Goal: Task Accomplishment & Management: Manage account settings

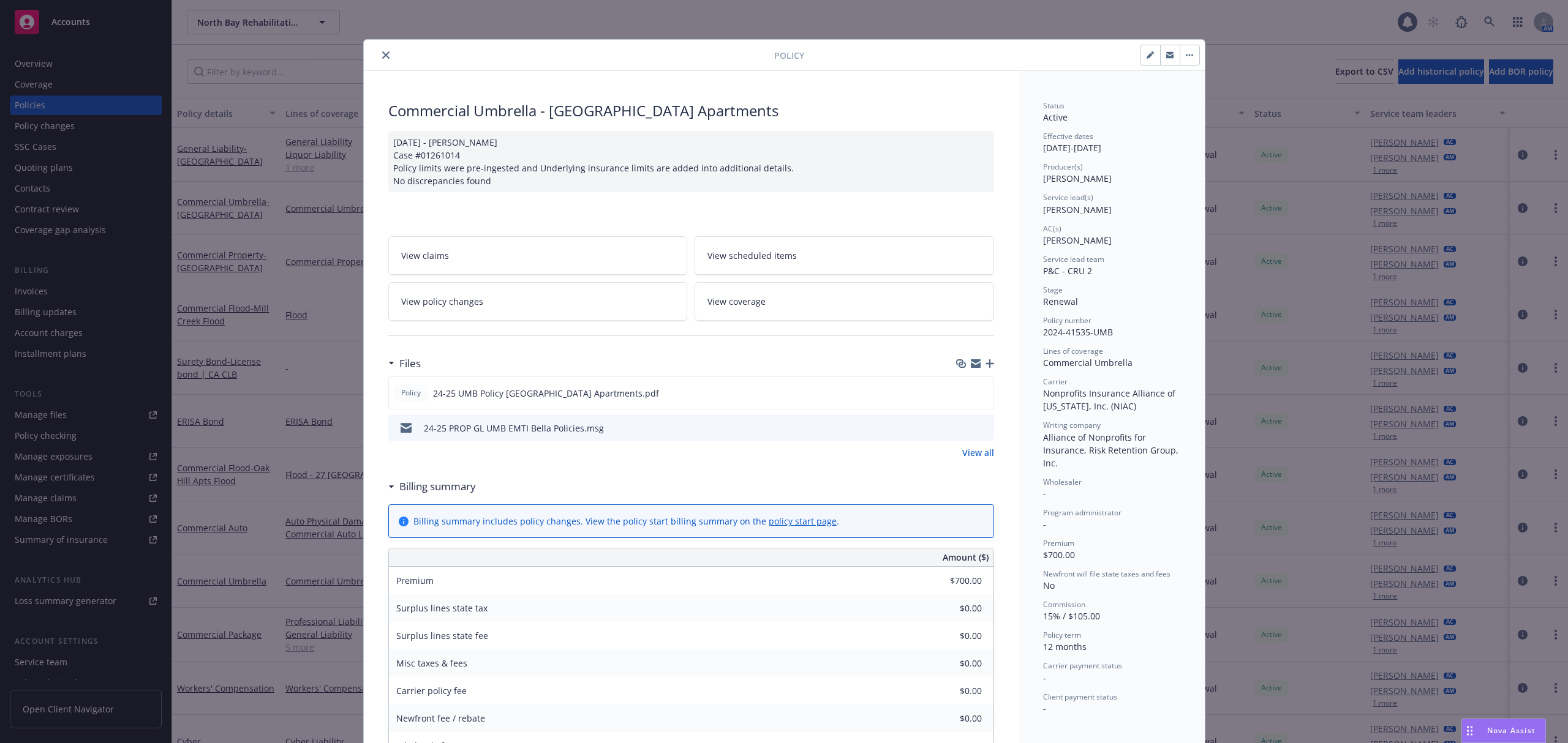
click at [378, 50] on button "close" at bounding box center [386, 55] width 15 height 15
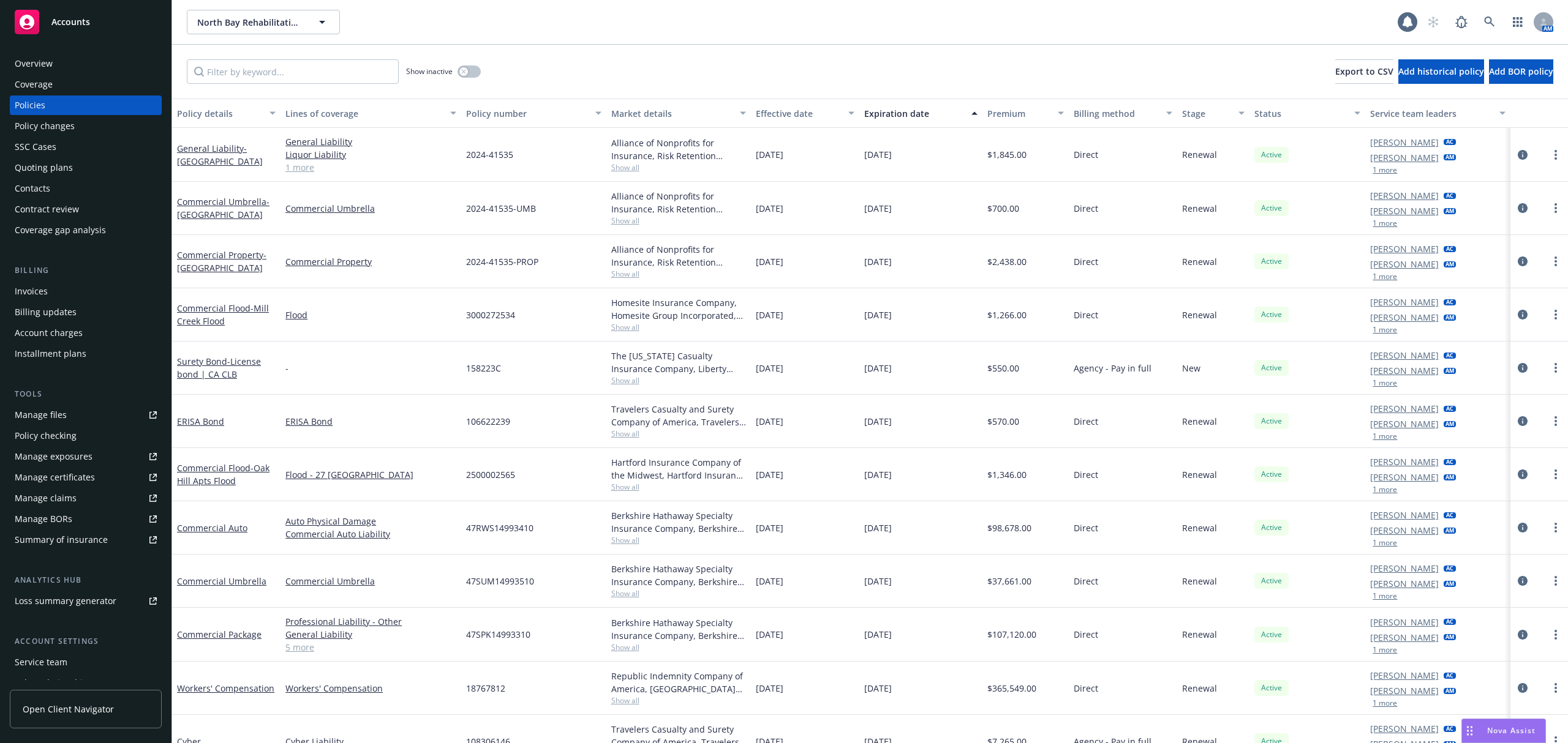
click at [63, 20] on span "Accounts" at bounding box center [71, 22] width 39 height 10
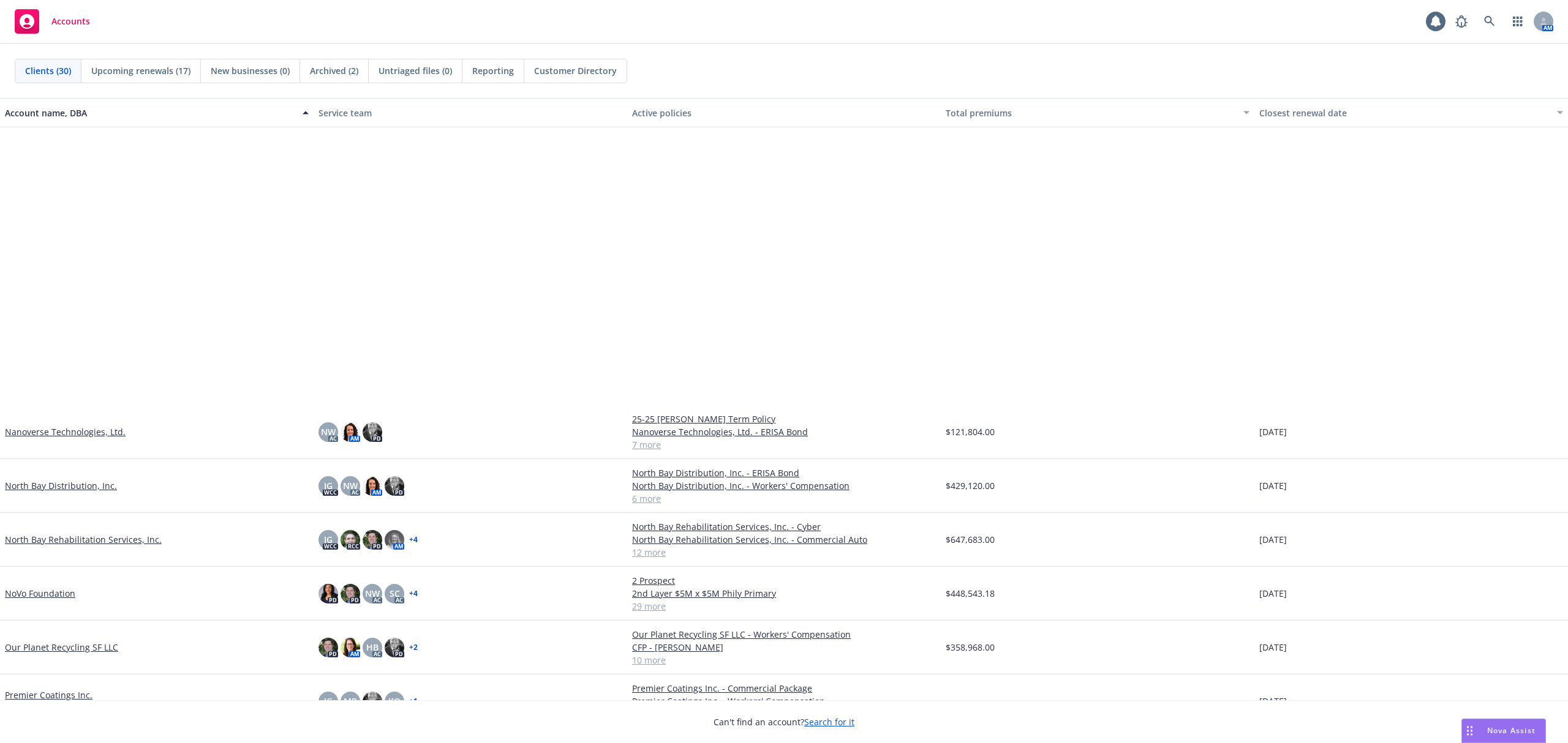
scroll to position [816, 0]
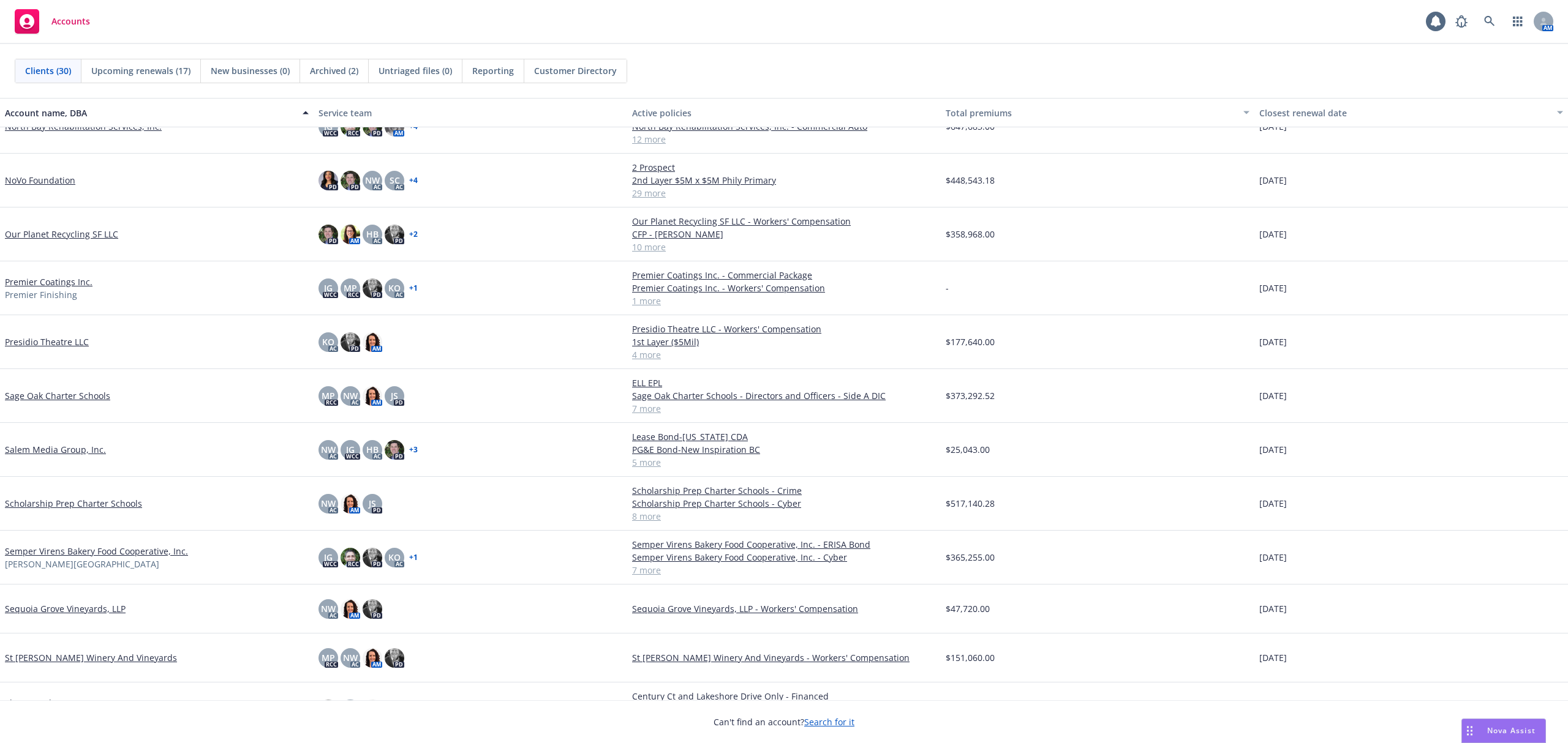
click at [146, 553] on link "Semper Virens Bakery Food Cooperative, Inc." at bounding box center [96, 551] width 183 height 13
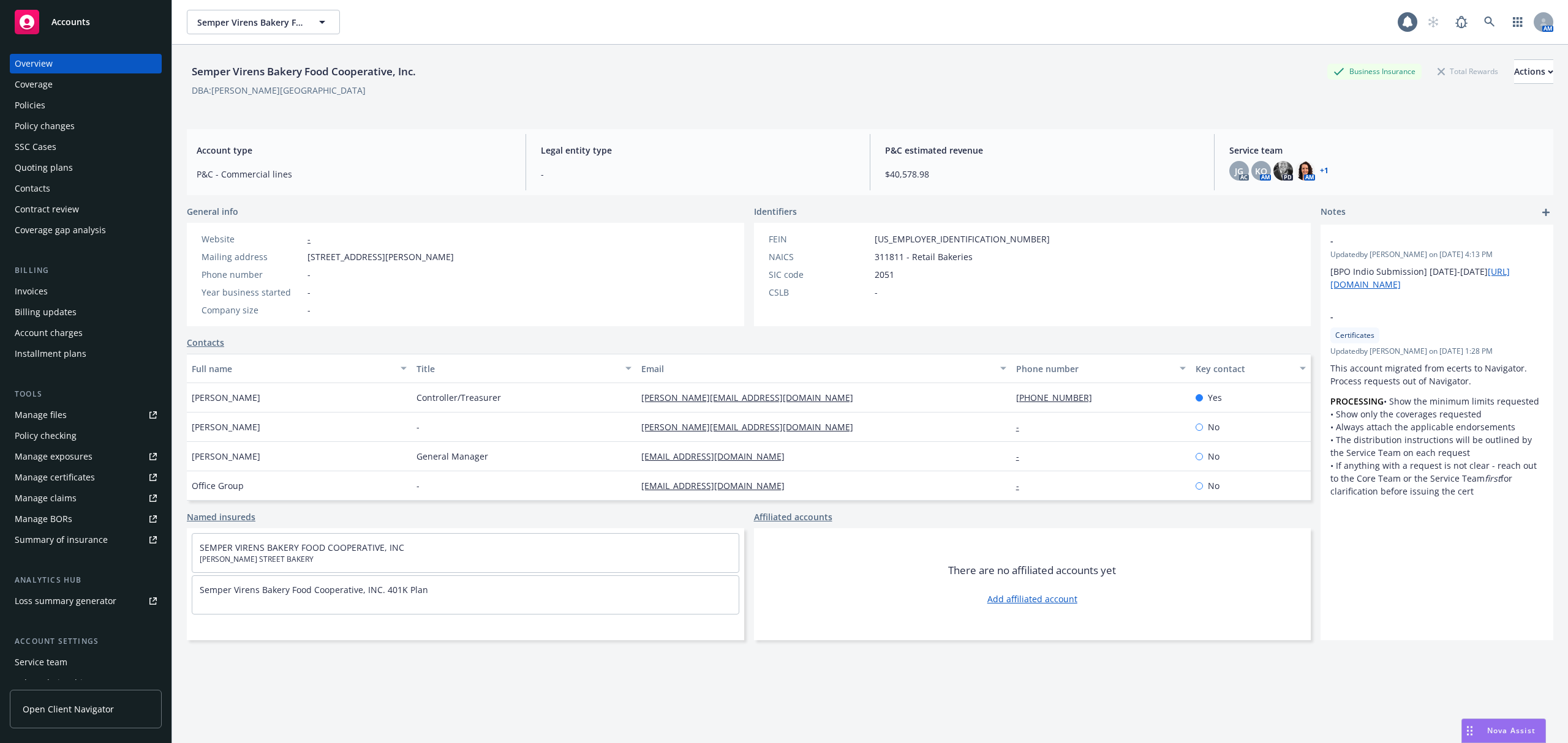
click at [68, 160] on div "Quoting plans" at bounding box center [43, 167] width 58 height 19
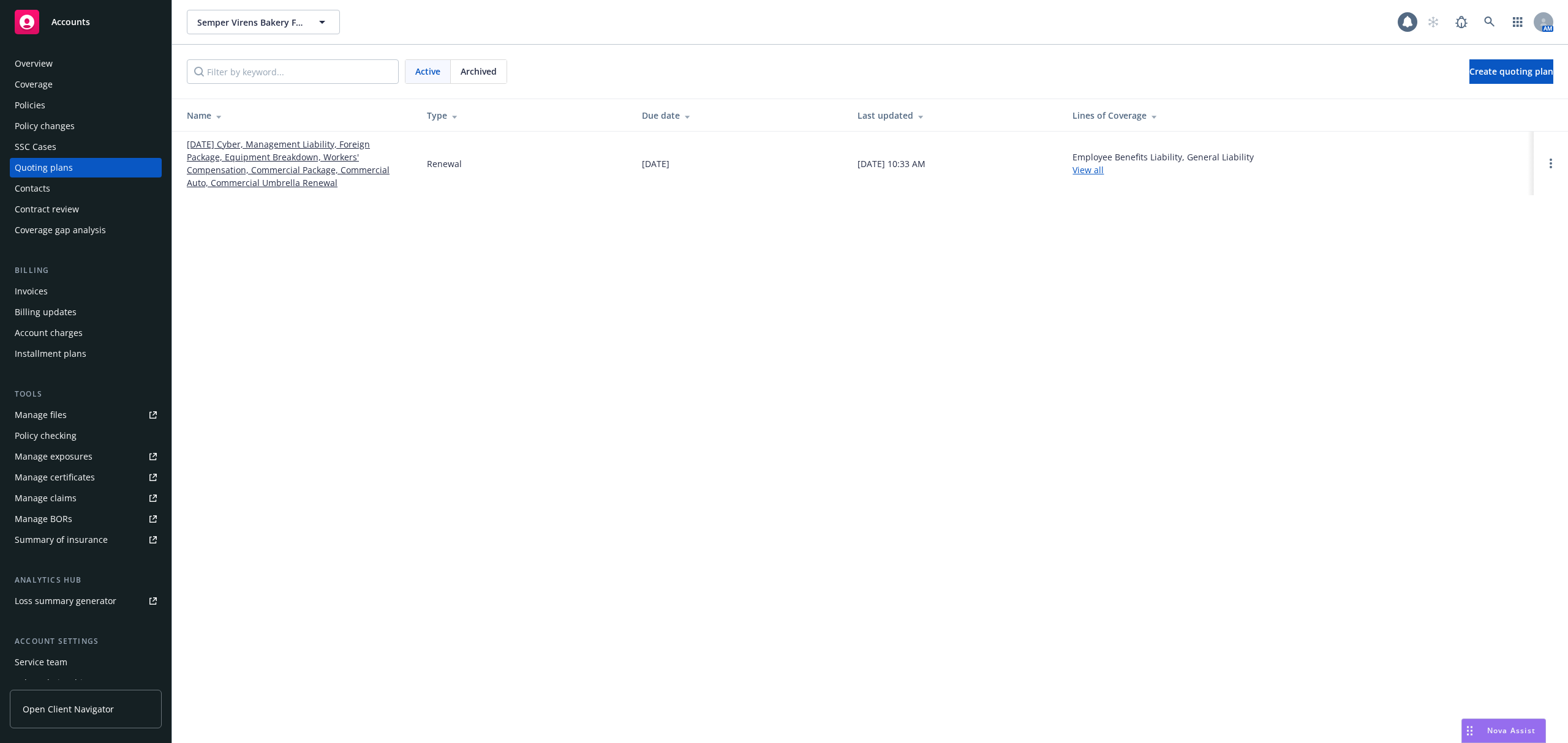
click at [292, 174] on link "[DATE] Cyber, Management Liability, Foreign Package, Equipment Breakdown, Worke…" at bounding box center [297, 163] width 221 height 51
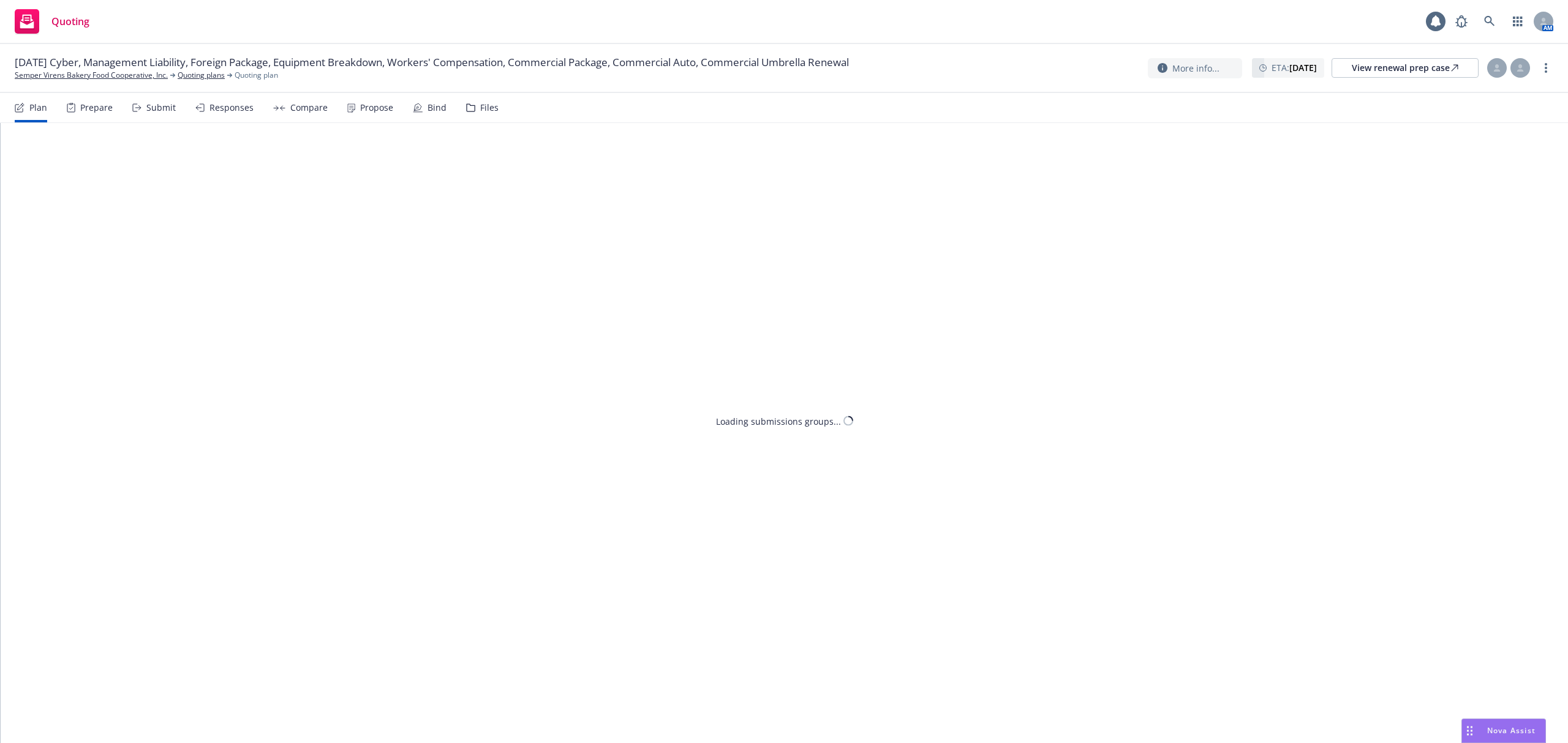
click at [167, 112] on div "Submit" at bounding box center [161, 108] width 29 height 10
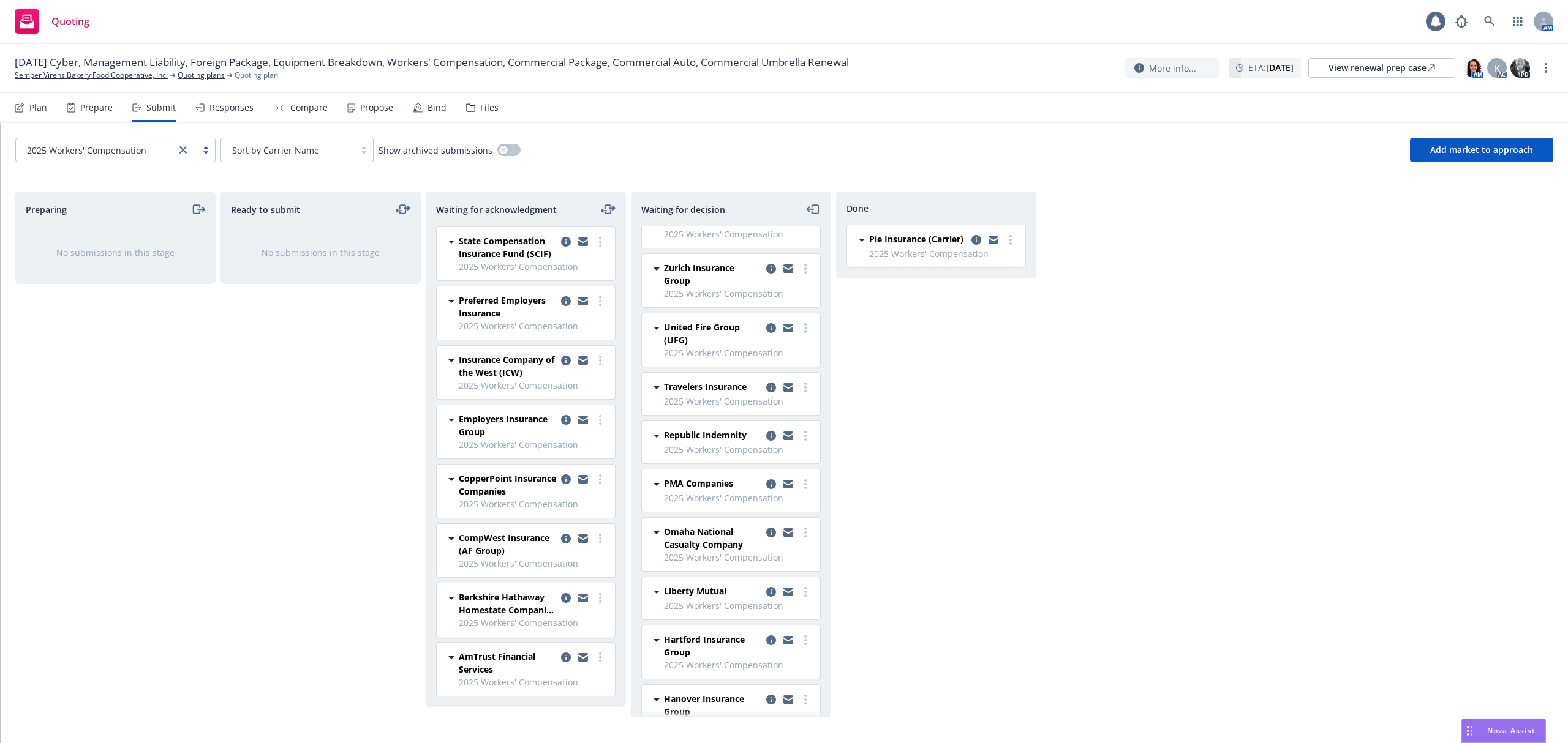
scroll to position [73, 0]
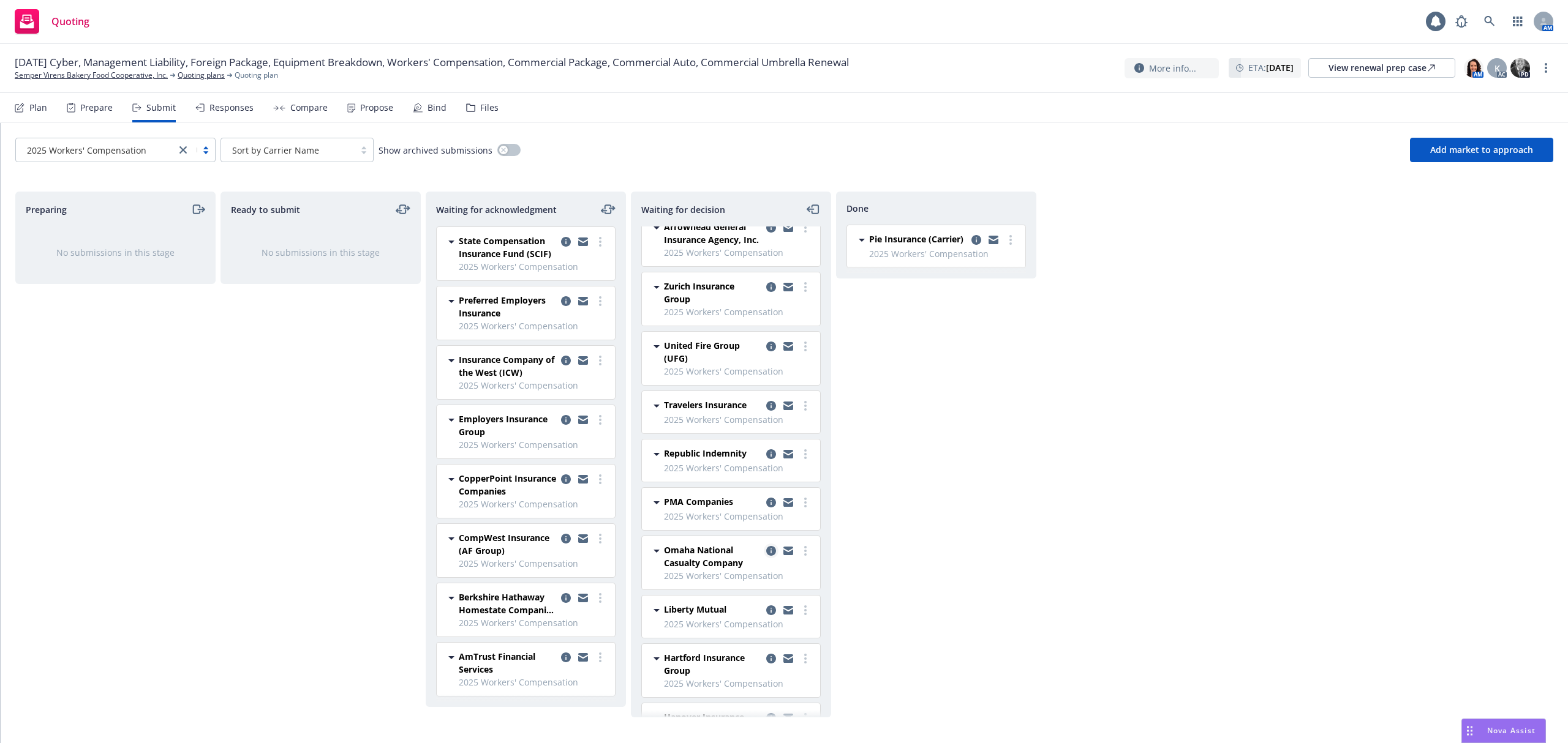
click at [766, 556] on icon "copy logging email" at bounding box center [771, 551] width 10 height 10
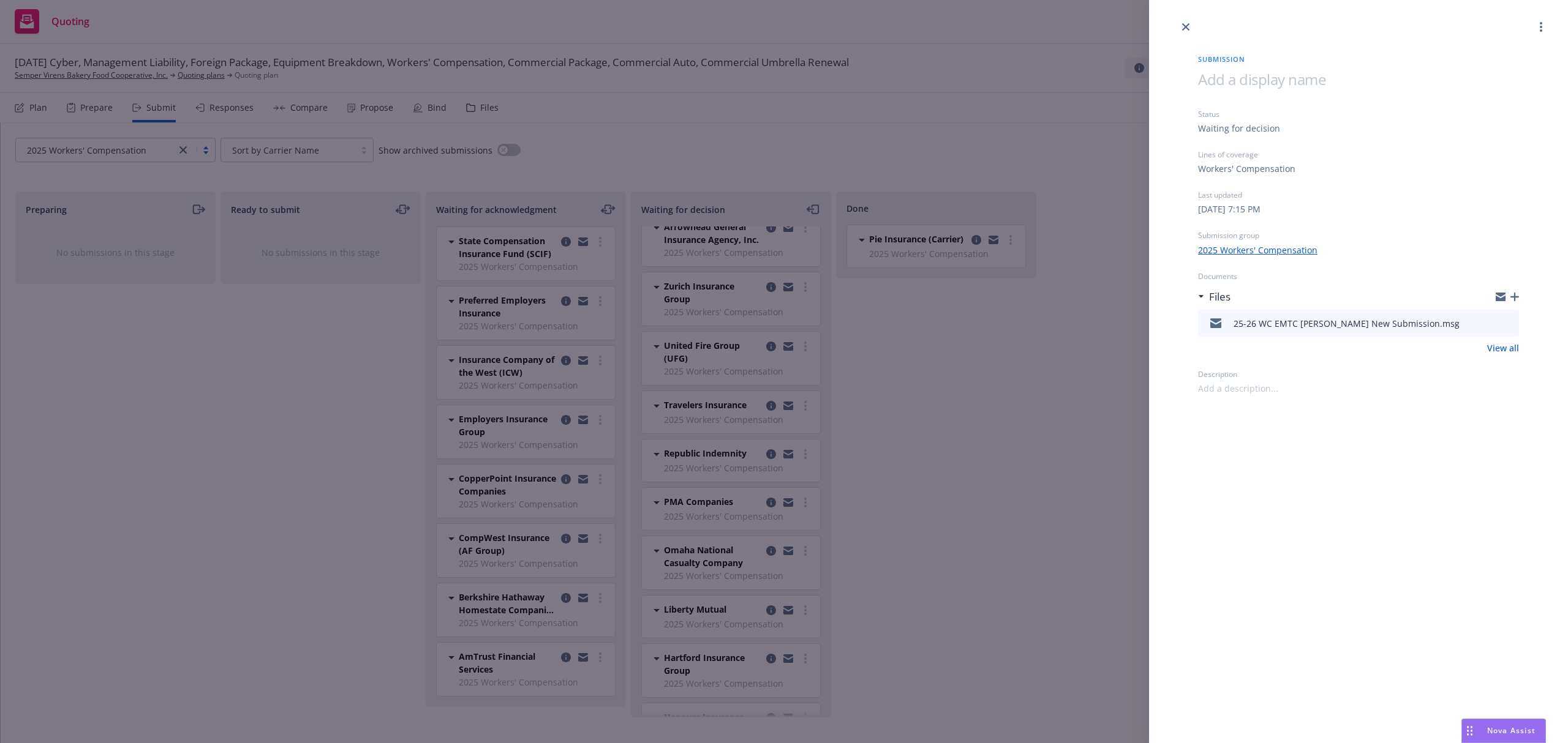
click at [870, 478] on div "Submission Status Waiting for decision Lines of coverage Workers' Compensation …" at bounding box center [784, 372] width 1568 height 743
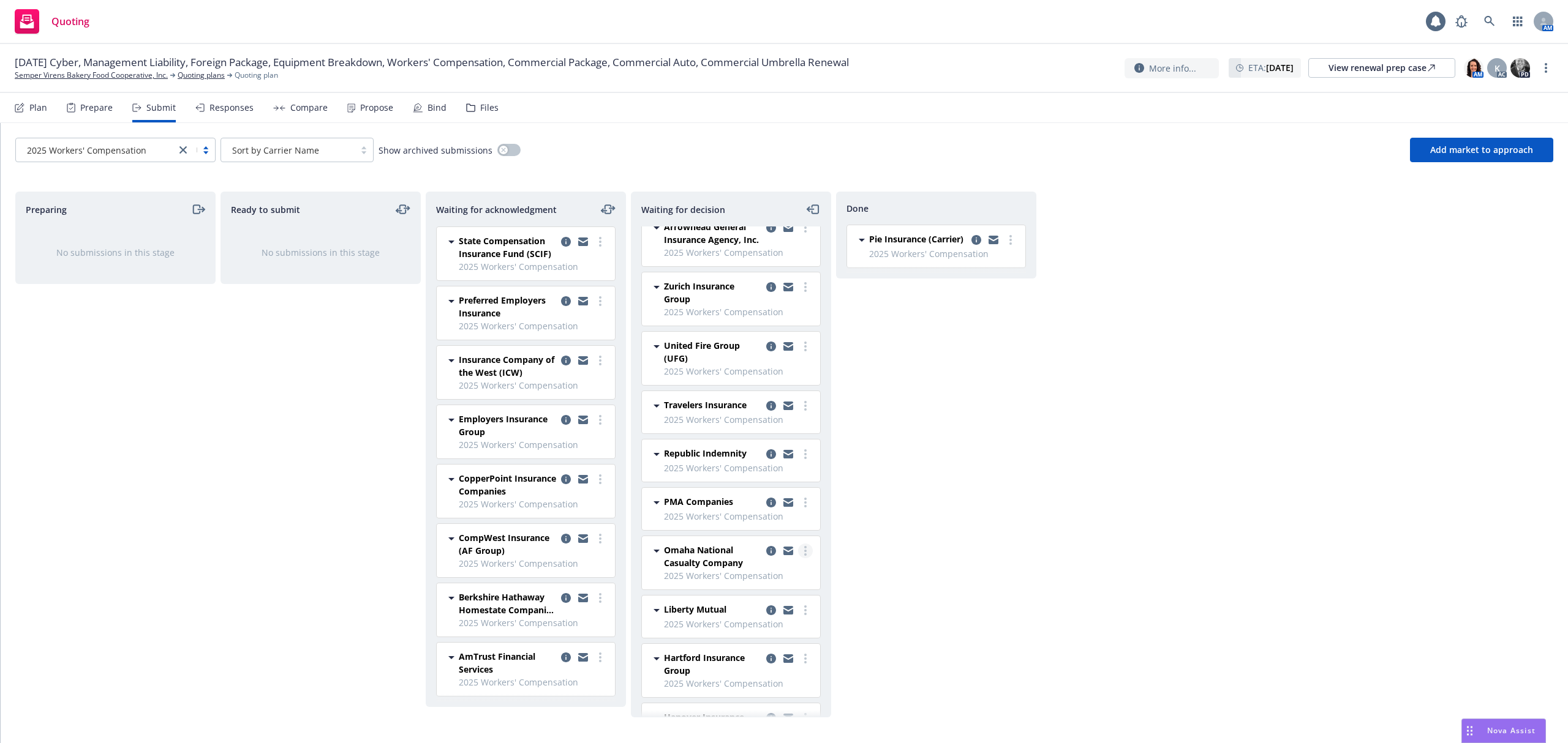
click at [798, 559] on link "more" at bounding box center [805, 551] width 15 height 15
click at [767, 663] on span "Add declined decision" at bounding box center [737, 663] width 121 height 11
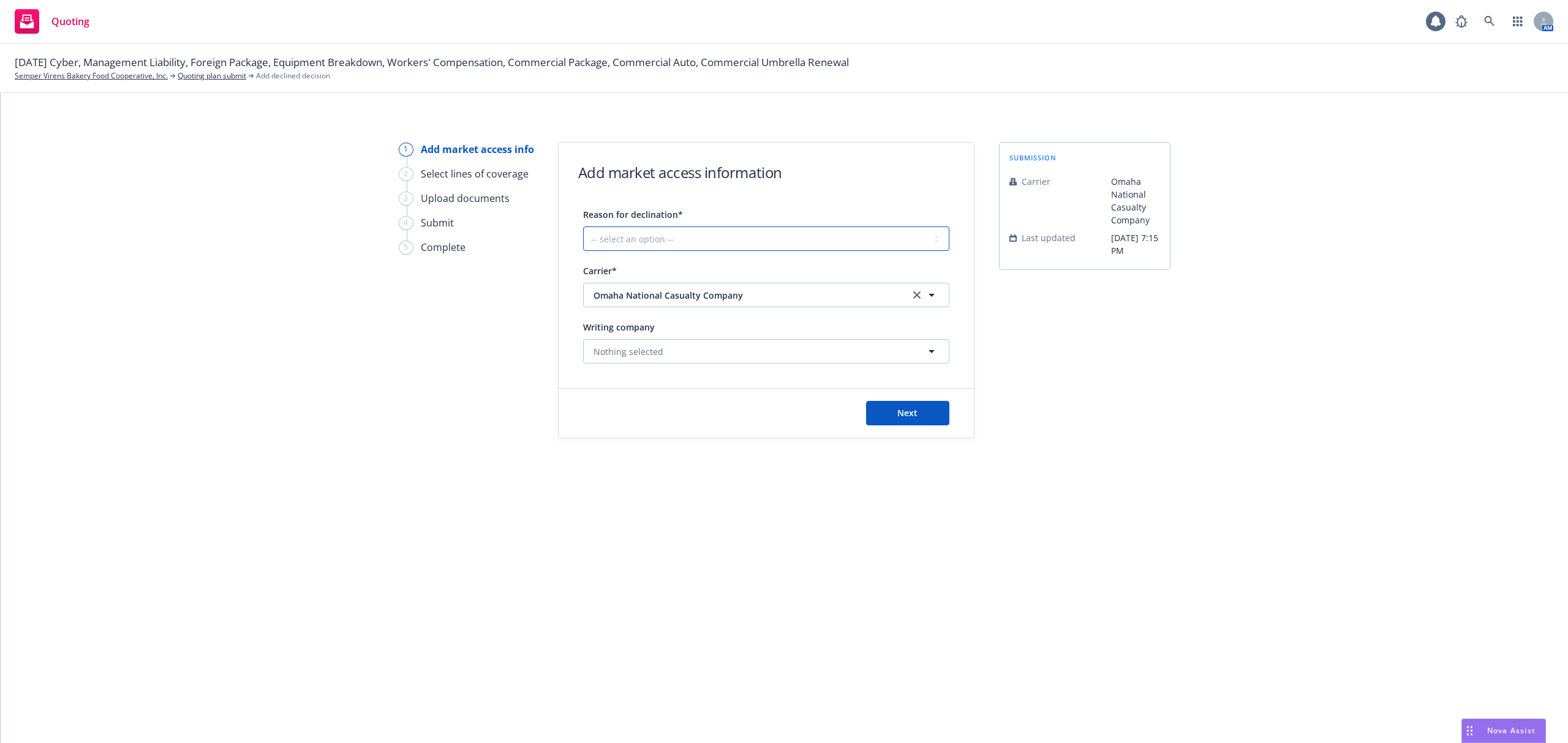
click at [680, 235] on select "-- select an option -- Cannot compete with other markets Carrier non-renewed Ca…" at bounding box center [766, 239] width 366 height 25
select select "DOES_NOT_FIT_UNDERWRITER_APPETITE"
click at [583, 227] on select "-- select an option -- Cannot compete with other markets Carrier non-renewed Ca…" at bounding box center [766, 239] width 366 height 25
click at [902, 422] on button "Next" at bounding box center [908, 413] width 84 height 25
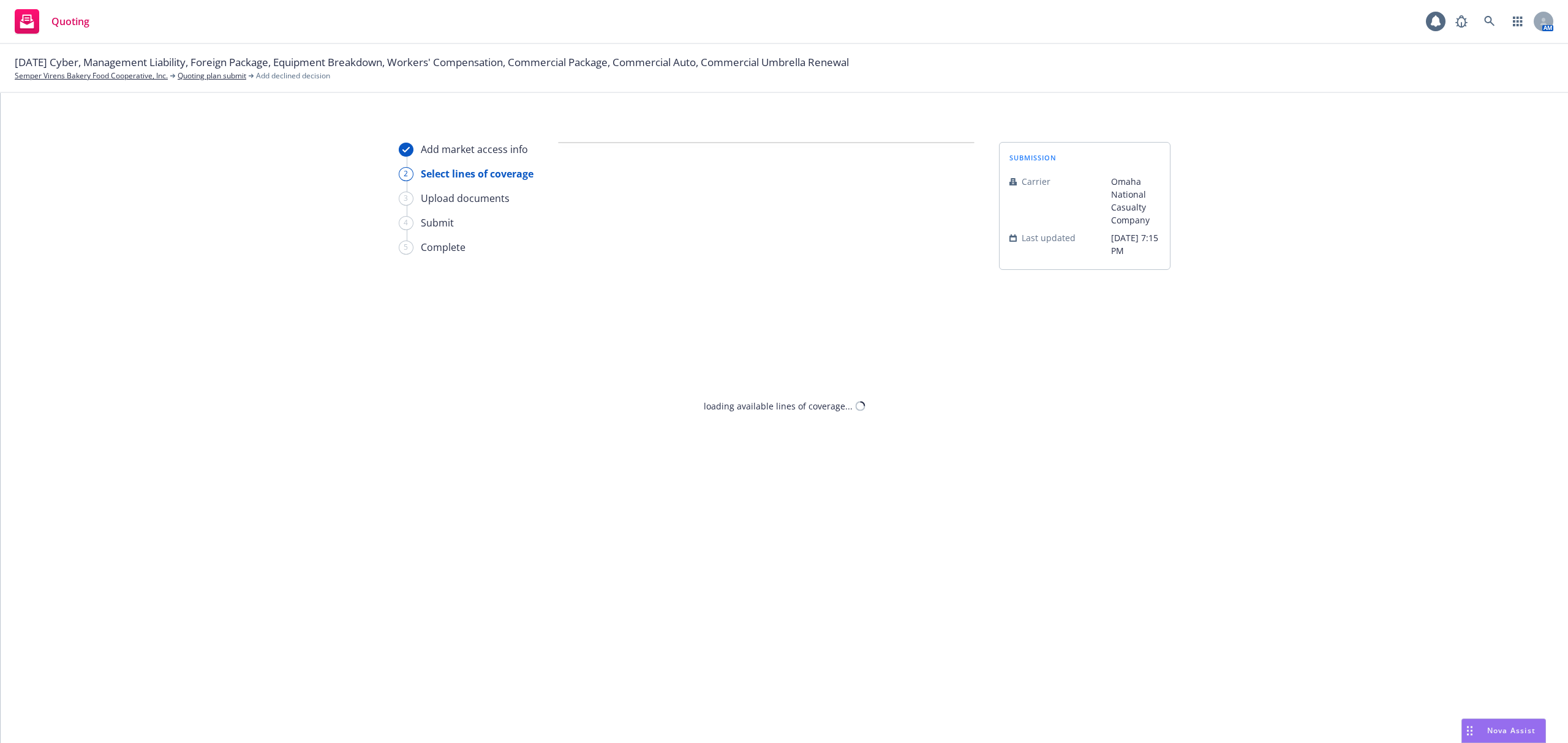
select select "DOES_NOT_FIT_UNDERWRITER_APPETITE"
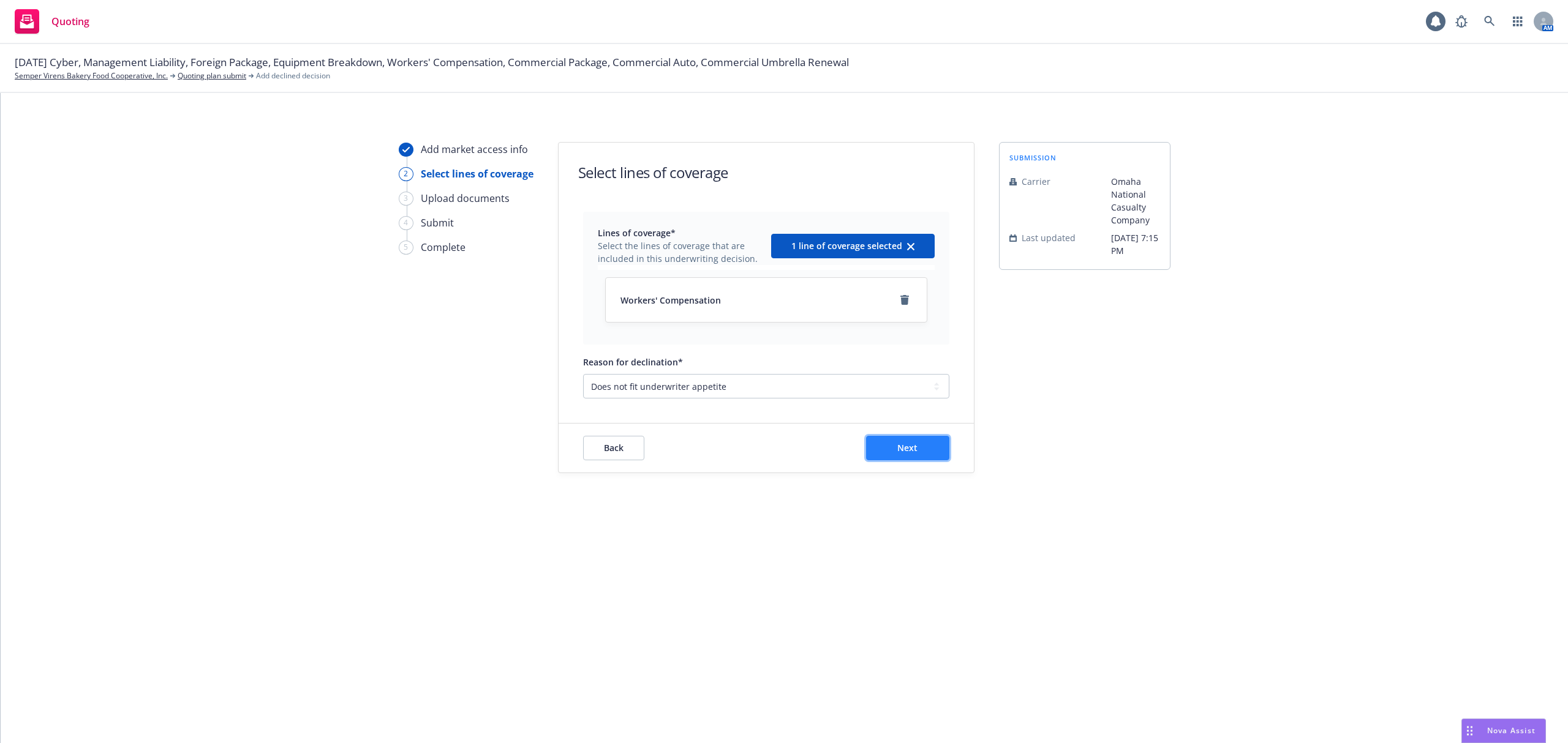
click at [925, 459] on button "Next" at bounding box center [908, 448] width 84 height 25
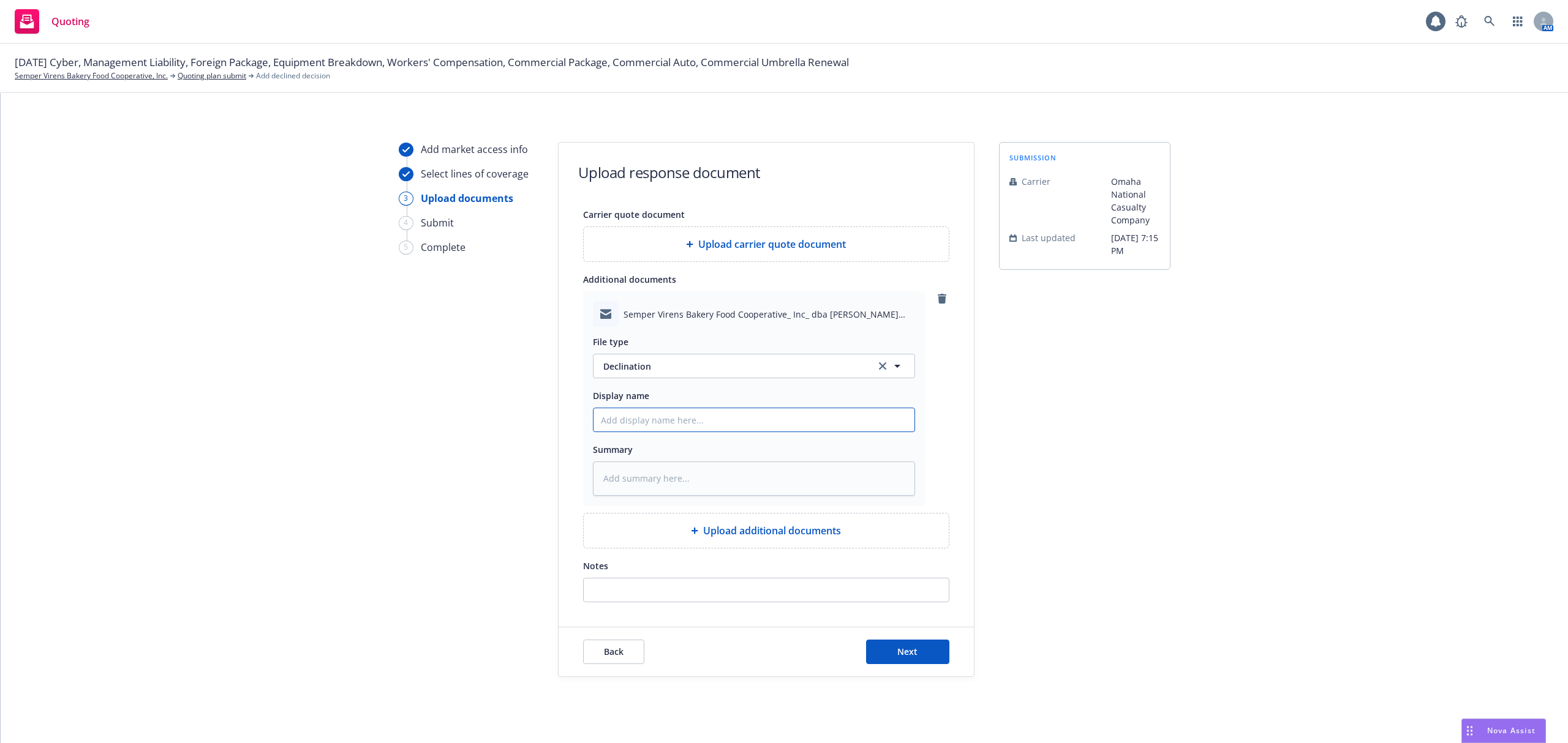
click at [667, 427] on input "Display name" at bounding box center [754, 420] width 321 height 23
type textarea "x"
type input "2"
type textarea "x"
type input "25"
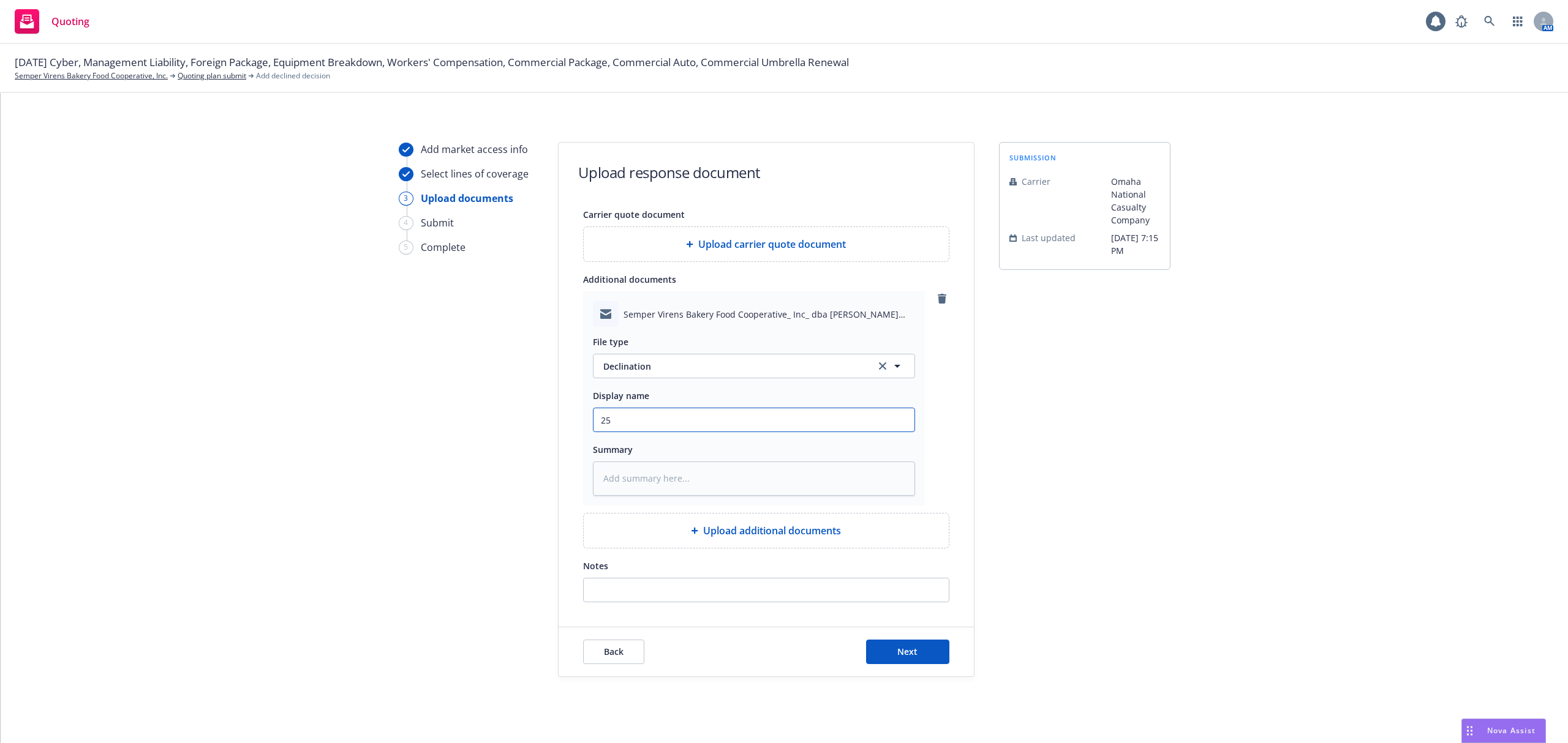
type textarea "x"
type input "25-"
type textarea "x"
type input "25-2"
type textarea "x"
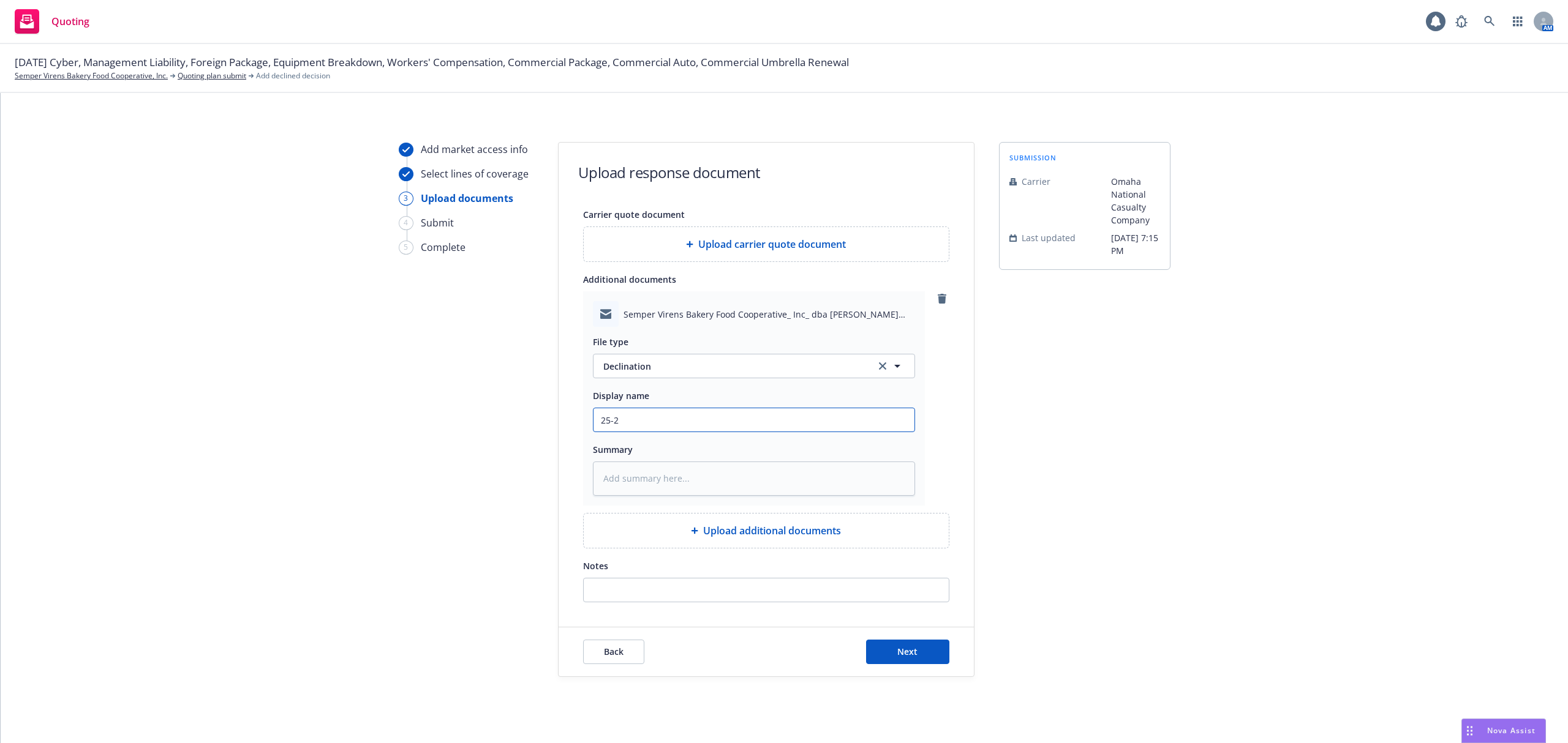
type input "25-26"
type textarea "x"
type input "25-26"
type textarea "x"
type input "25-26 W"
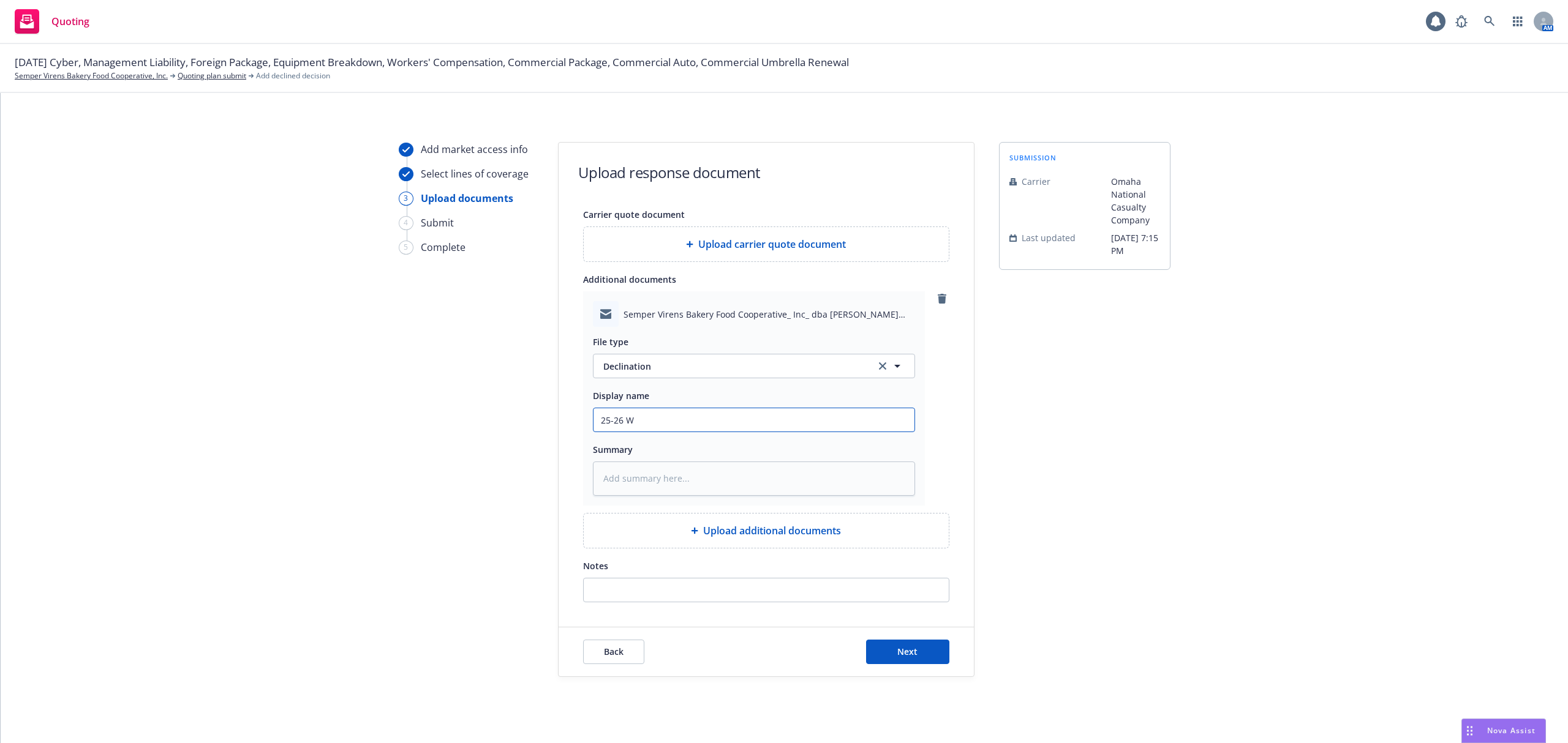
type textarea "x"
type input "25-26 WC"
type textarea "x"
type input "25-26 W"
type textarea "x"
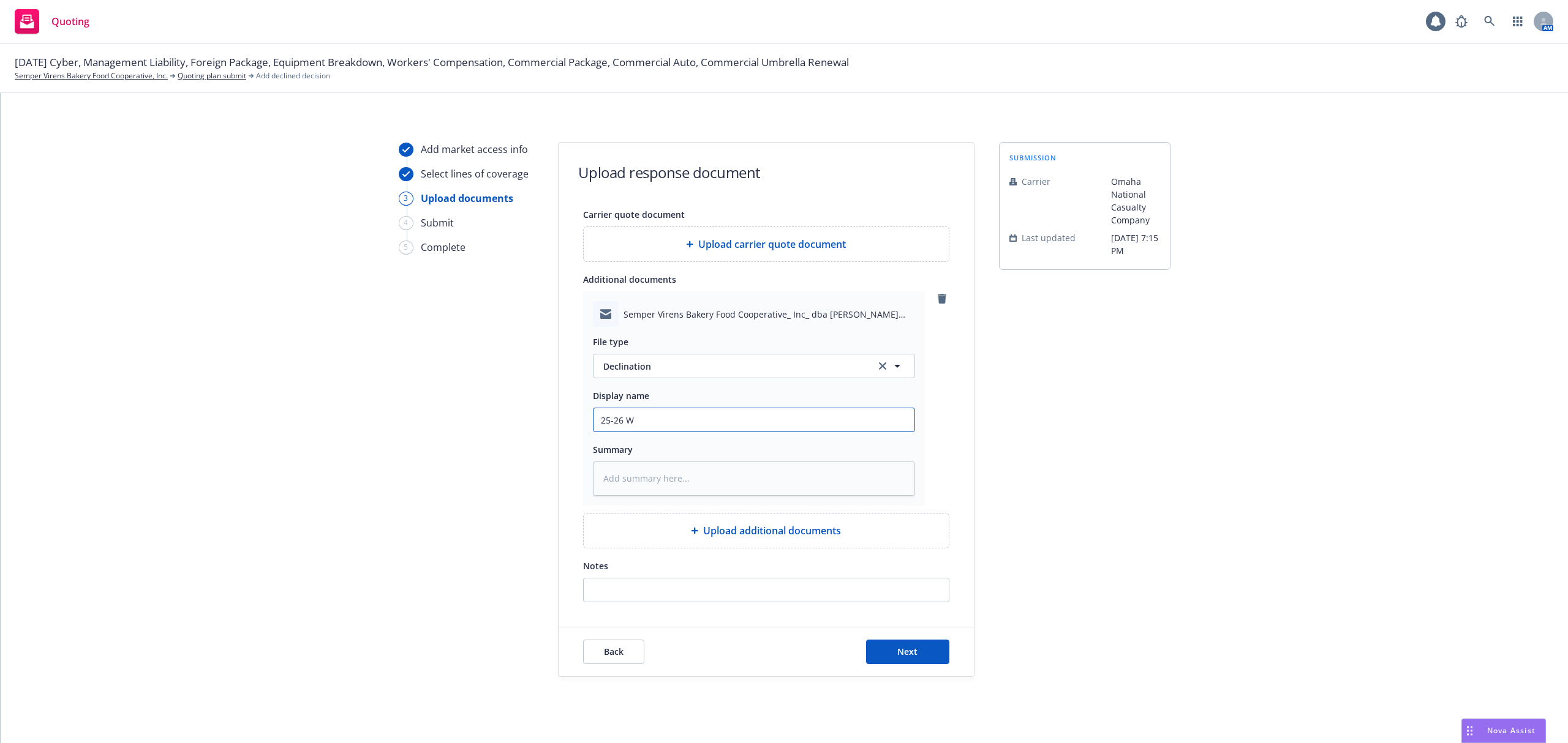
type input "25-26"
type textarea "x"
type input "25-26 W"
type textarea "x"
type input "25-26 WC"
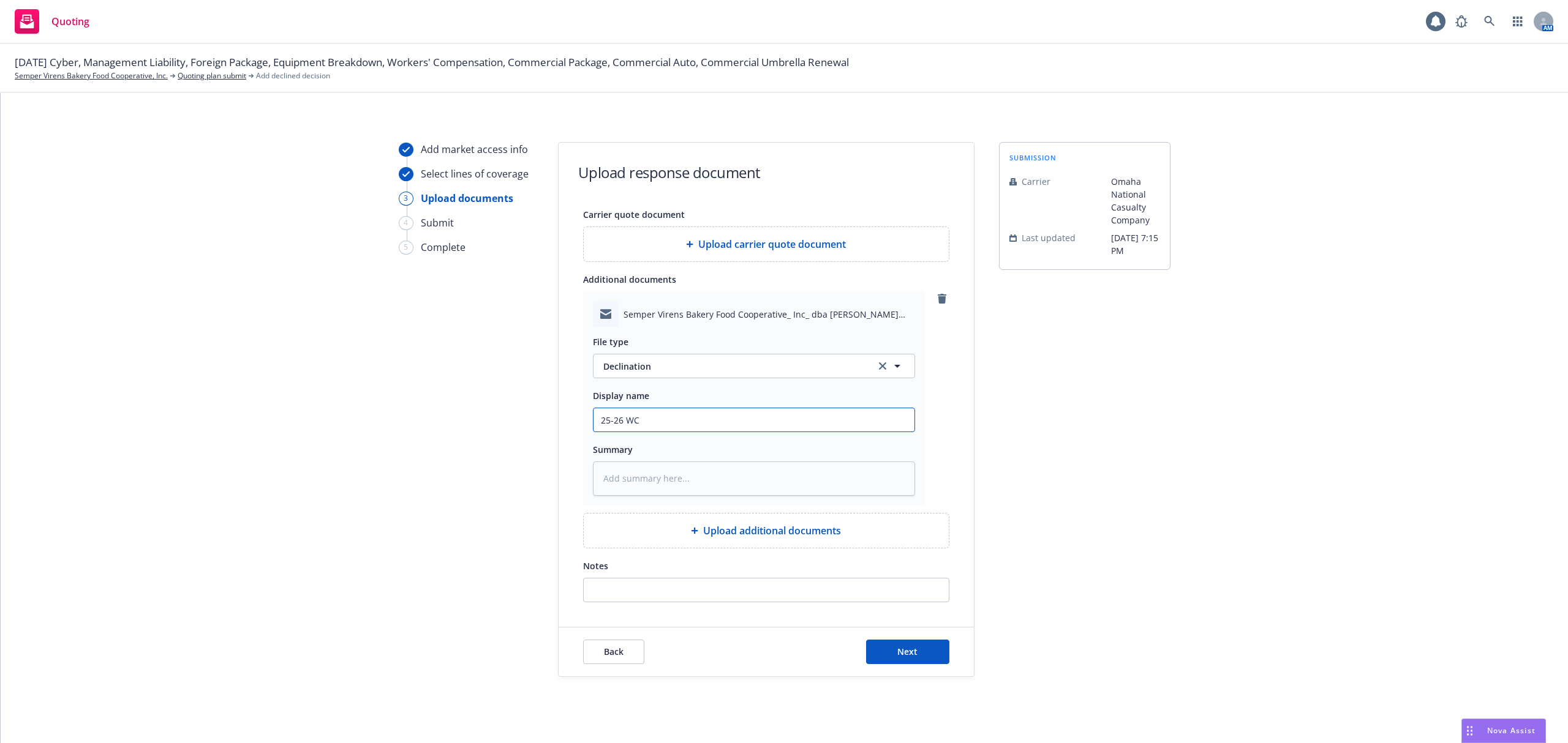
type textarea "x"
type input "25-26 WC"
type textarea "x"
type input "25-26 WC E"
type textarea "x"
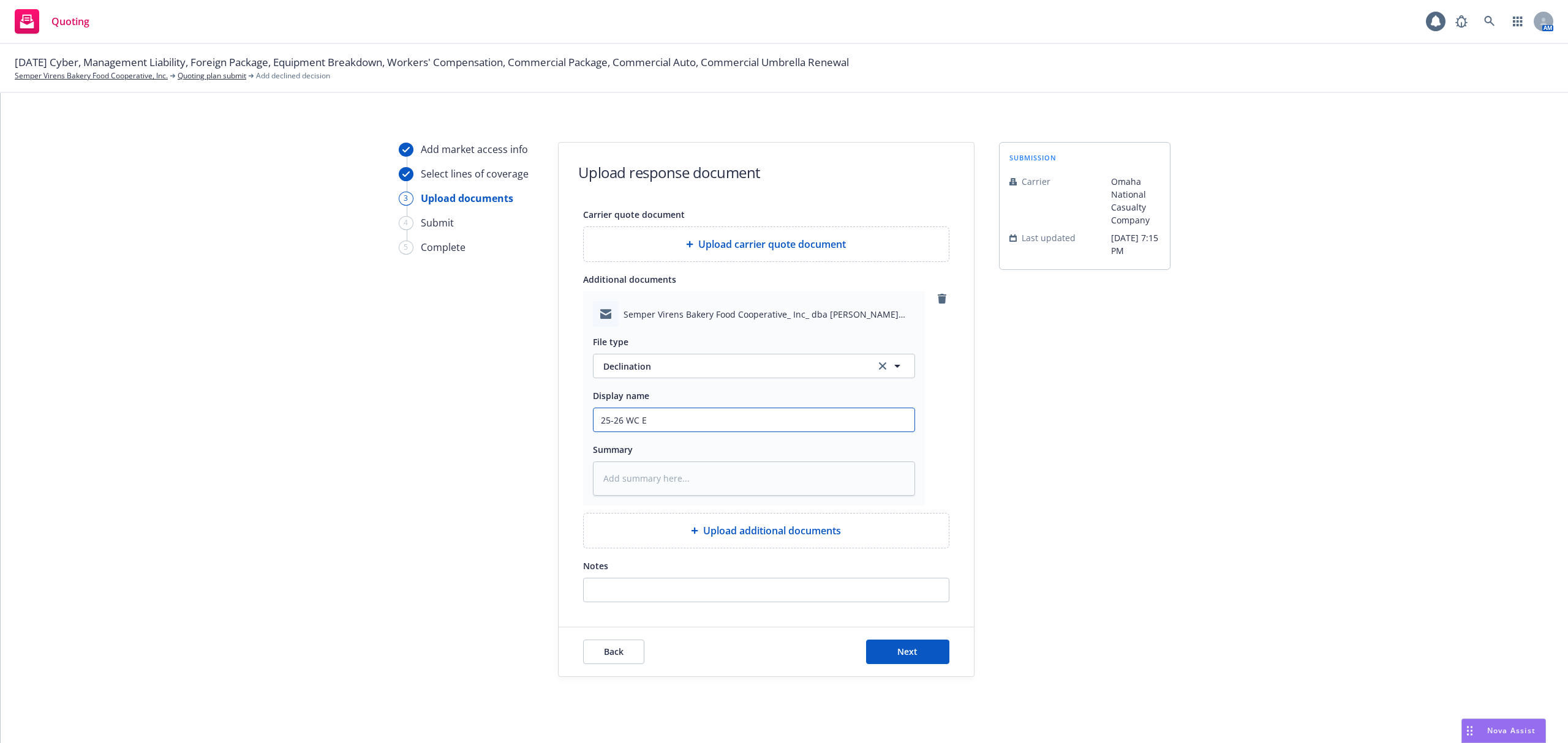
type input "25-26 WC EM"
type textarea "x"
type input "25-26 WC EMF"
type textarea "x"
type input "25-26 WC EMFC"
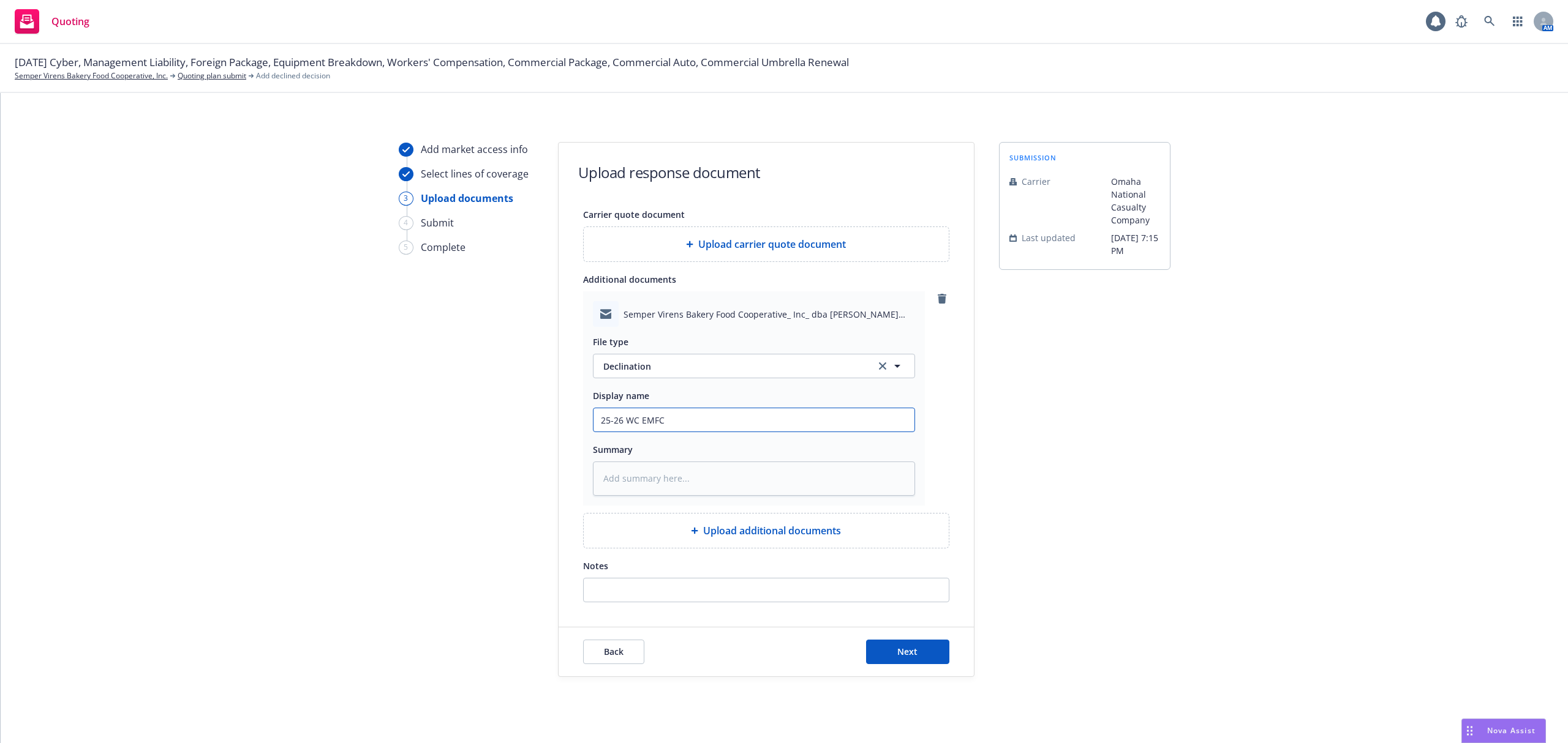
type textarea "x"
type input "25-26 WC EMFC"
type textarea "x"
type input "25-26 WC EMFC A"
type textarea "x"
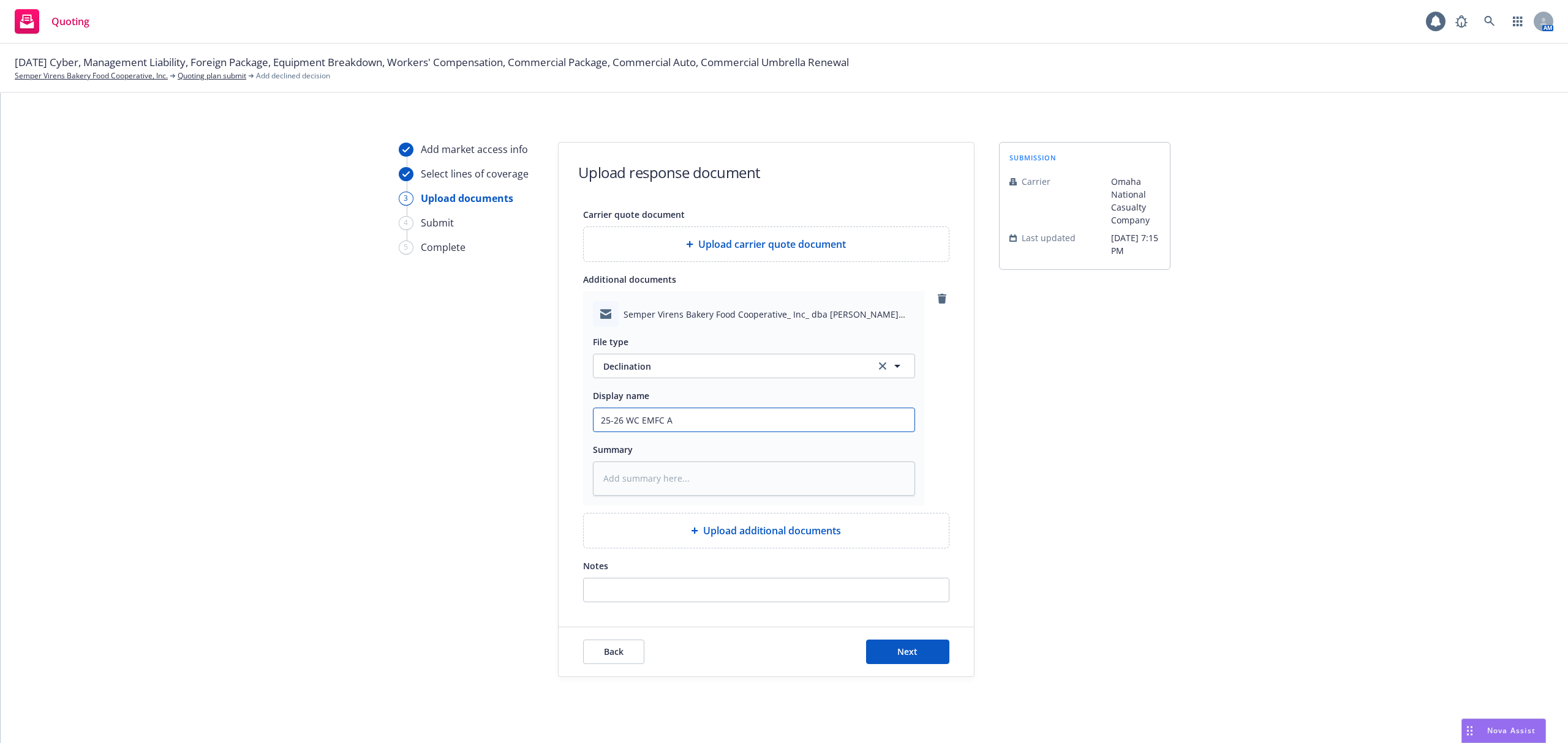
type input "25-26 WC EMFC Ad"
type textarea "x"
type input "25-26 WC EMFC Ada"
type textarea "x"
type input "25-26 WC EMFC Adam"
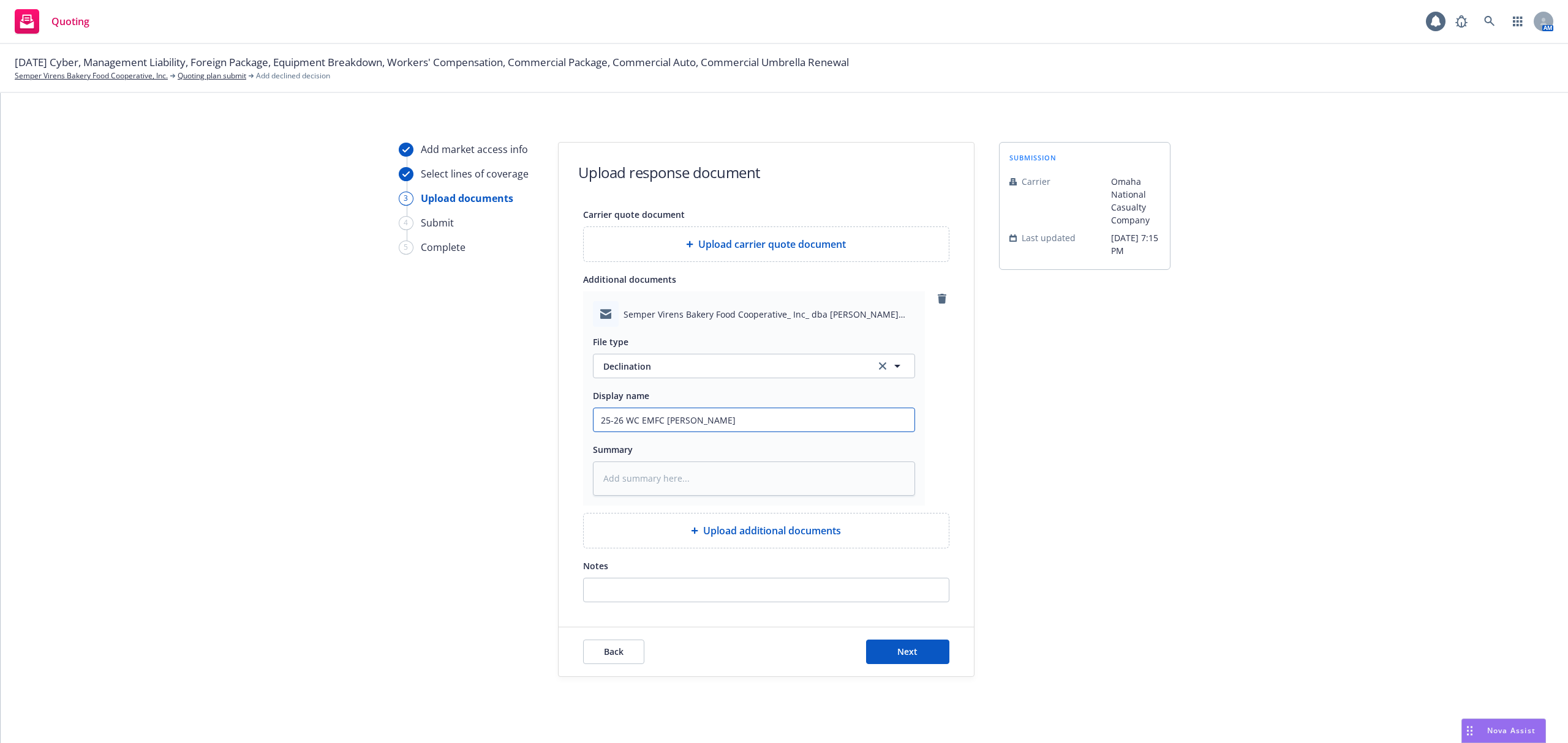
type textarea "x"
type input "25-26 WC EMFC Adam@"
drag, startPoint x: 690, startPoint y: 421, endPoint x: 703, endPoint y: 414, distance: 14.8
click at [690, 421] on input "25-26 WC EMFC Adam@" at bounding box center [754, 420] width 321 height 23
type textarea "x"
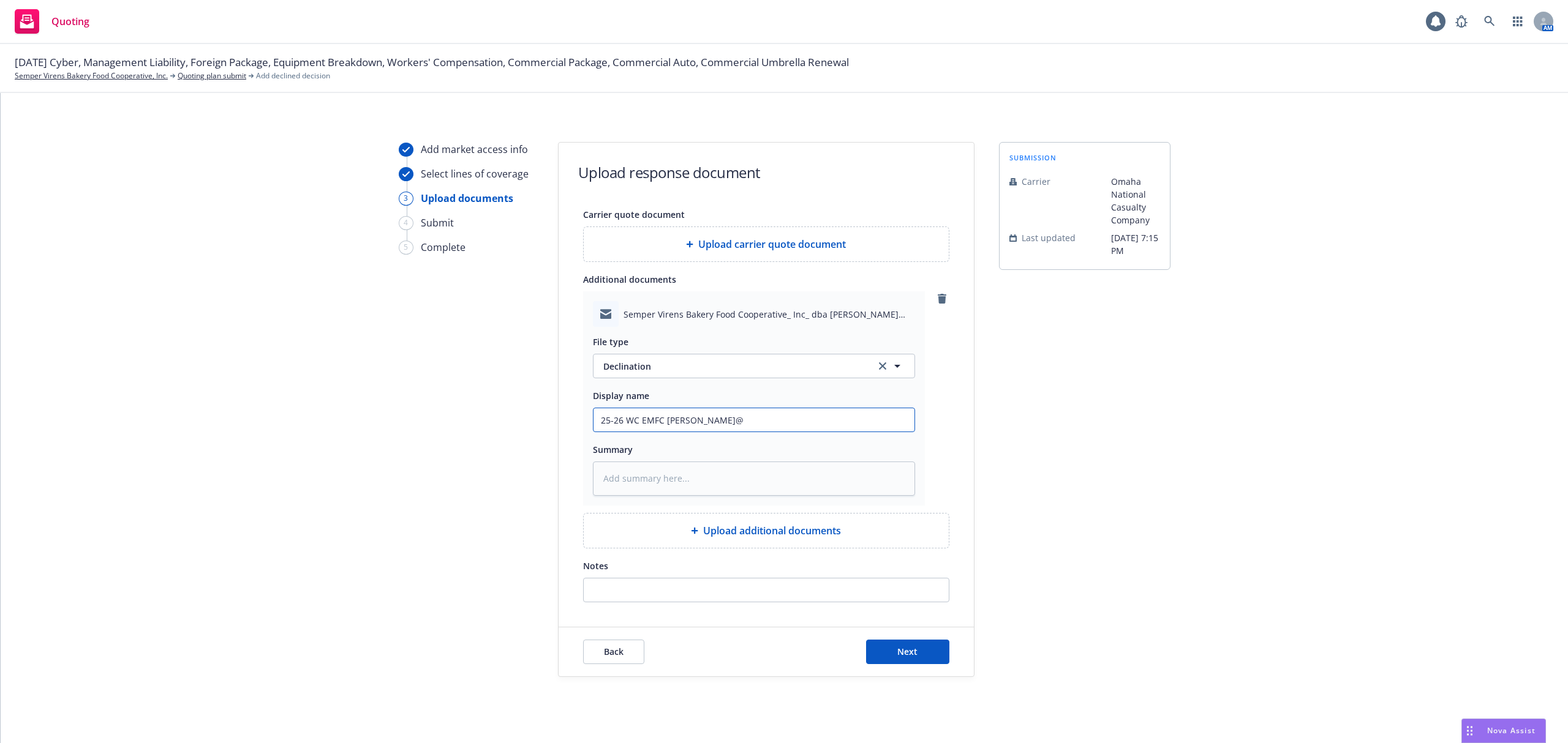
type input "25-26 WC EMFC Adam@O"
type textarea "x"
type input "25-26 WC EMFC Adam@Om"
type textarea "x"
type input "25-26 WC EMFC Adam@Oma"
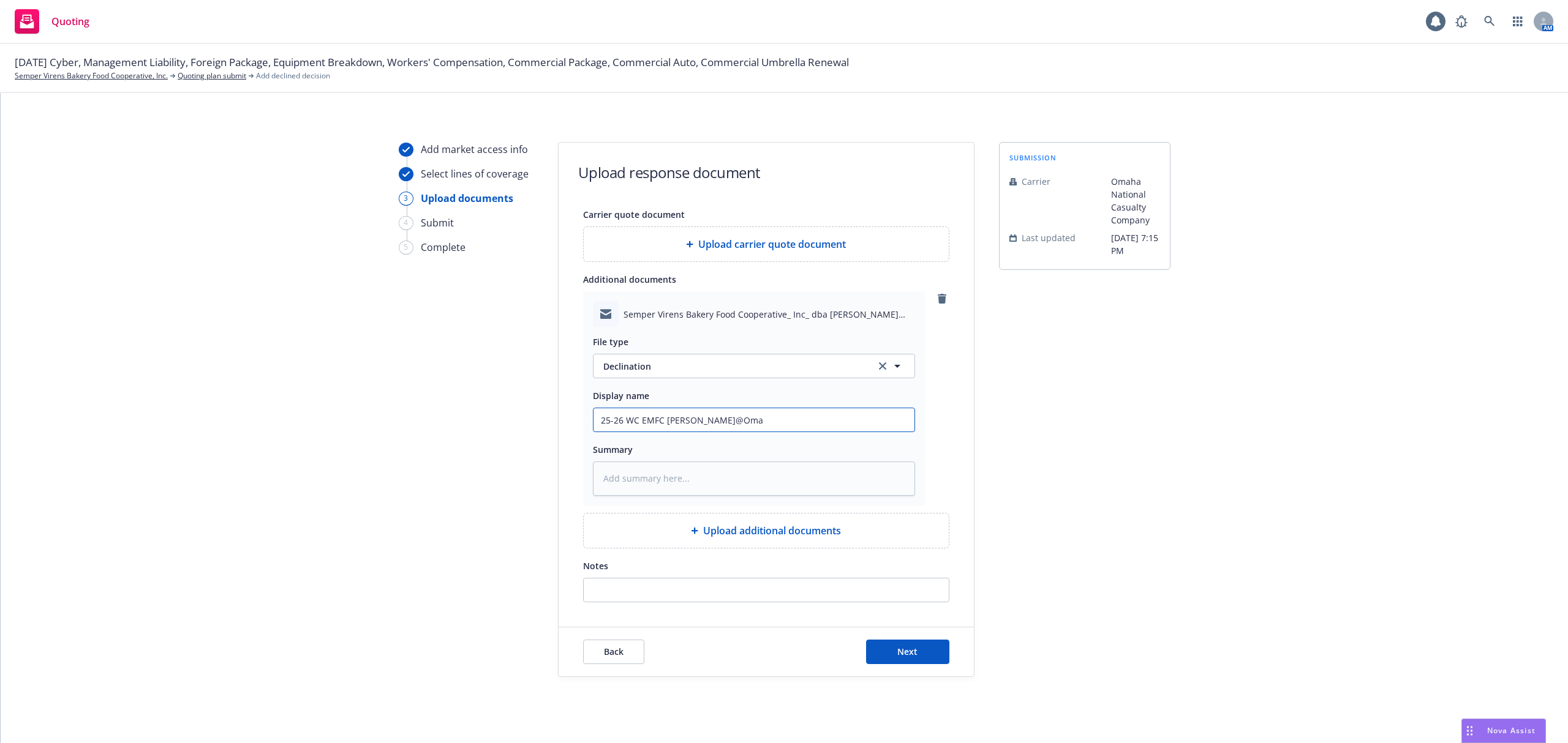
type textarea "x"
type input "25-26 WC EMFC Adam@Omaha"
type textarea "x"
type input "25-26 WC EMFC Adam@Omaha"
type textarea "x"
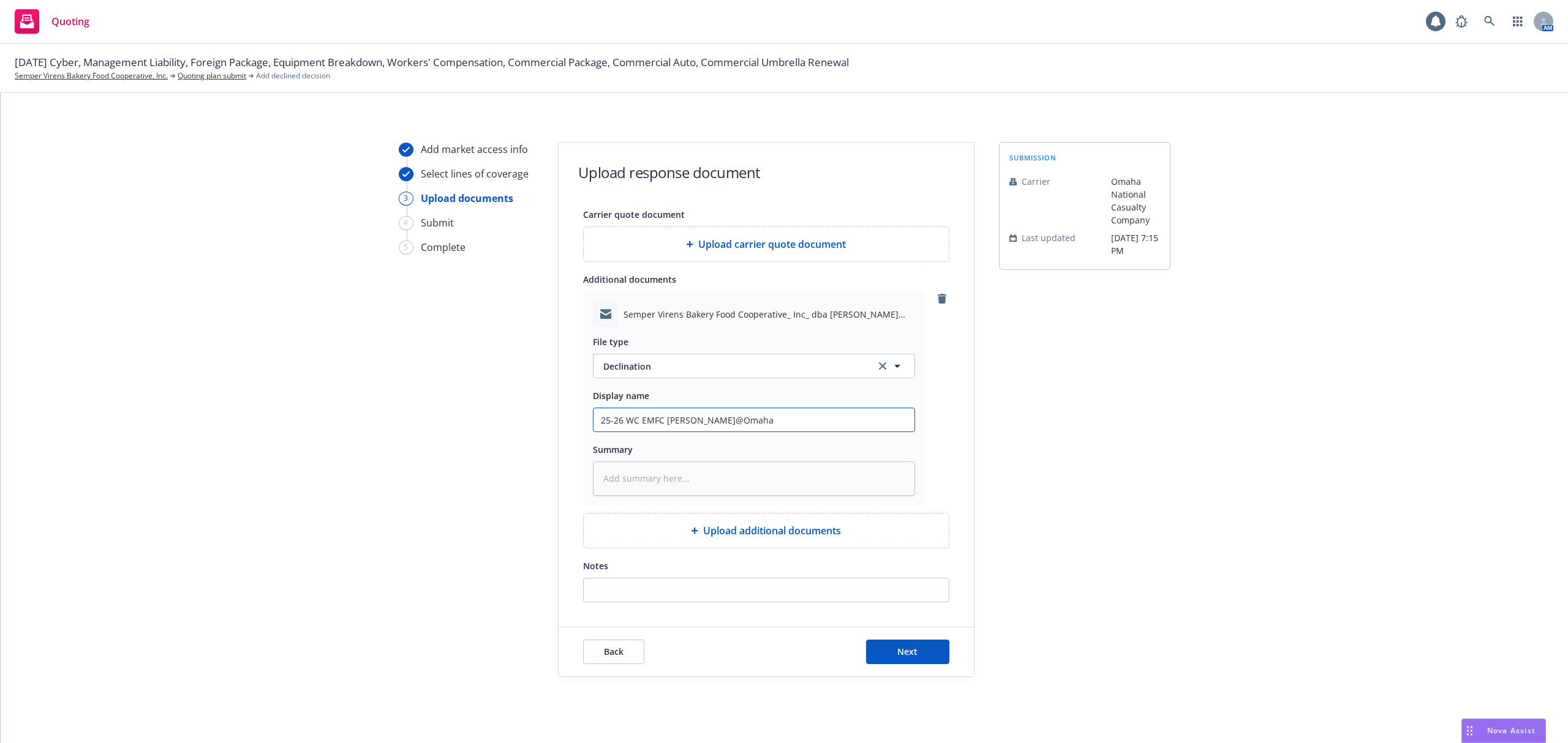
type input "25-26 WC EMFC Adam@Omaha D"
type textarea "x"
type input "25-26 WC EMFC Adam@Omaha De"
type textarea "x"
type input "25-26 WC EMFC Adam@Omaha Dec"
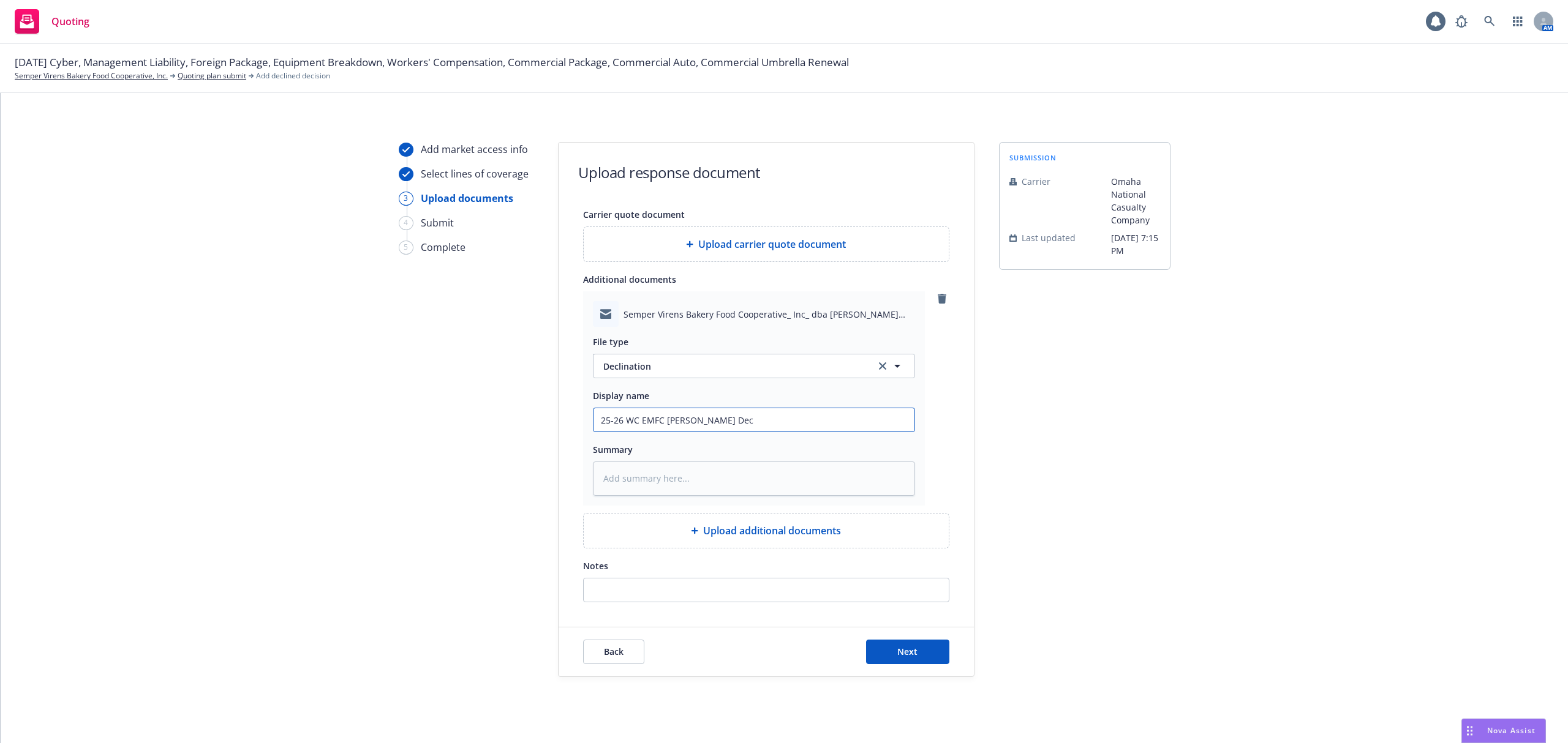
type textarea "x"
type input "25-26 WC EMFC Adam@Omaha Decl"
type textarea "x"
type input "25-26 WC EMFC Adam@Omaha Decli"
type textarea "x"
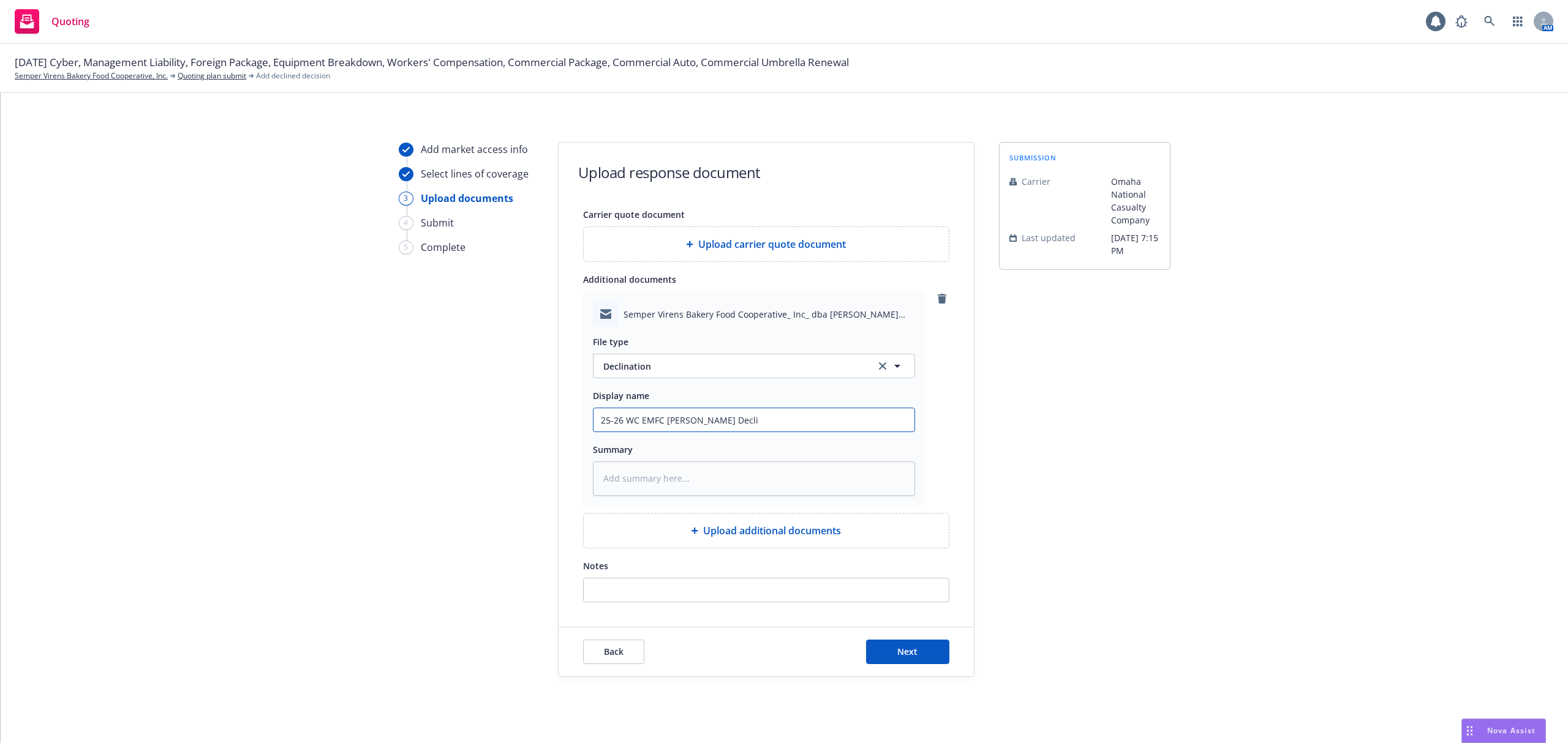
type input "25-26 WC EMFC Adam@Omaha Declin"
type textarea "x"
type input "25-26 WC EMFC Adam@Omaha Decline"
type textarea "x"
type input "25-26 WC EMFC Adam@Omaha Declined"
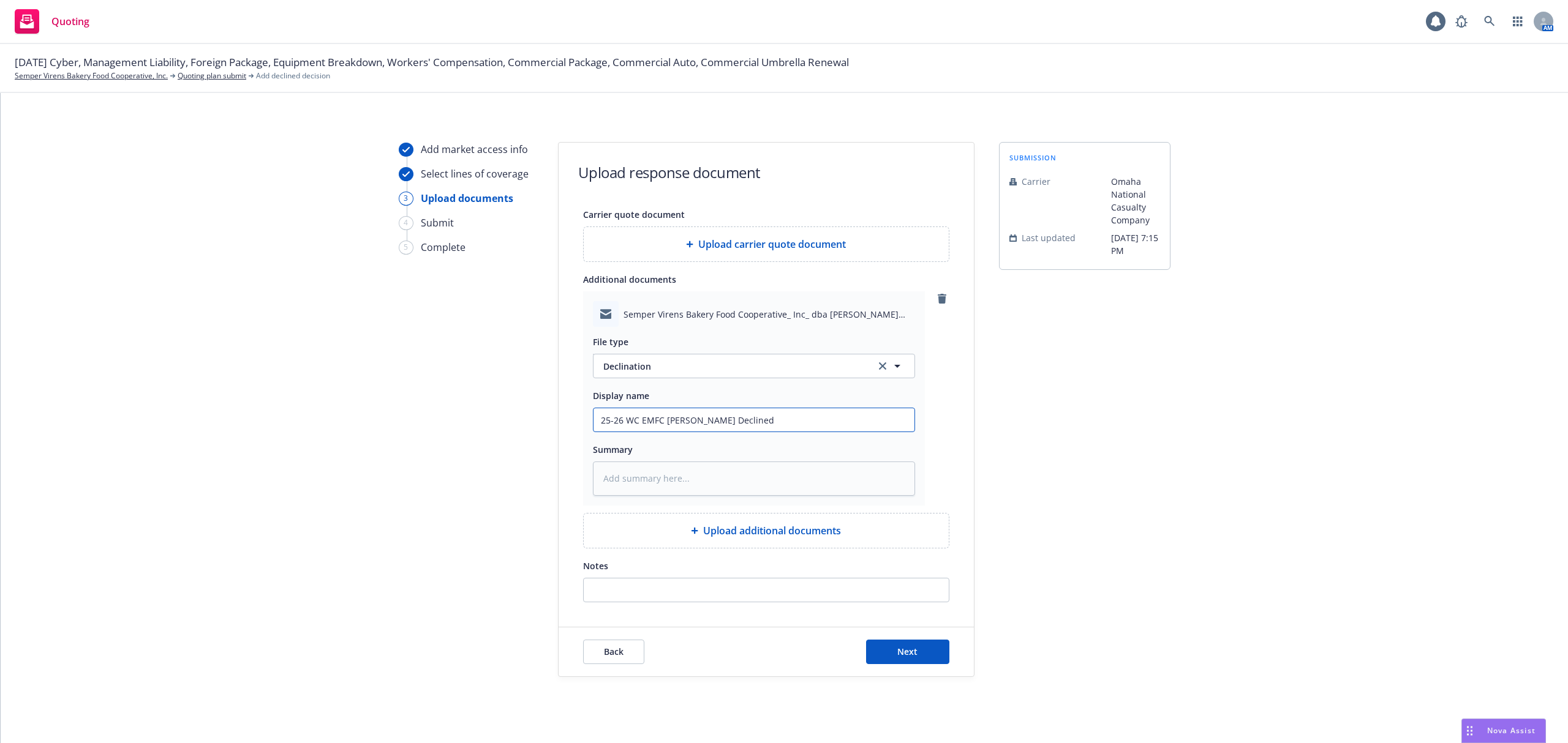
type textarea "x"
type input "25-26 WC EMFC Adam@Omaha Declined"
type textarea "x"
type input "25-26 WC EMFC Adam@Omaha Declined -"
type textarea "x"
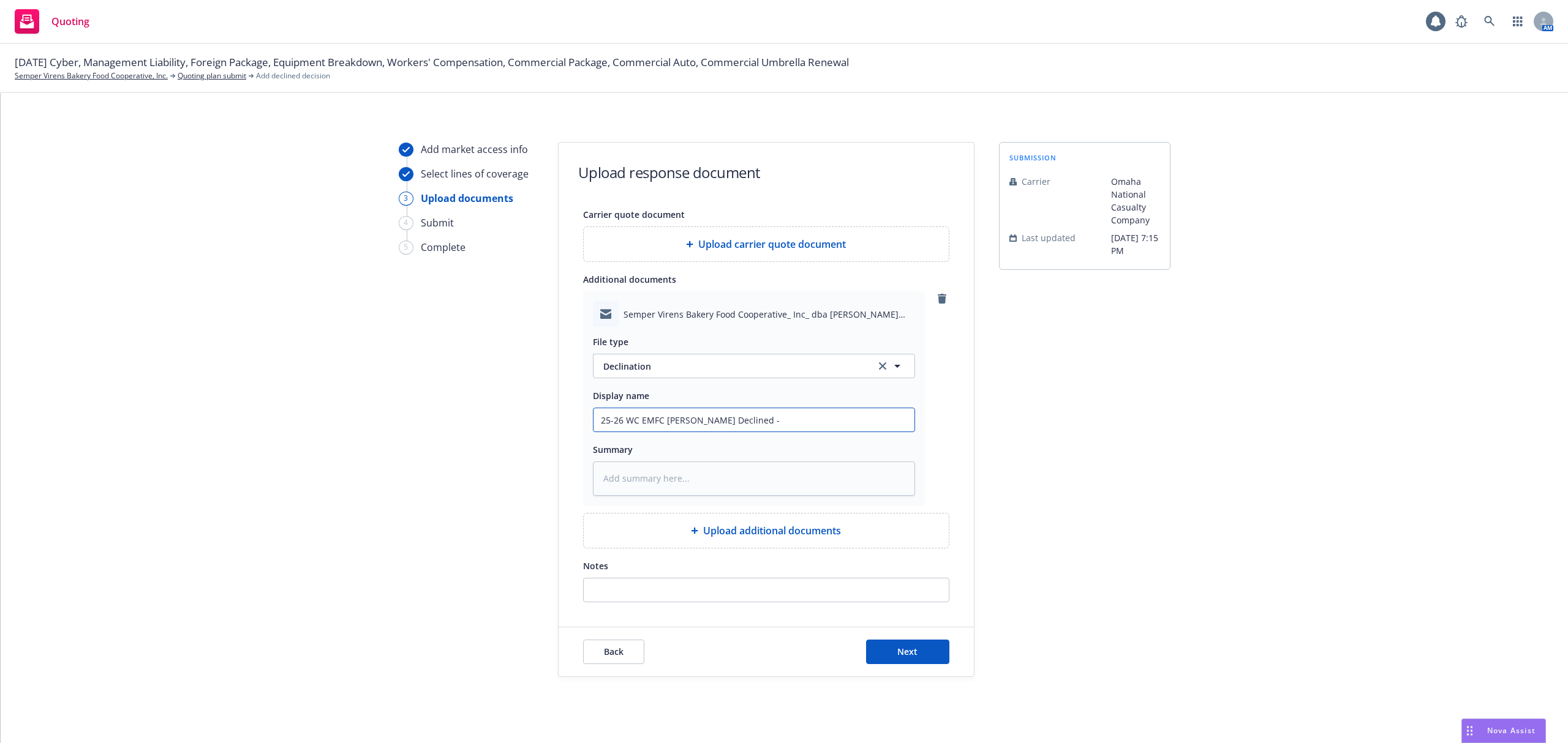
type input "25-26 WC EMFC Adam@Omaha Declined -"
type textarea "x"
type input "25-26 WC EMFC Adam@Omaha Declined - C"
type textarea "x"
type input "25-26 WC EMFC Adam@Omaha Declined - Cla"
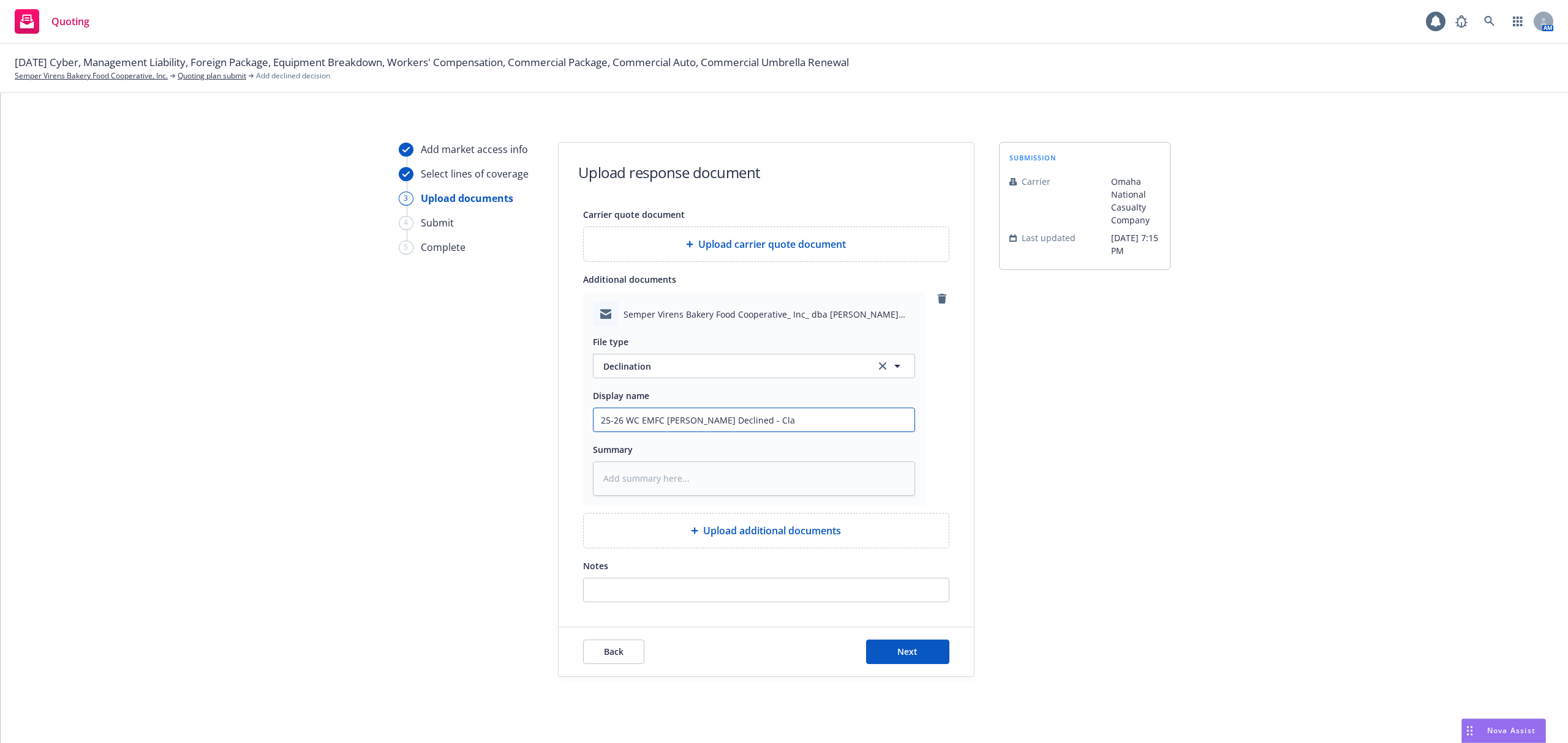
type textarea "x"
type input "25-26 WC EMFC Adam@Omaha Declined - Clai"
type textarea "x"
type input "25-26 WC EMFC Adam@Omaha Declined - Claim"
type textarea "x"
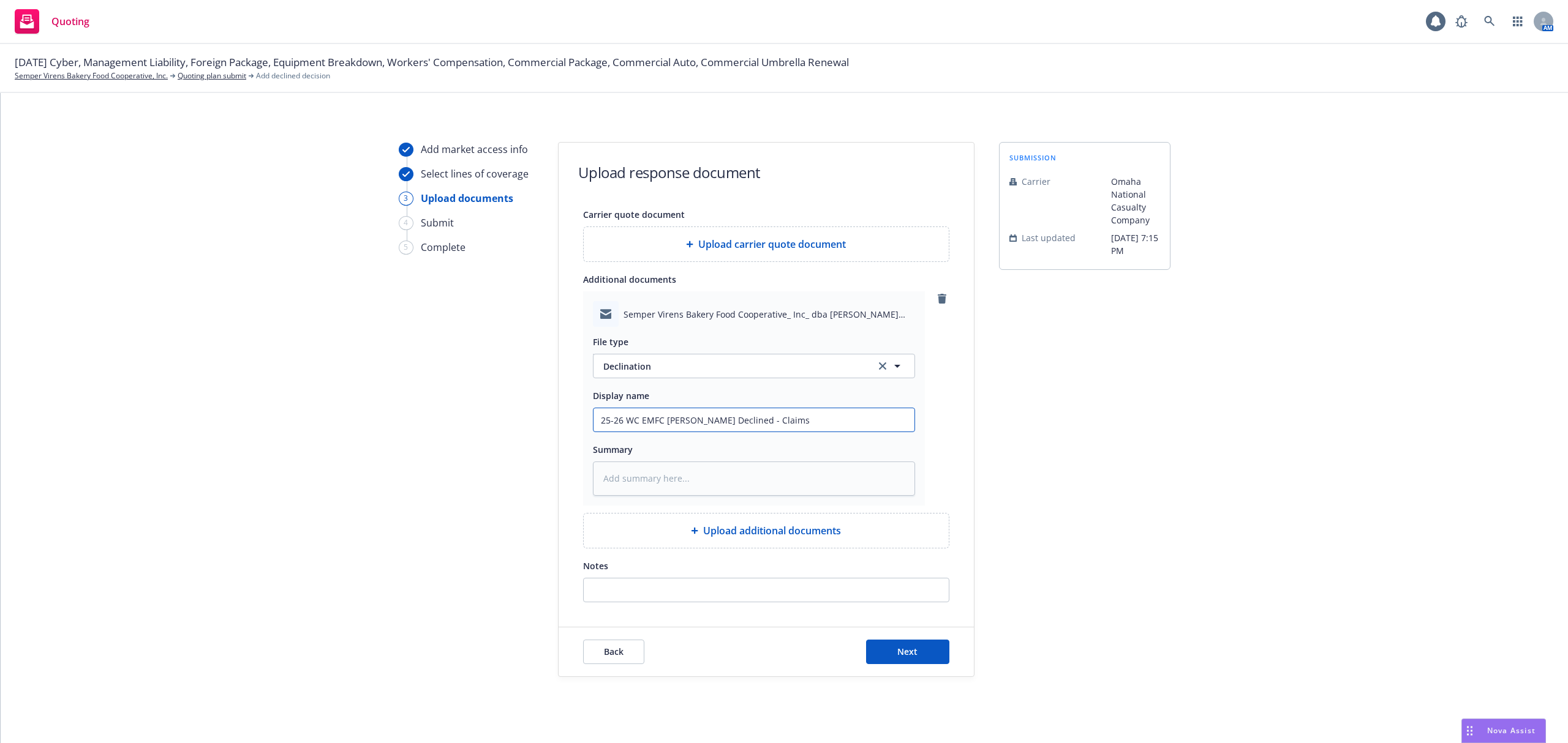
type input "25-26 WC EMFC Adam@Omaha Declined - Claims"
paste textarea "Hi Samantha, I really do wish I could provide you with better news, but it appe…"
type textarea "x"
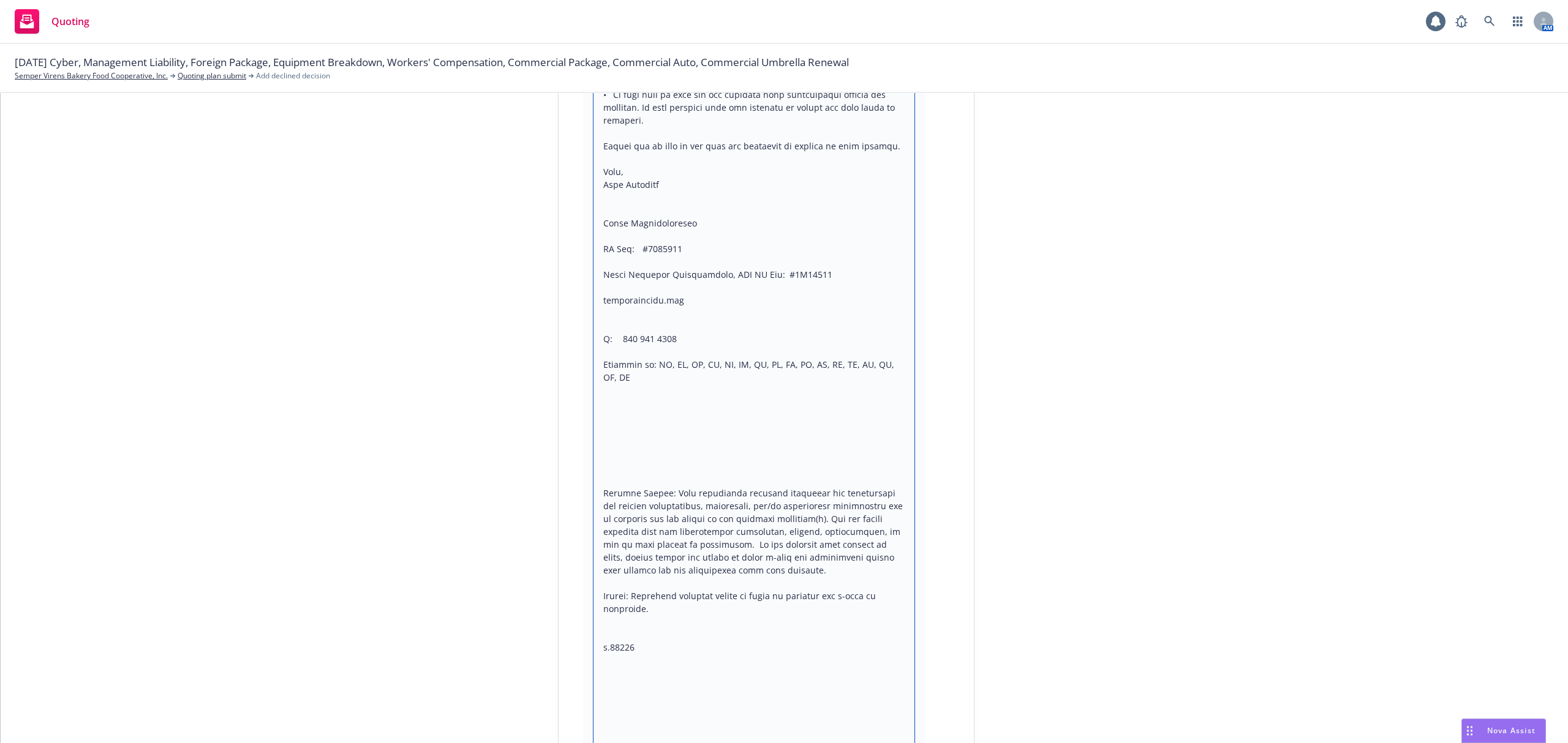
scroll to position [733, 0]
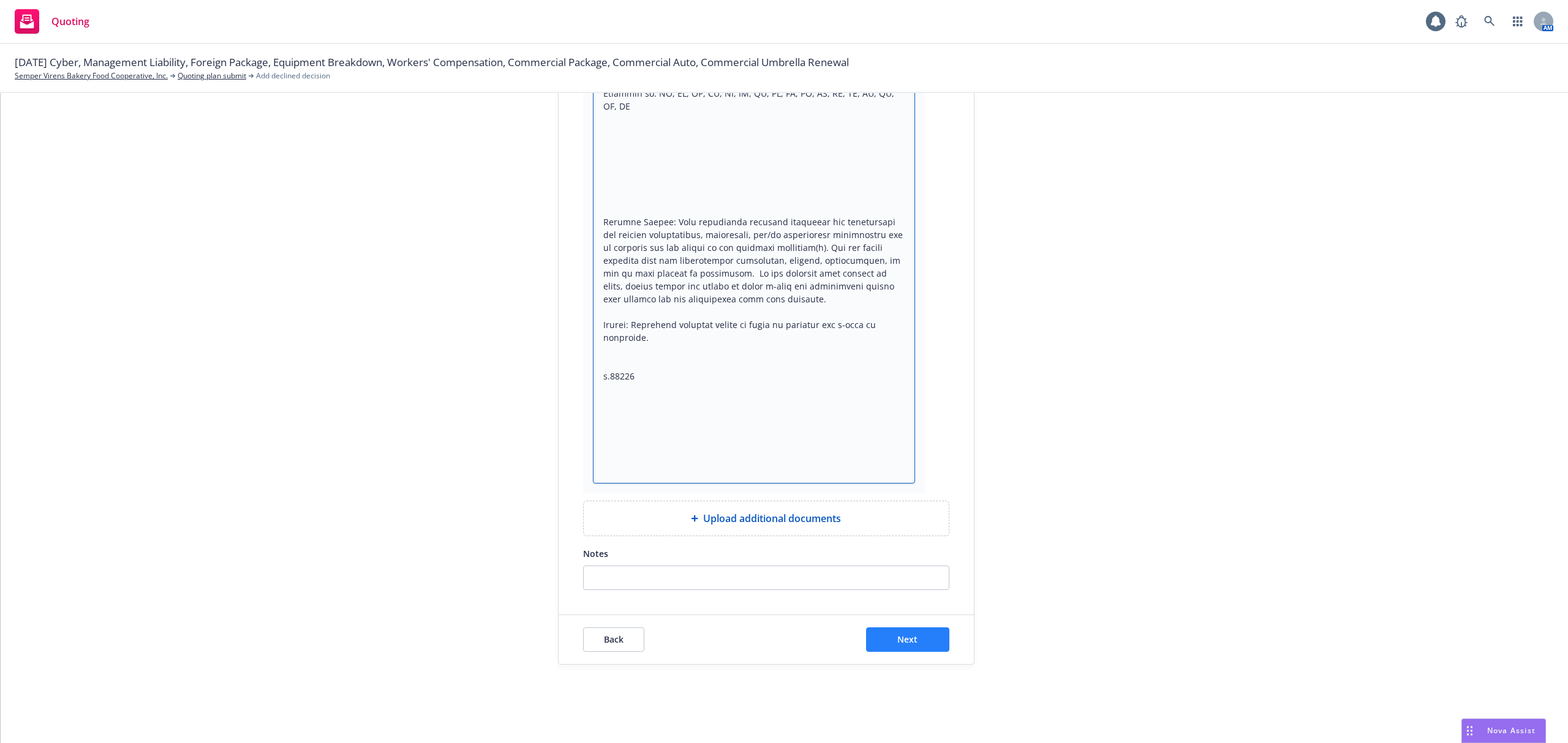
type textarea "Hi Samantha, I really do wish I could provide you with better news, but it appe…"
click at [888, 633] on button "Next" at bounding box center [908, 639] width 84 height 25
type textarea "x"
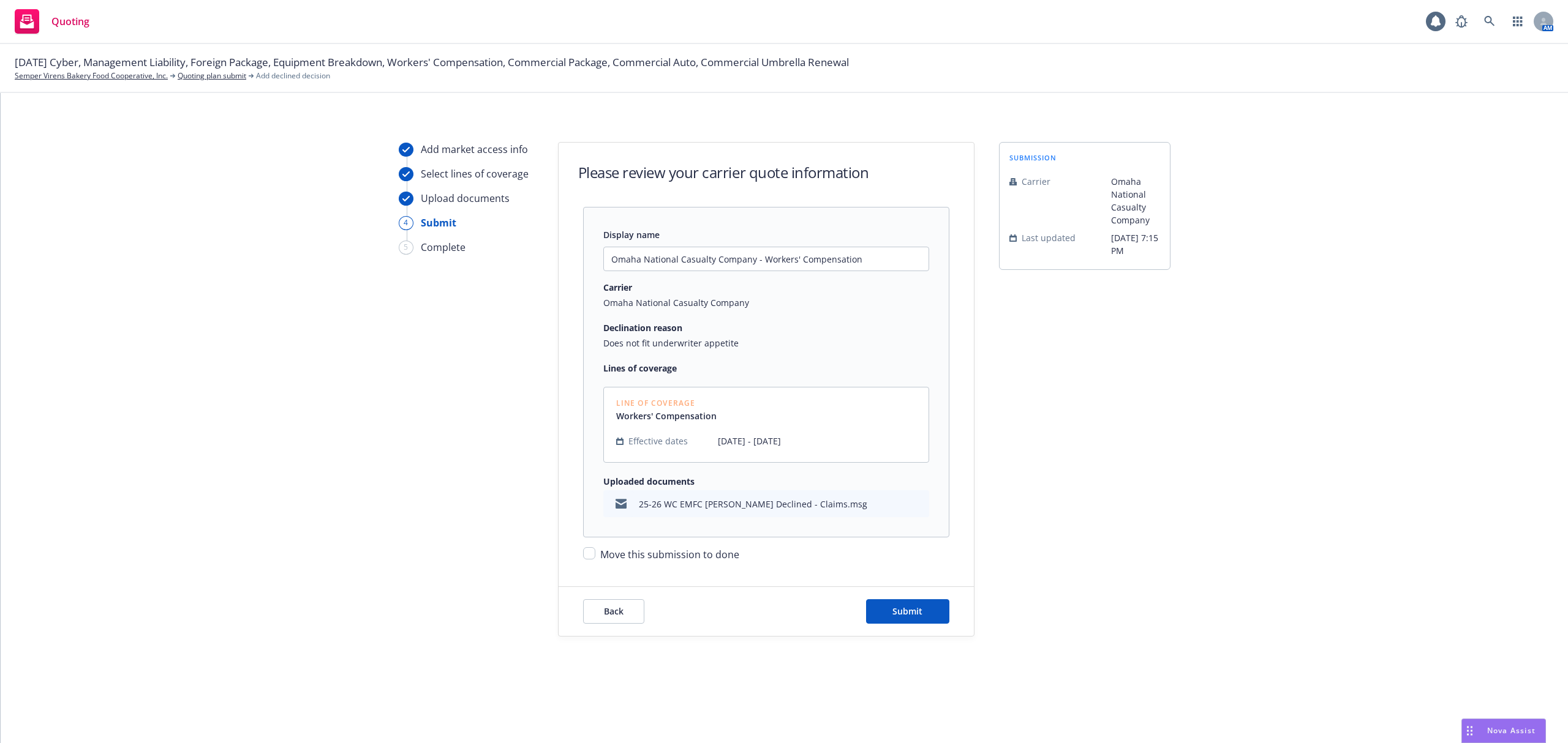
click at [597, 557] on div "Move this submission to done" at bounding box center [766, 550] width 366 height 25
click at [588, 553] on input "Move this submission to done" at bounding box center [589, 553] width 12 height 12
checkbox input "true"
click at [907, 622] on button "Submit" at bounding box center [908, 611] width 84 height 25
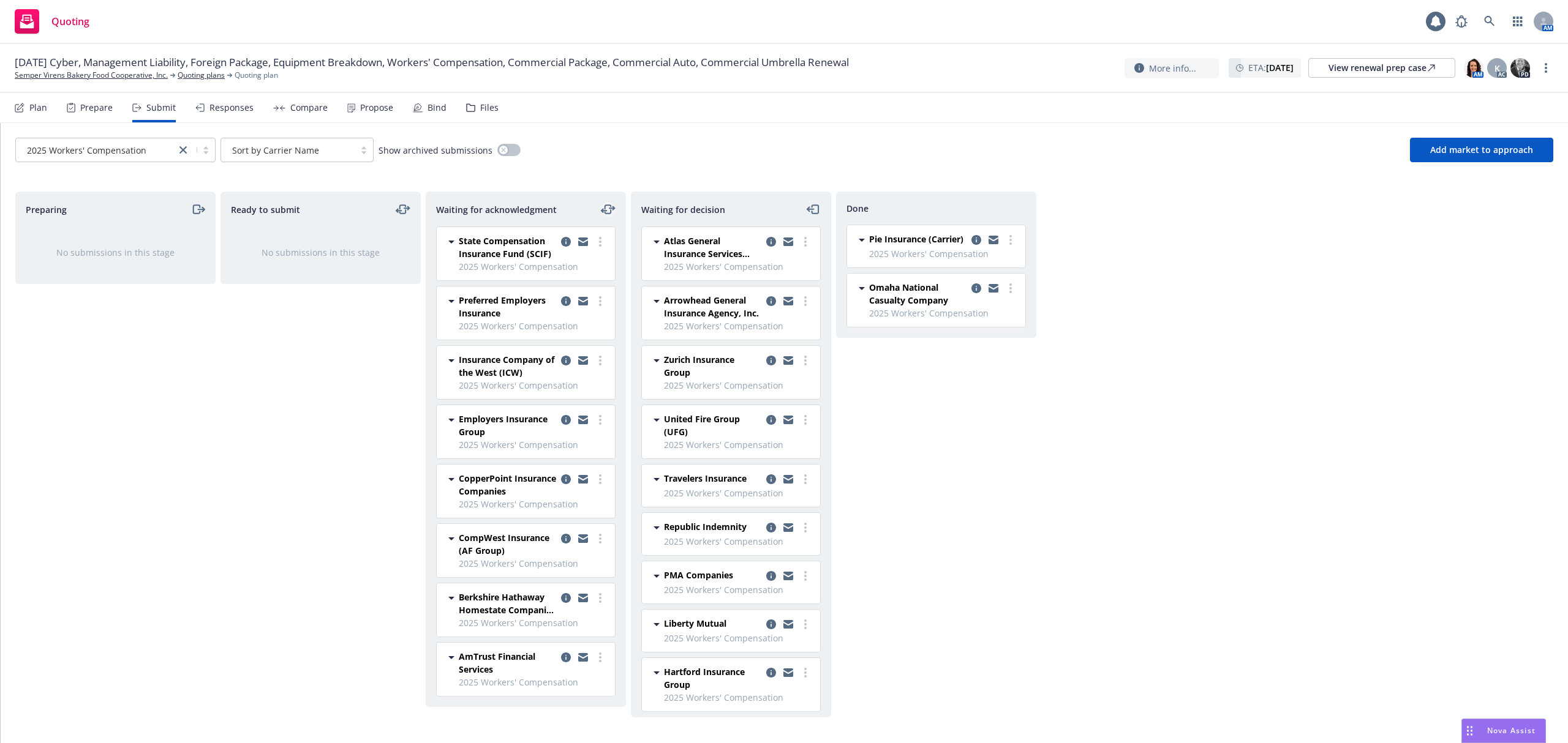
click at [608, 206] on icon "moveLeftRight" at bounding box center [608, 209] width 15 height 15
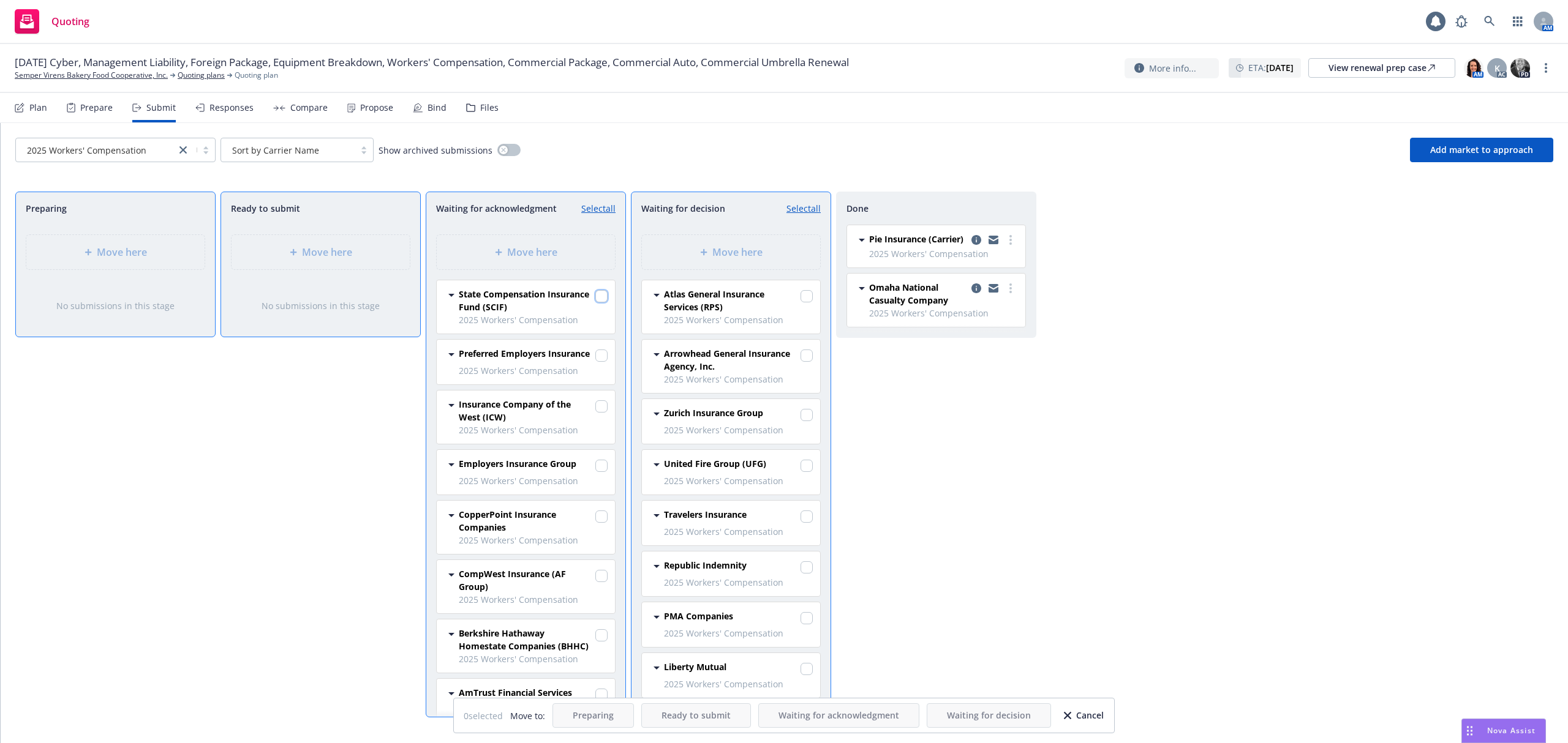
click at [596, 294] on input "checkbox" at bounding box center [602, 296] width 12 height 12
checkbox input "true"
click at [699, 255] on div "Move here" at bounding box center [731, 253] width 158 height 15
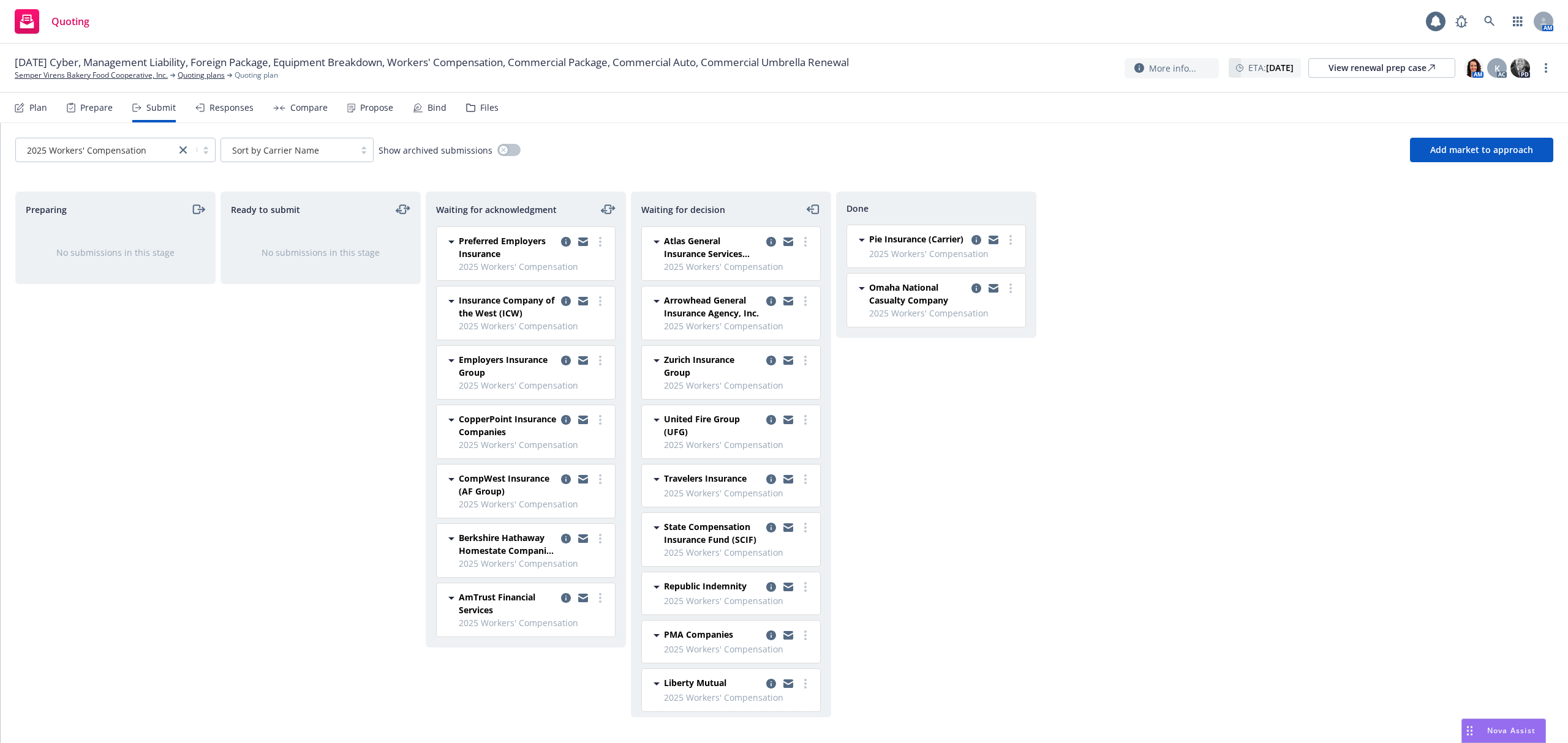
scroll to position [82, 0]
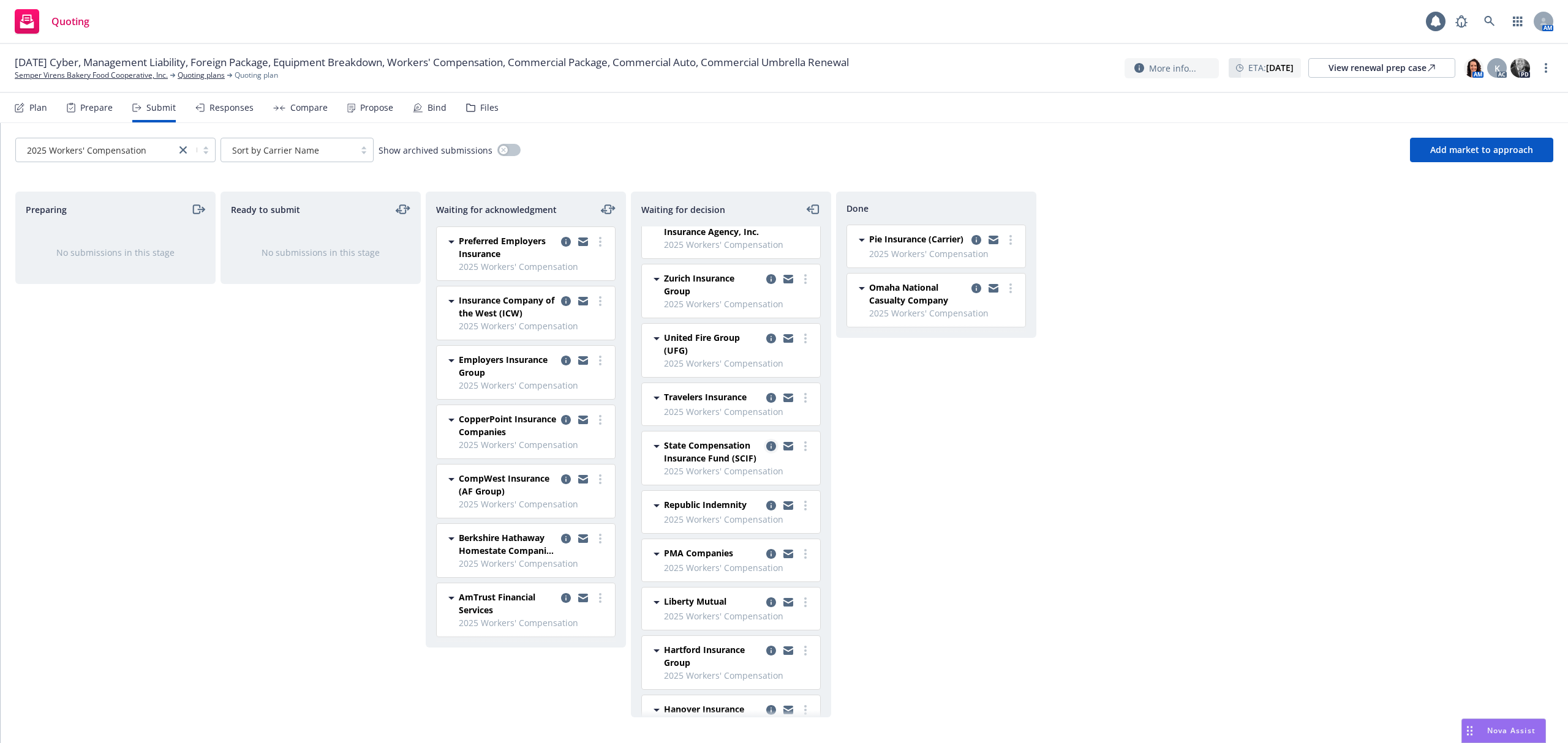
click at [766, 451] on icon "copy logging email" at bounding box center [771, 446] width 10 height 10
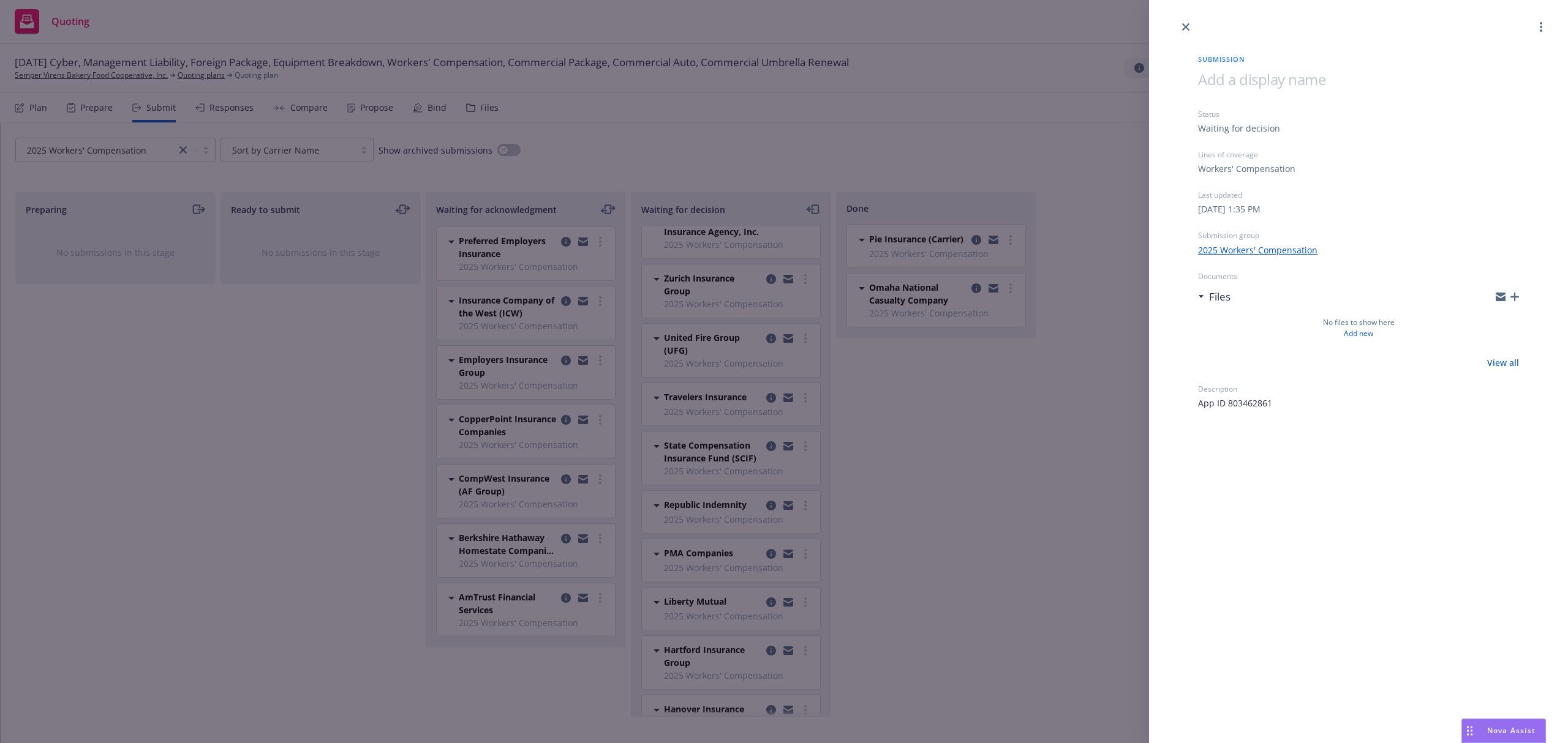
click at [1518, 300] on icon "button" at bounding box center [1515, 297] width 9 height 9
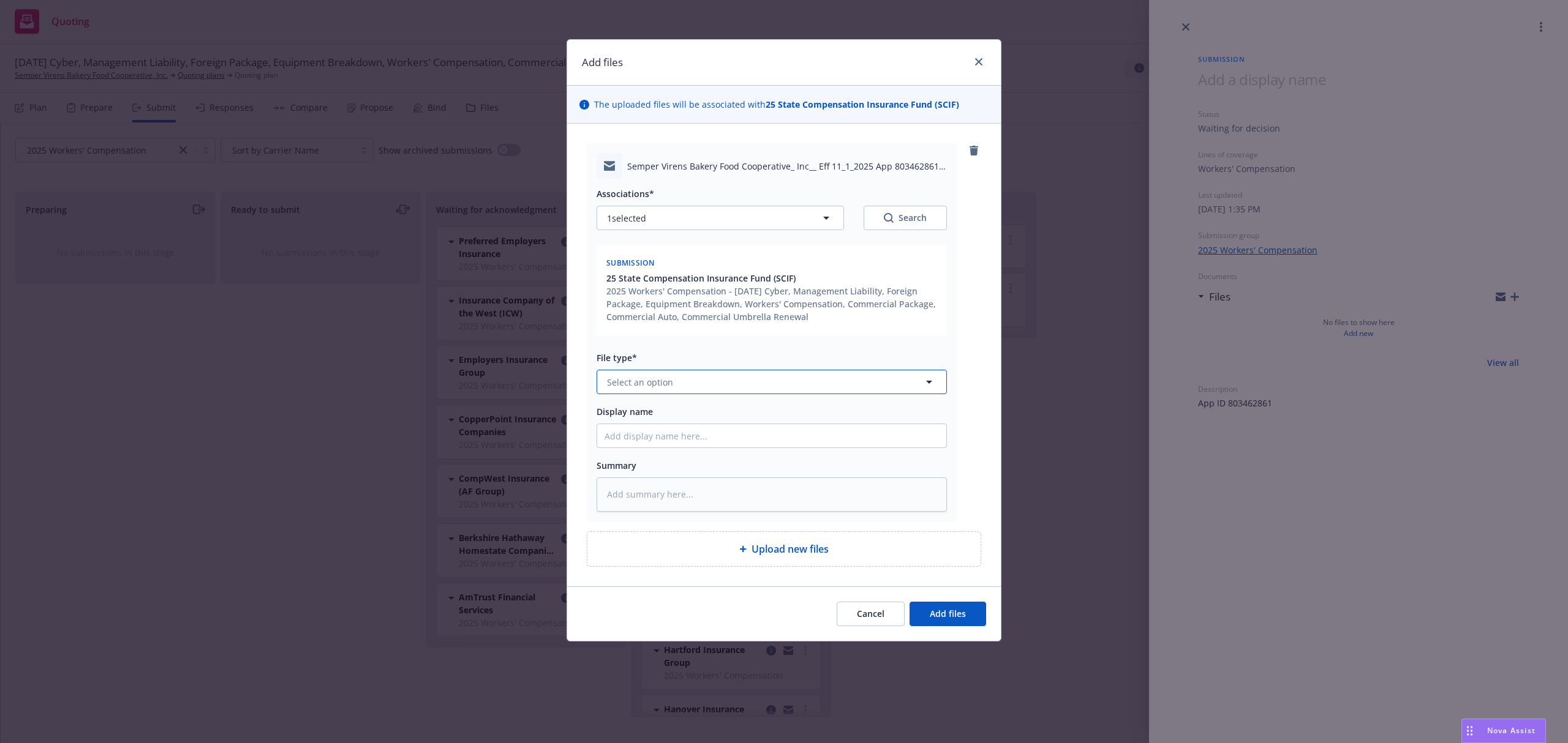
click at [694, 378] on button "Select an option" at bounding box center [772, 382] width 350 height 25
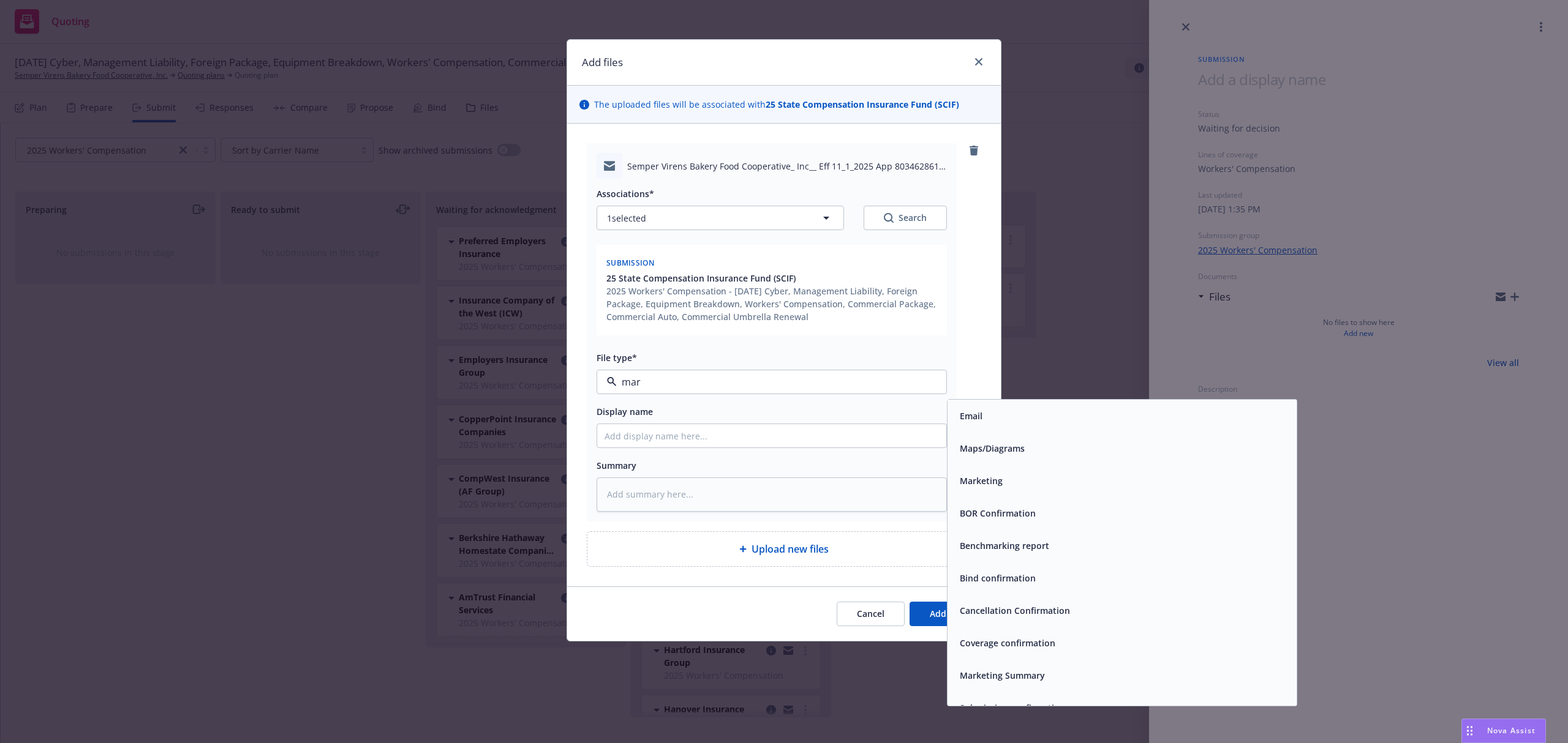
type input "mark"
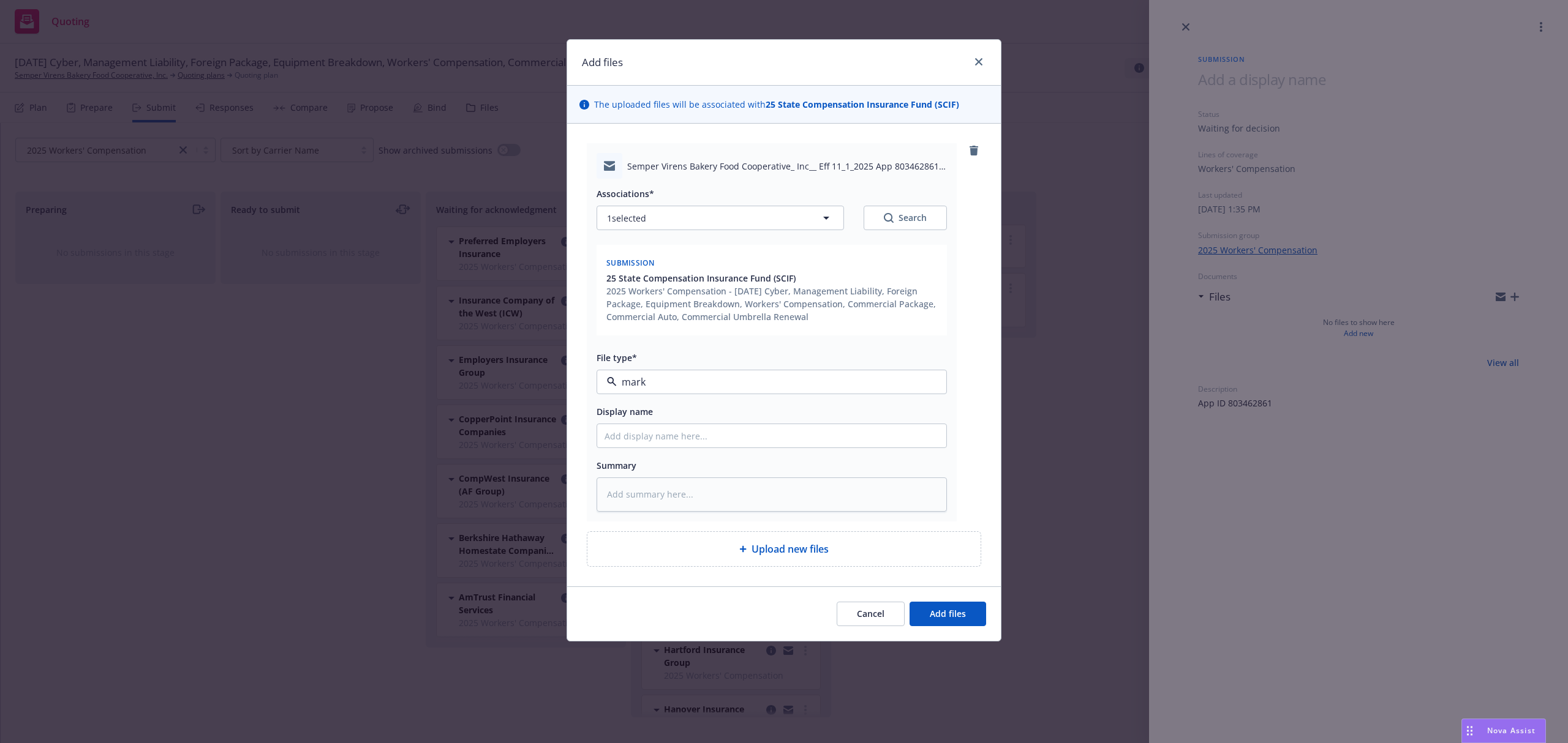
type textarea "x"
type input "2"
type textarea "x"
type input "25"
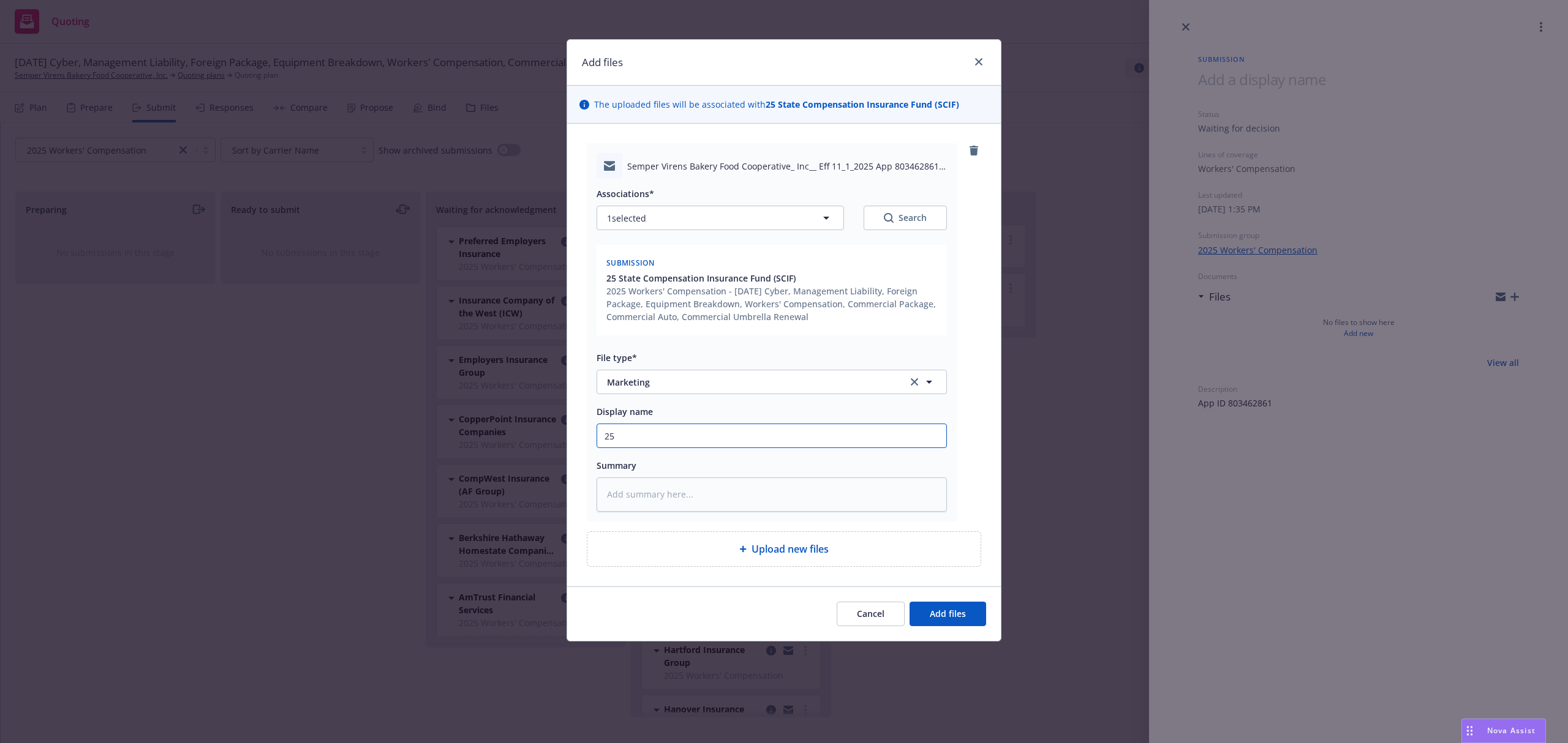
type textarea "x"
type input "25-"
type textarea "x"
type input "25-2"
type textarea "x"
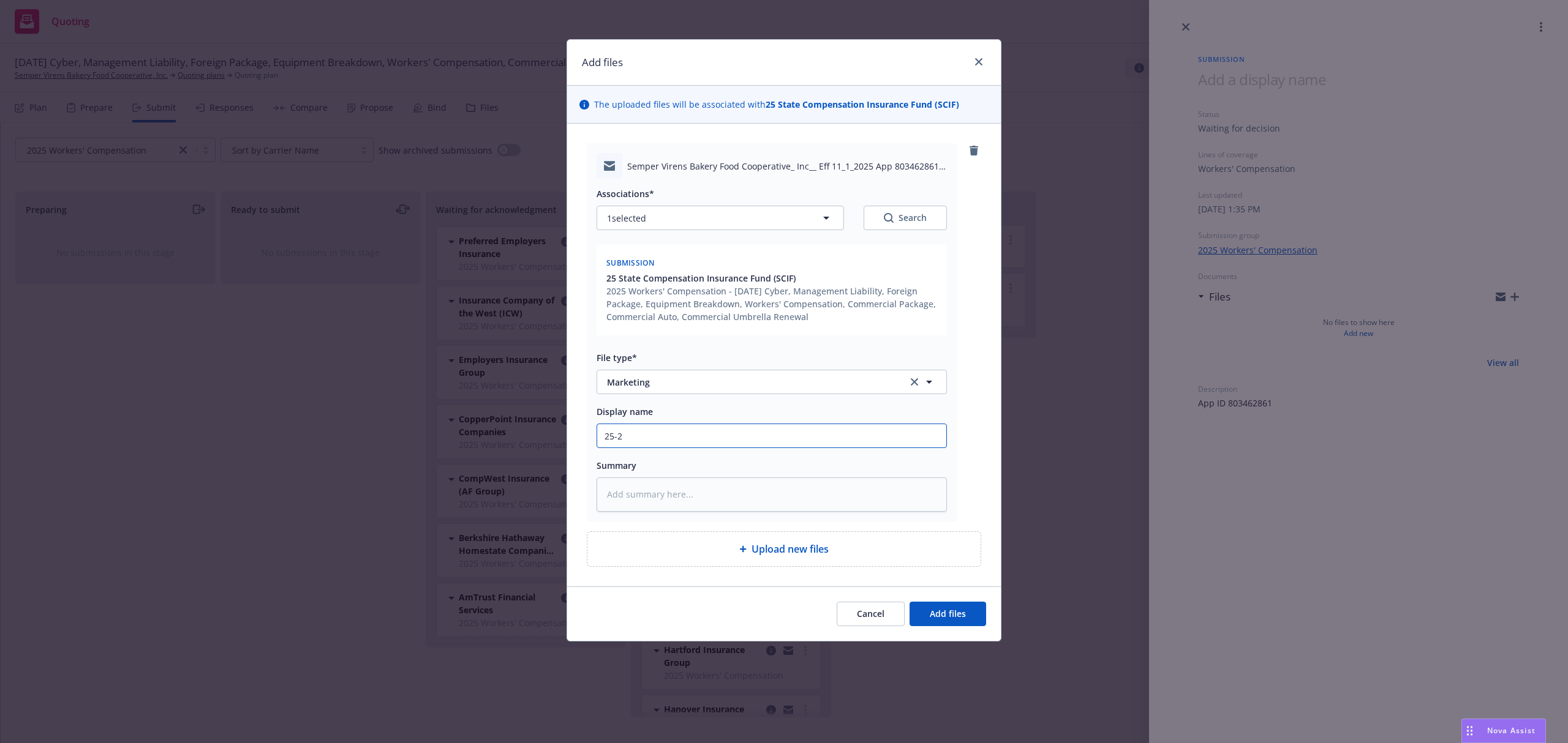
type input "25-26"
type textarea "x"
type input "25-26"
type textarea "x"
type input "25-26 W"
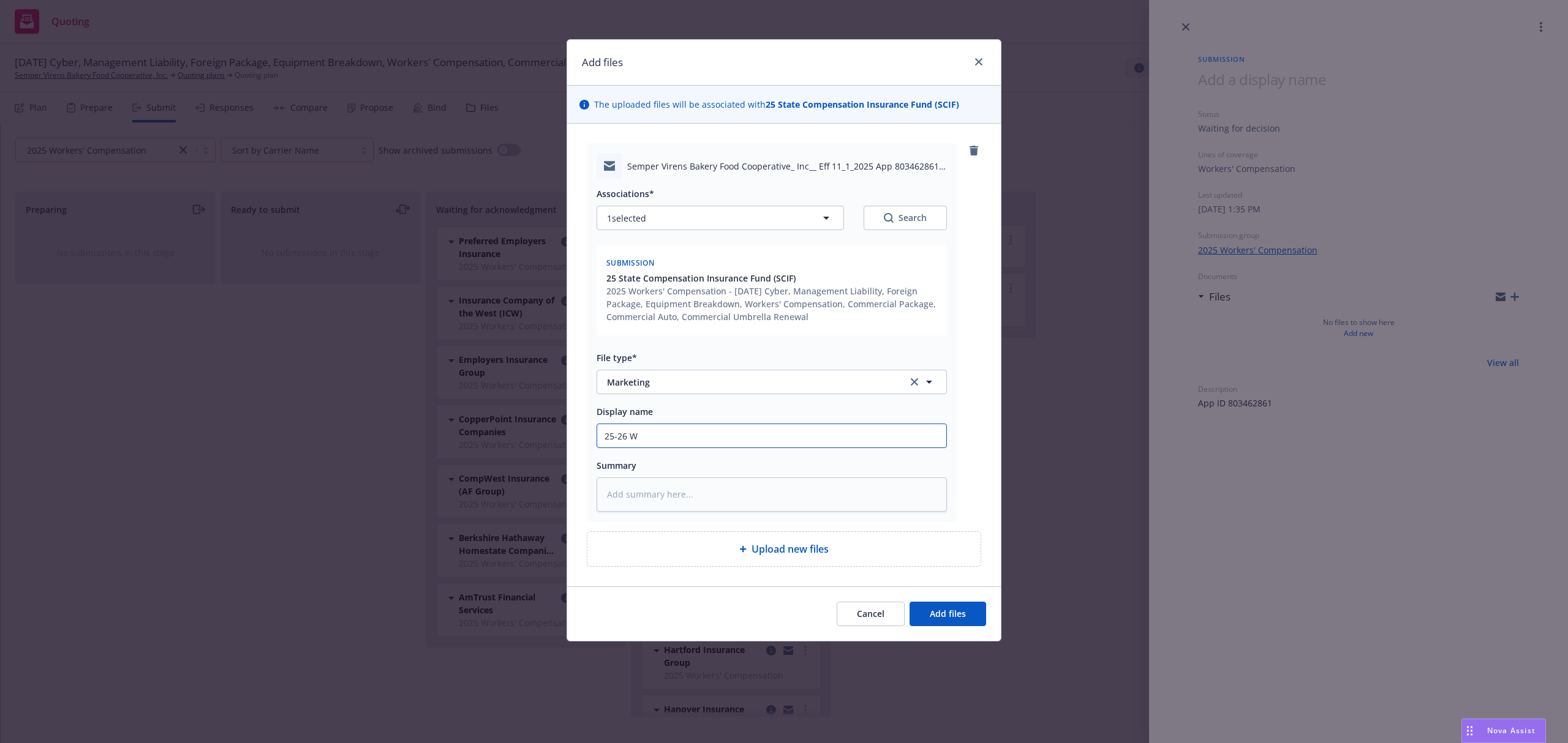
type textarea "x"
type input "25-26 WC"
type textarea "x"
type input "25-26 WC"
type textarea "x"
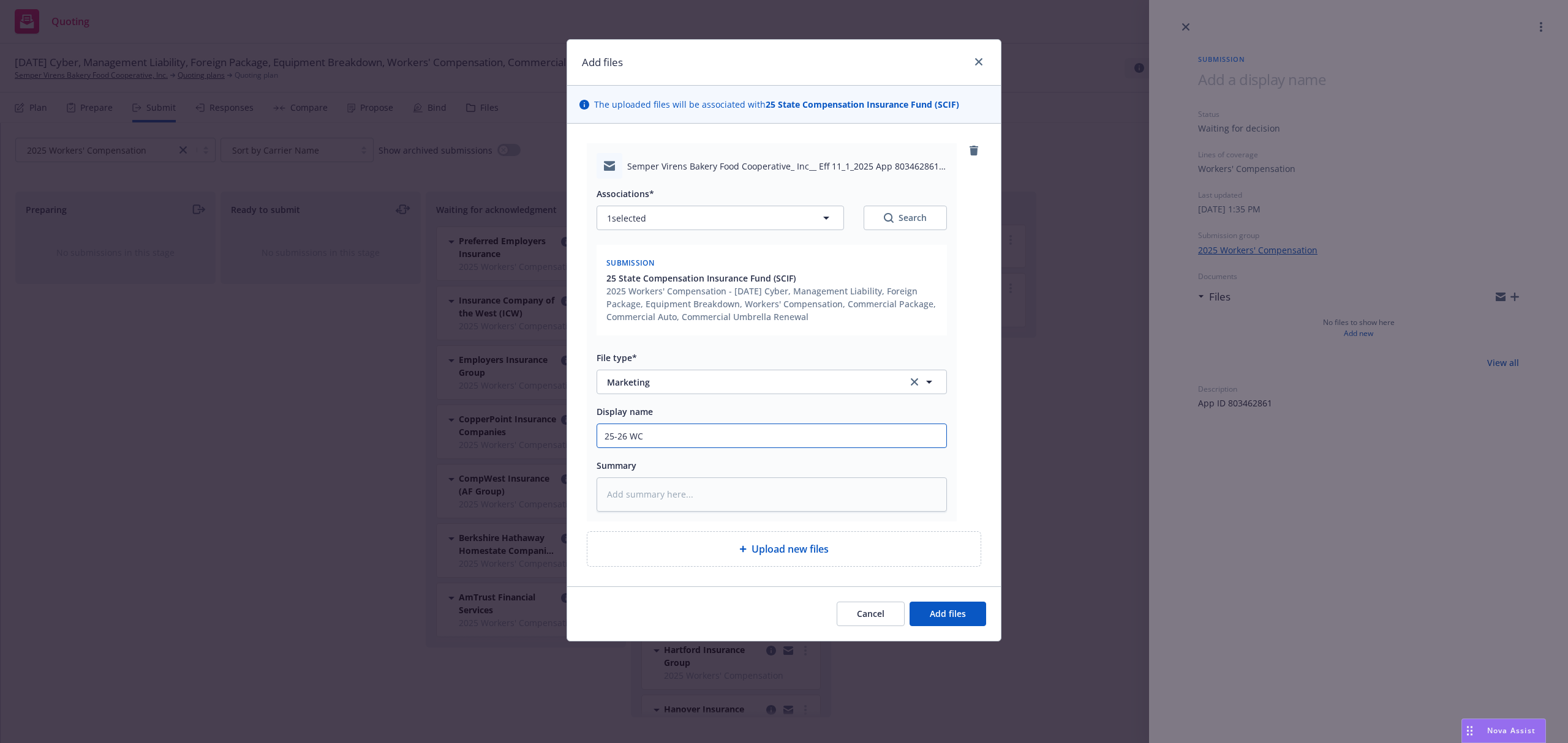
type input "25-26 WC E"
type textarea "x"
type input "25-26 WC EM"
type textarea "x"
type input "25-26 WC EMF"
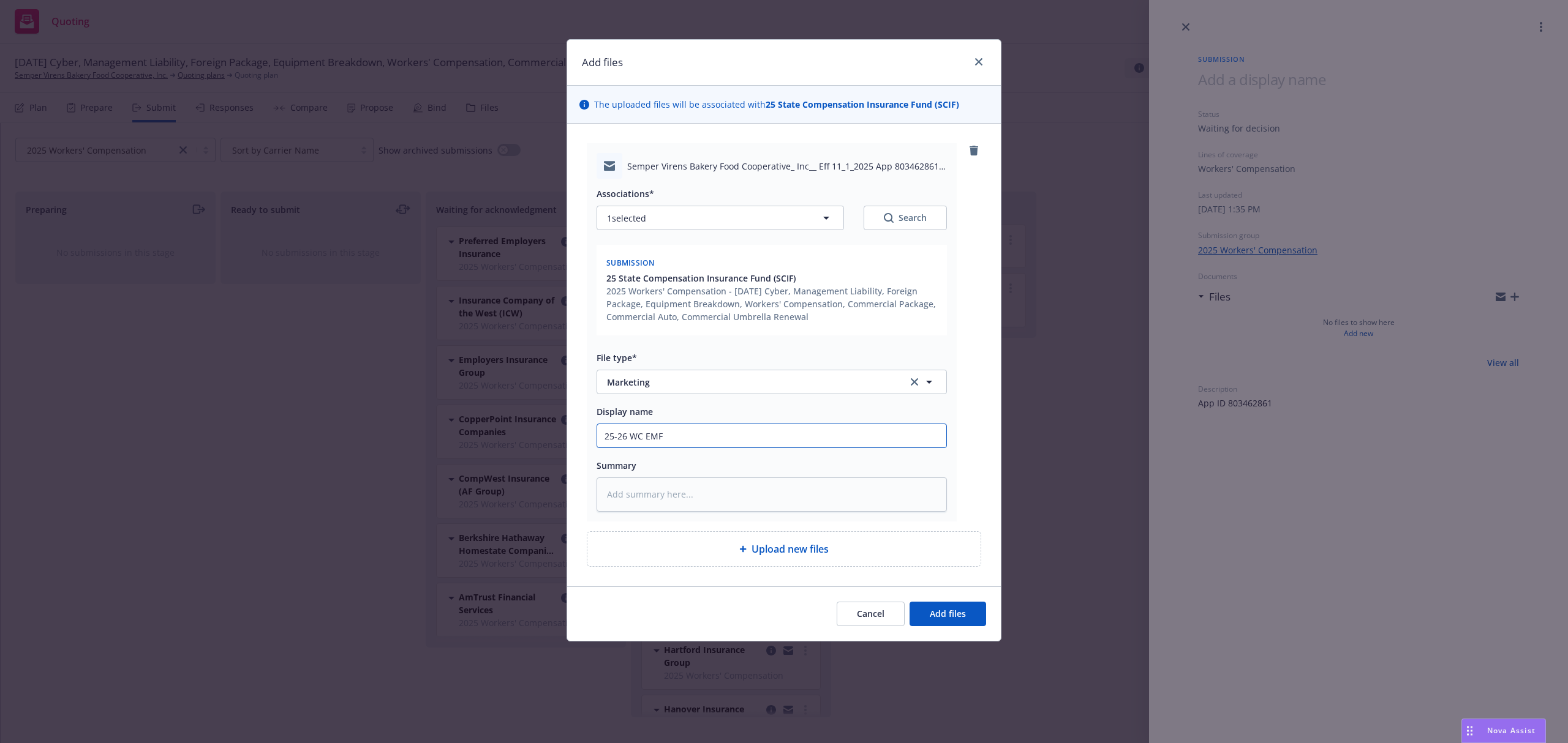
type textarea "x"
type input "25-26 WC EMFC"
type textarea "x"
type input "25-26 WC EMFC"
type textarea "x"
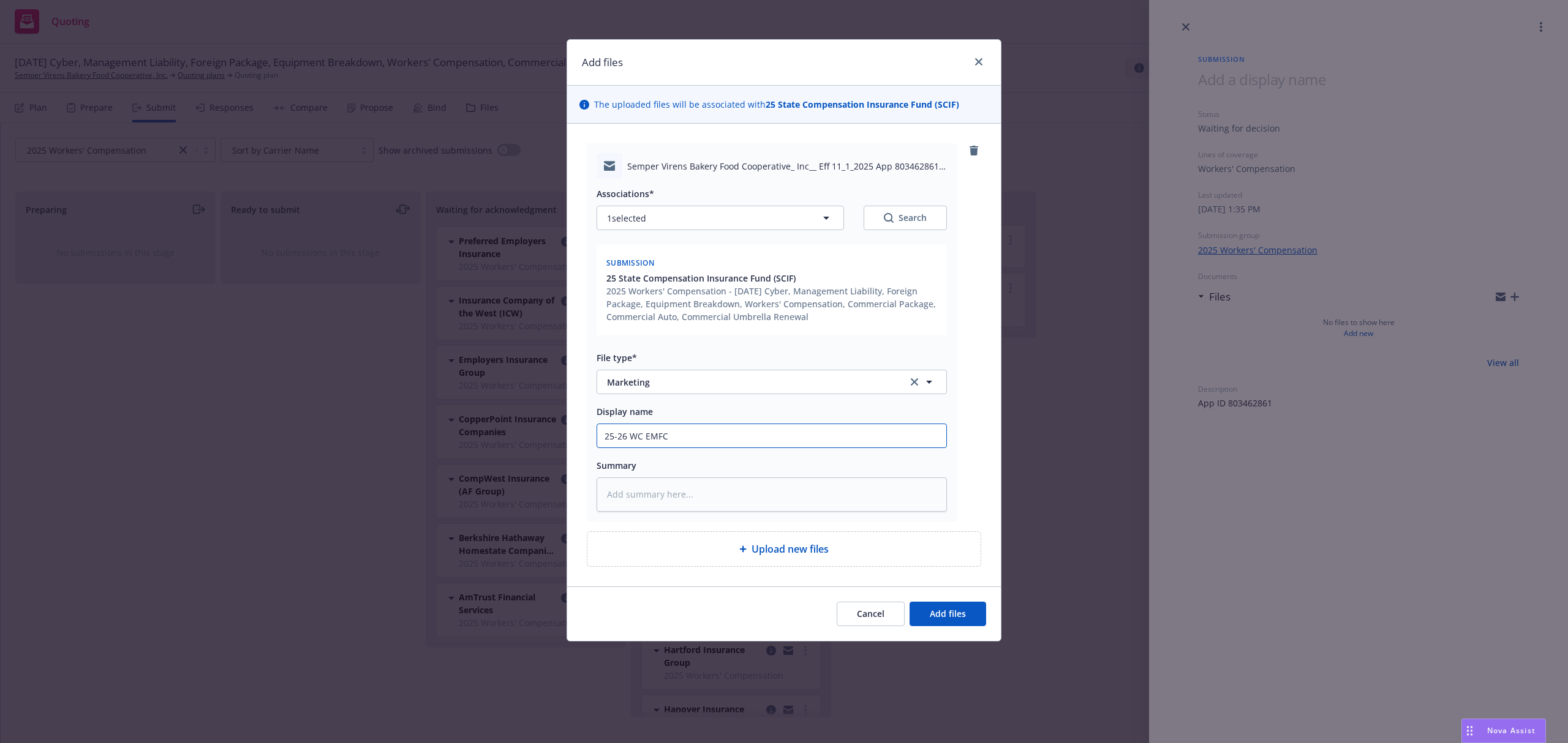
type input "25-26 WC EMFC K"
type textarea "x"
type input "25-26 WC EMFC Kr"
type textarea "x"
type input "25-26 WC EMFC Kri"
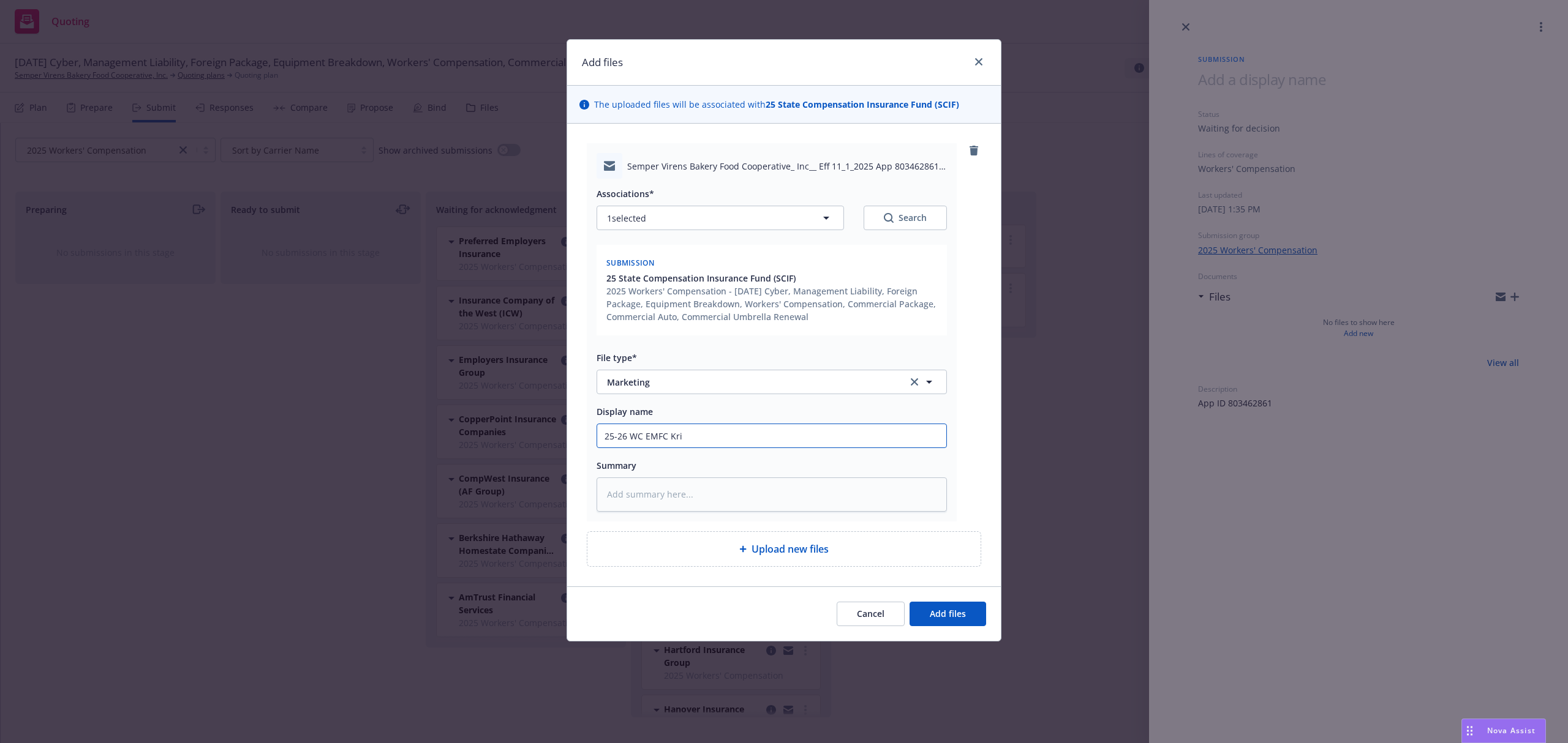
type textarea "x"
type input "25-26 WC EMFC [PERSON_NAME]"
type textarea "x"
type input "25-26 WC EMFC Krist"
type textarea "x"
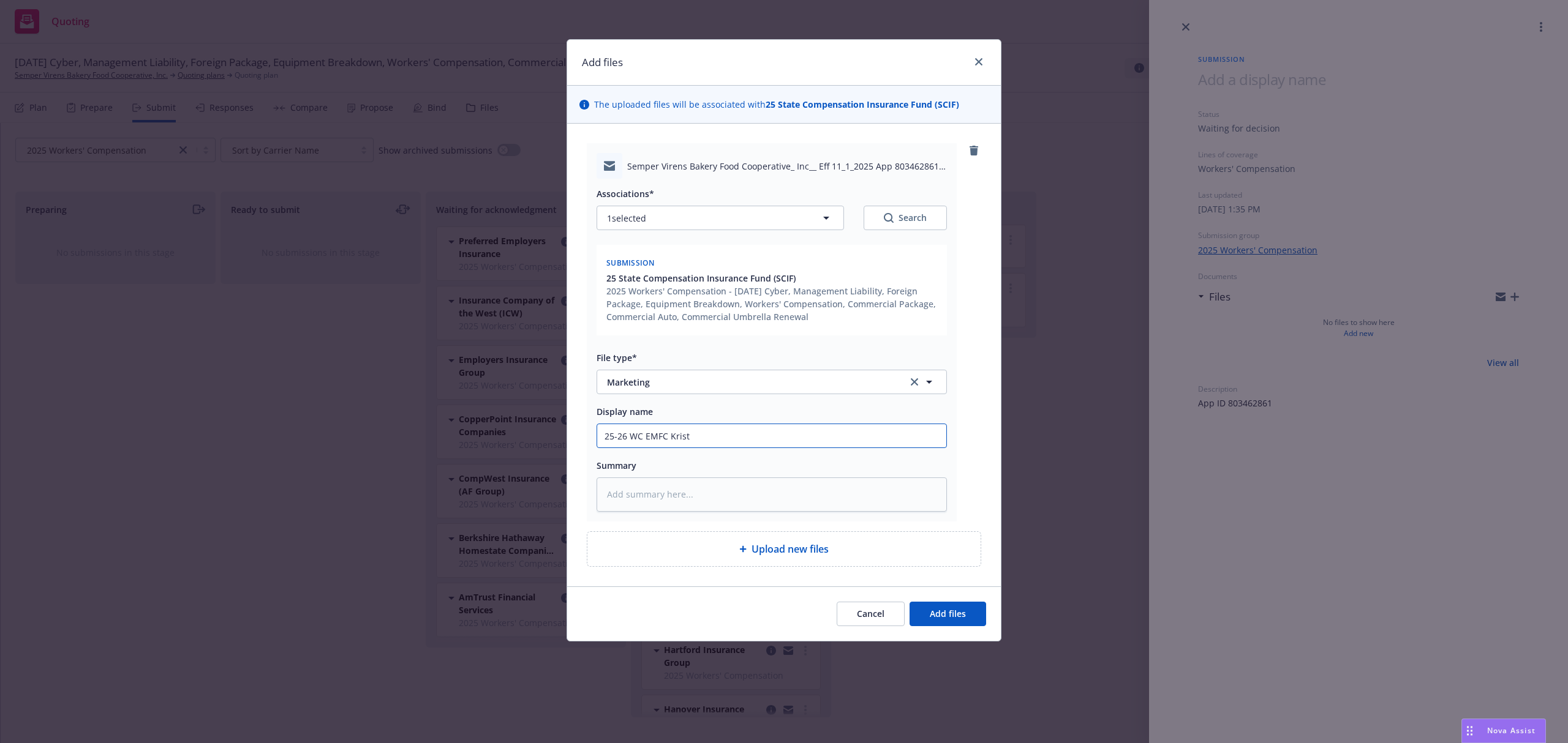
type input "25-26 WC EMFC [PERSON_NAME]"
type textarea "x"
type input "25-26 WC EMFC [PERSON_NAME]"
type textarea "x"
type input "25-26 WC EMFC [PERSON_NAME]@"
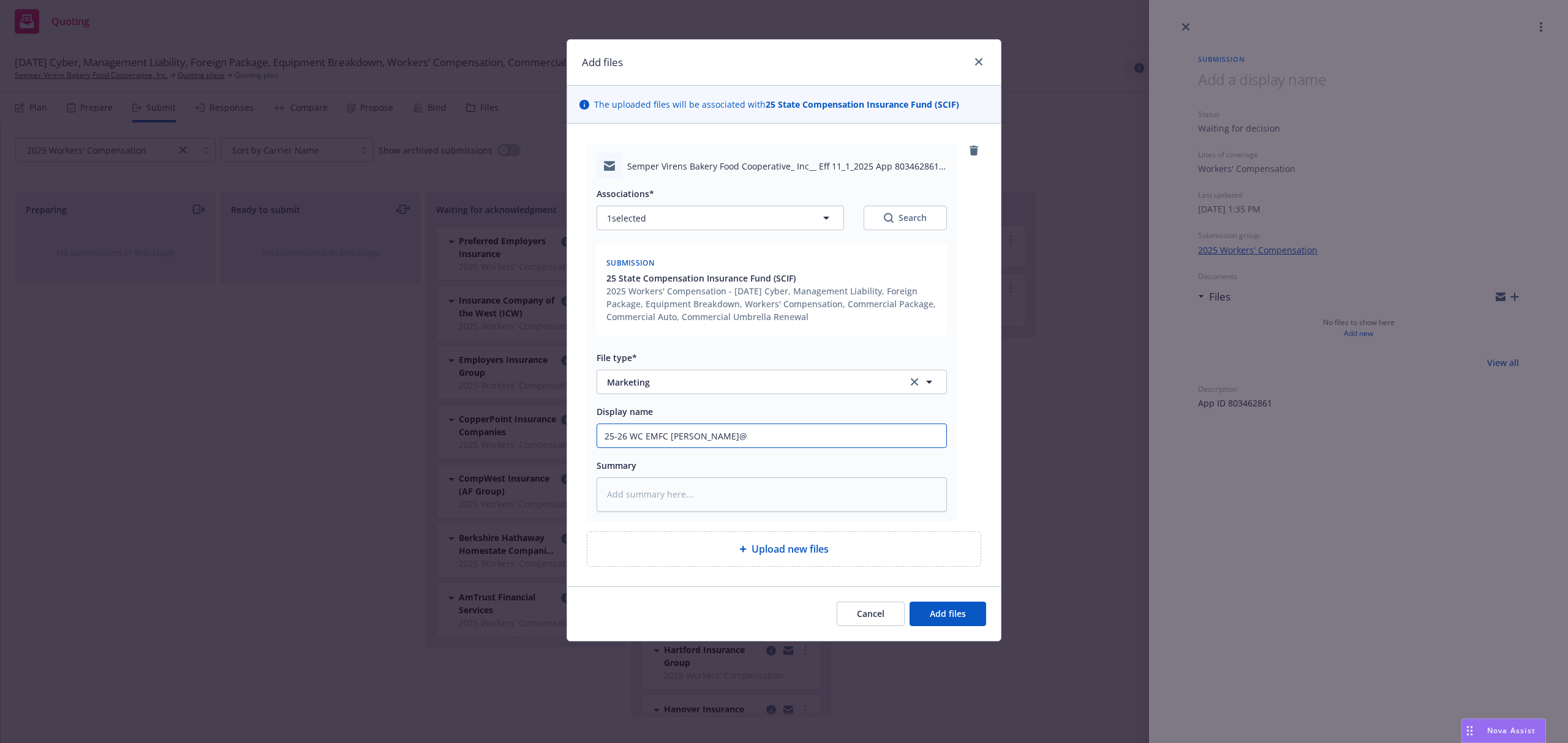
type textarea "x"
type input "25-26 WC EMFC [PERSON_NAME]"
type textarea "x"
type input "25-26 WC EMFC [PERSON_NAME]"
type textarea "x"
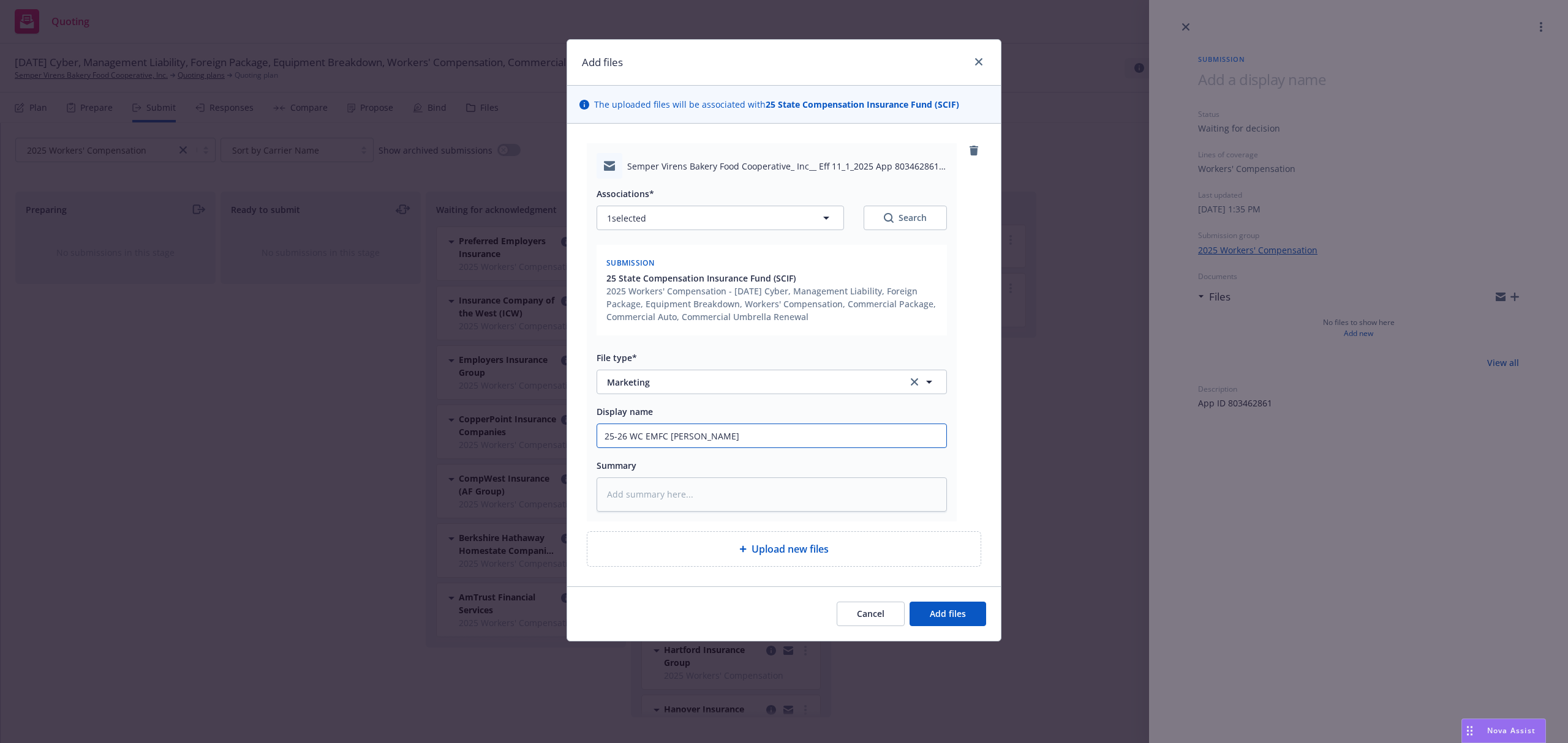
type input "25-26 WC EMFC [PERSON_NAME]"
type textarea "x"
type input "25-26 WC EMFC [PERSON_NAME]"
type textarea "x"
type input "25-26 WC EMFC [PERSON_NAME]"
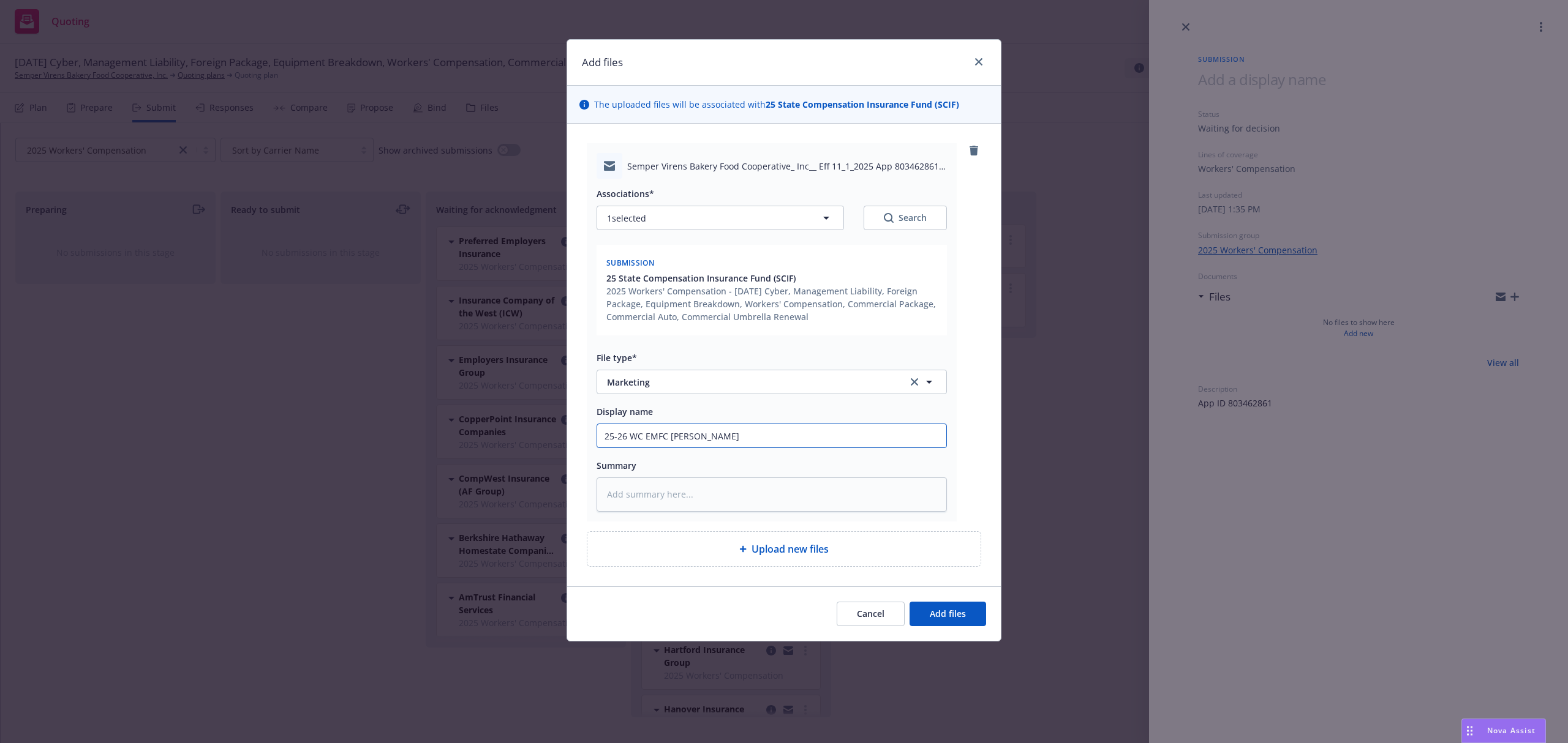
type textarea "x"
type input "25-26 WC EMFC [PERSON_NAME] R"
type textarea "x"
type input "25-26 WC EMFC [PERSON_NAME] Re"
type textarea "x"
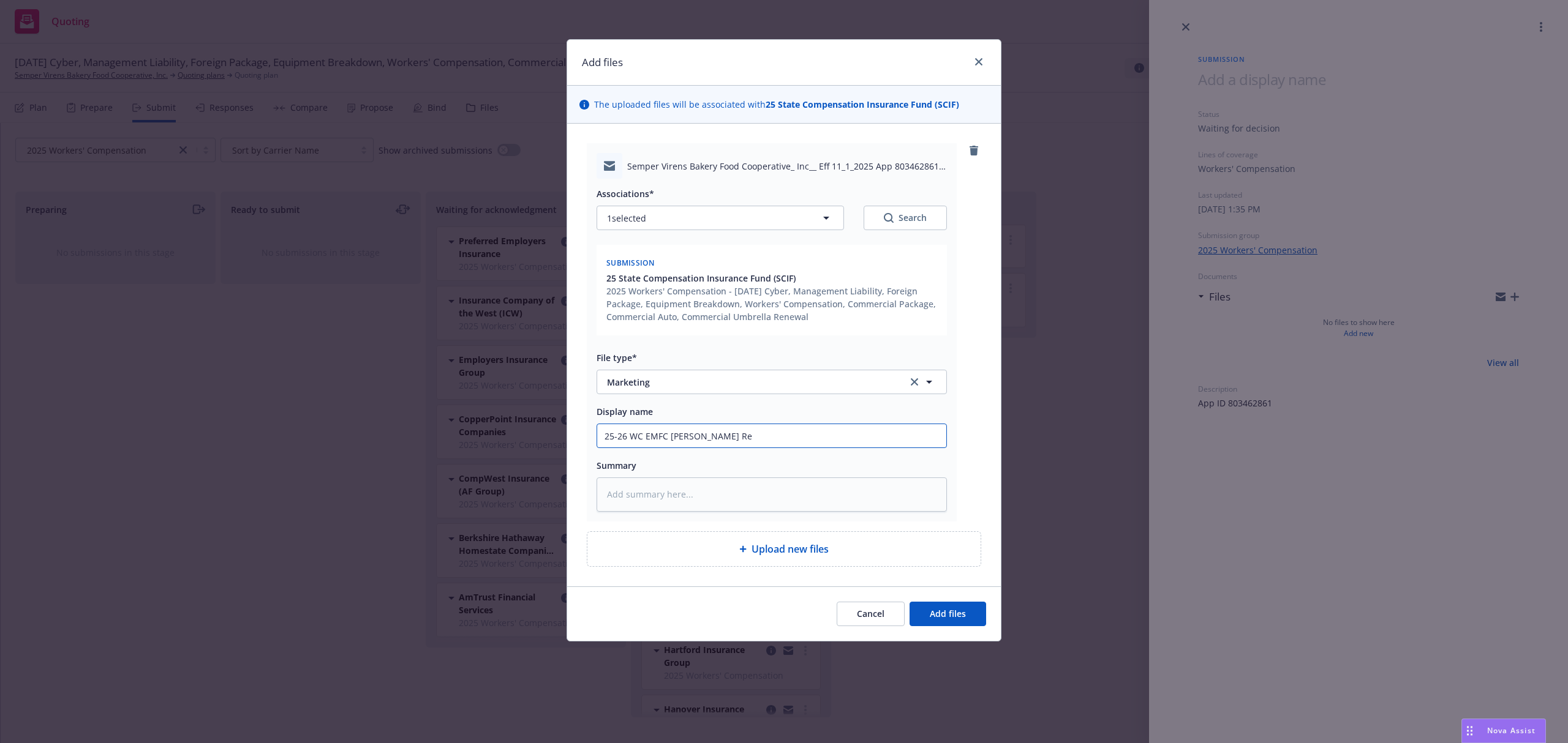
type input "25-26 WC EMFC [PERSON_NAME] Req"
type textarea "x"
type input "25-26 WC EMFC [PERSON_NAME] Requ"
type textarea "x"
type input "25-26 WC EMFC [PERSON_NAME] [PERSON_NAME]"
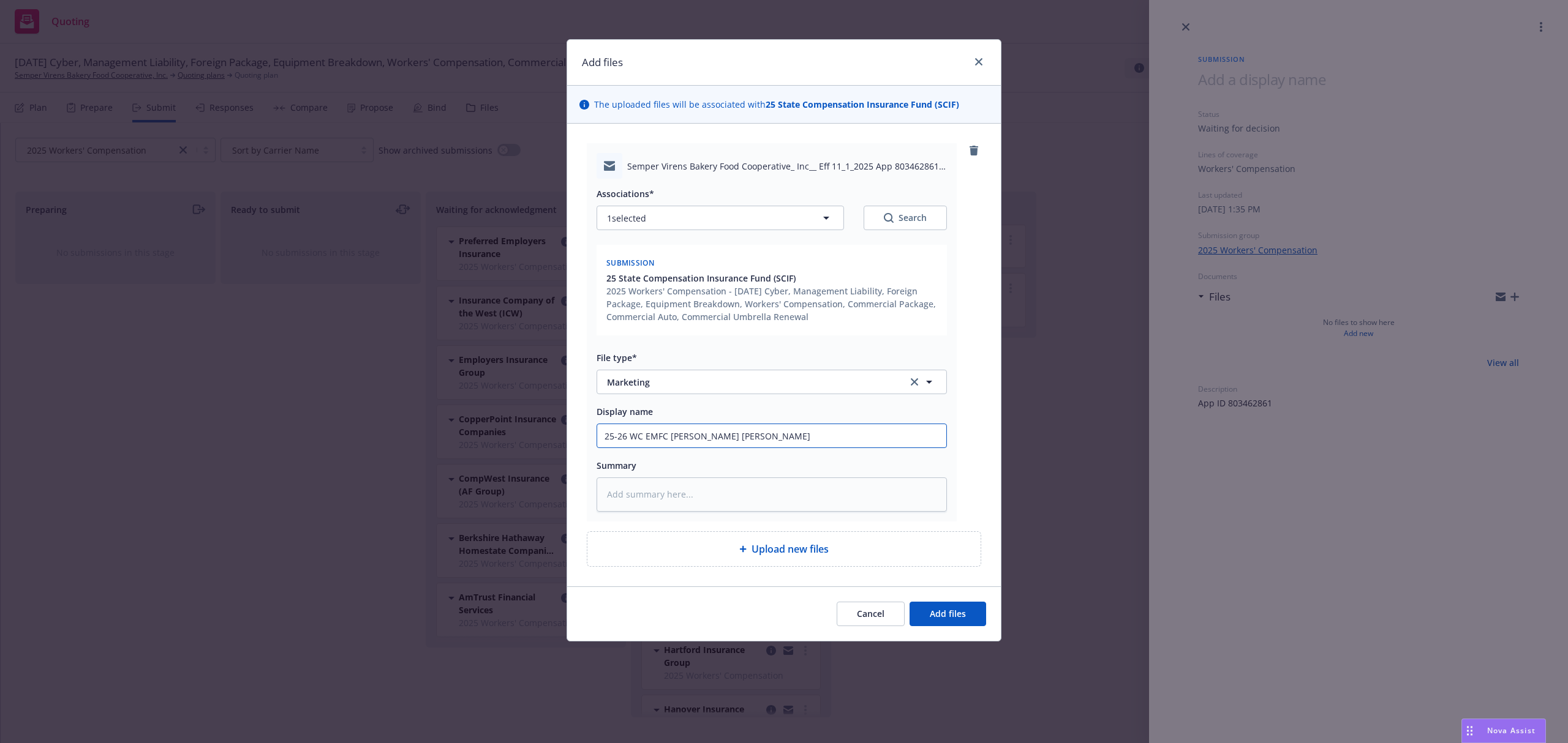
type textarea "x"
type input "25-26 WC EMFC [PERSON_NAME] Reques"
type textarea "x"
type input "25-26 WC EMFC [PERSON_NAME] Request"
type textarea "x"
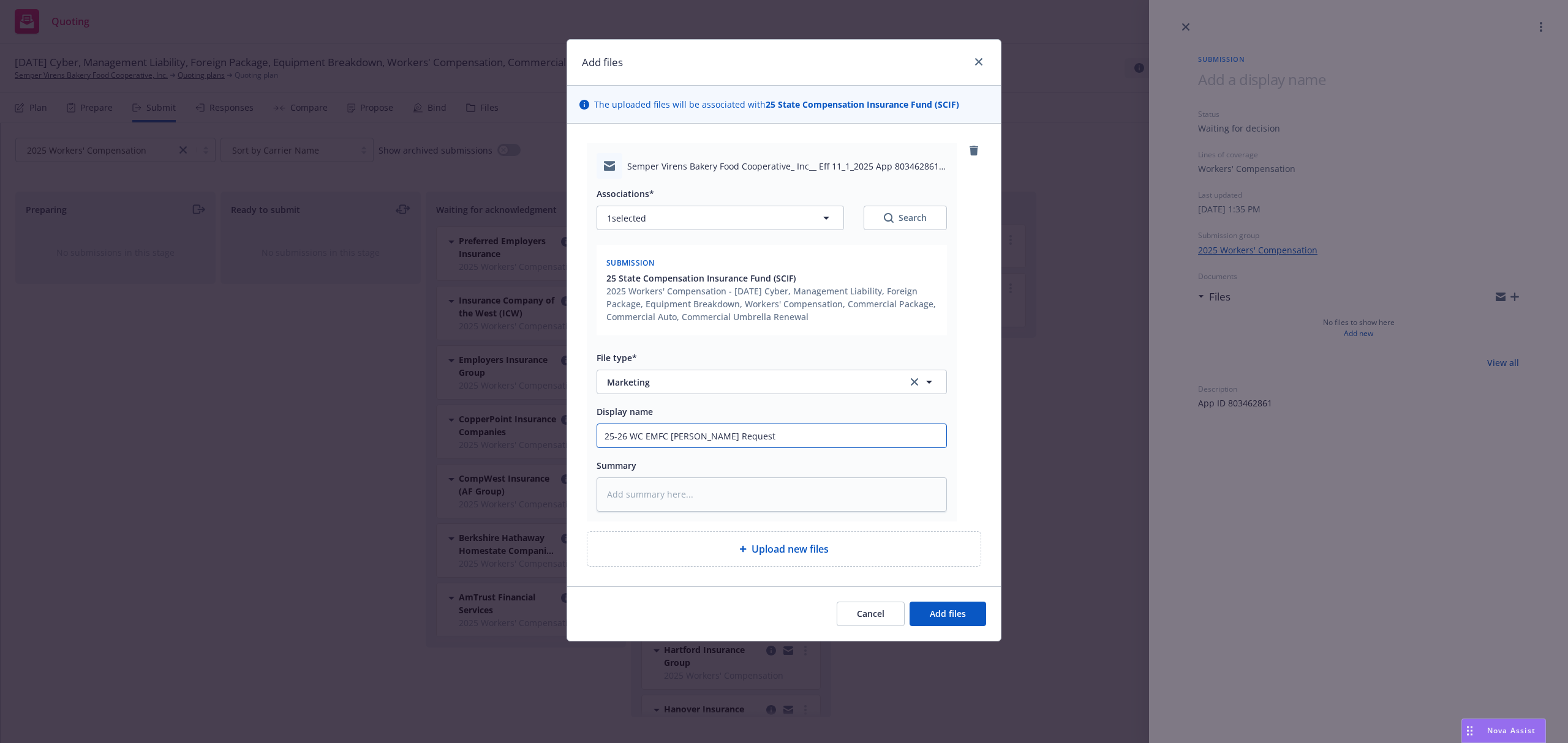
type input "25-26 WC EMFC [PERSON_NAME] Request"
type textarea "x"
type input "25-26 WC EMFC [PERSON_NAME] Request f"
type textarea "x"
type input "25-26 WC EMFC [PERSON_NAME] Request fo"
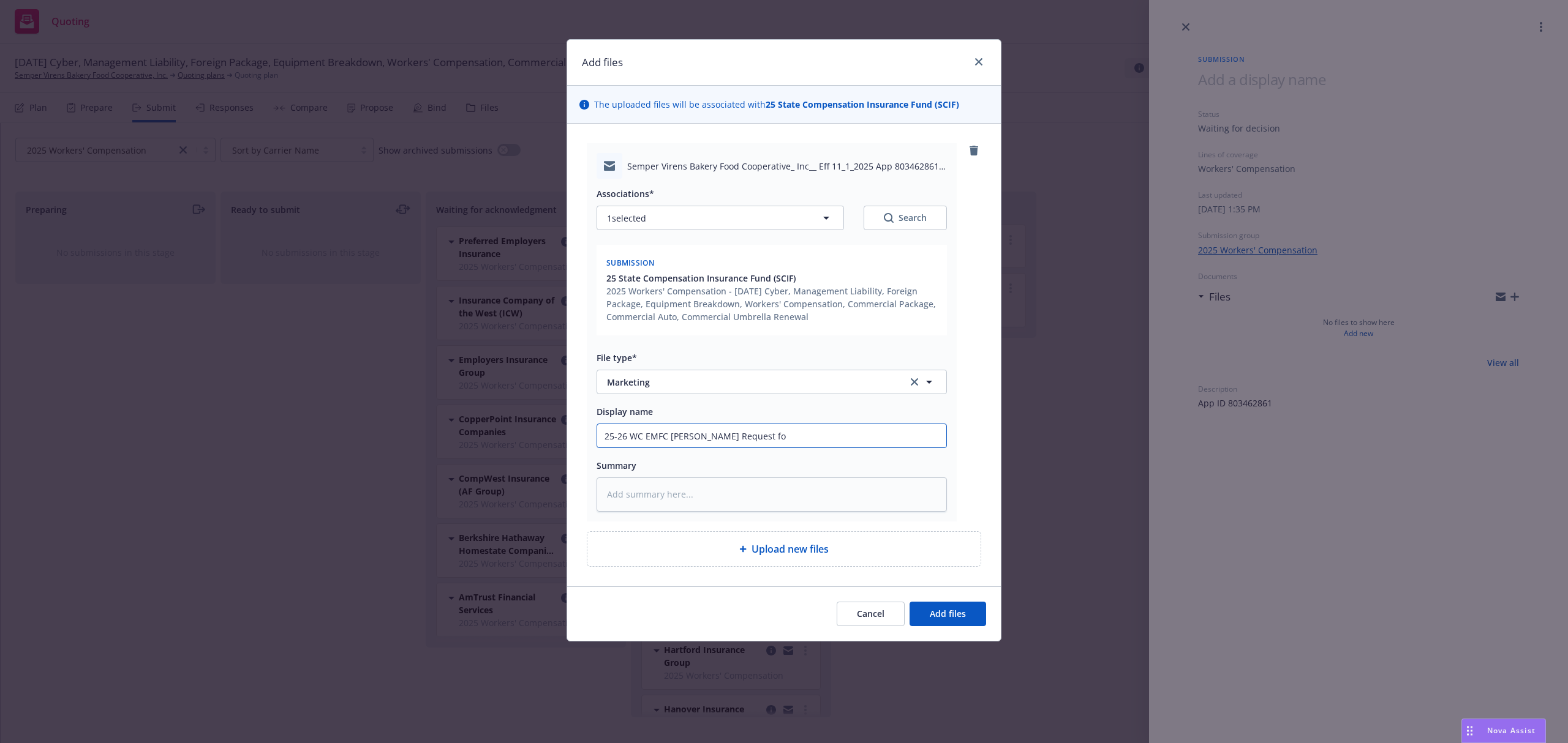
type textarea "x"
type input "25-26 WC EMFC [PERSON_NAME] Request for"
type textarea "x"
type input "25-26 WC EMFC [PERSON_NAME] Request for"
type textarea "x"
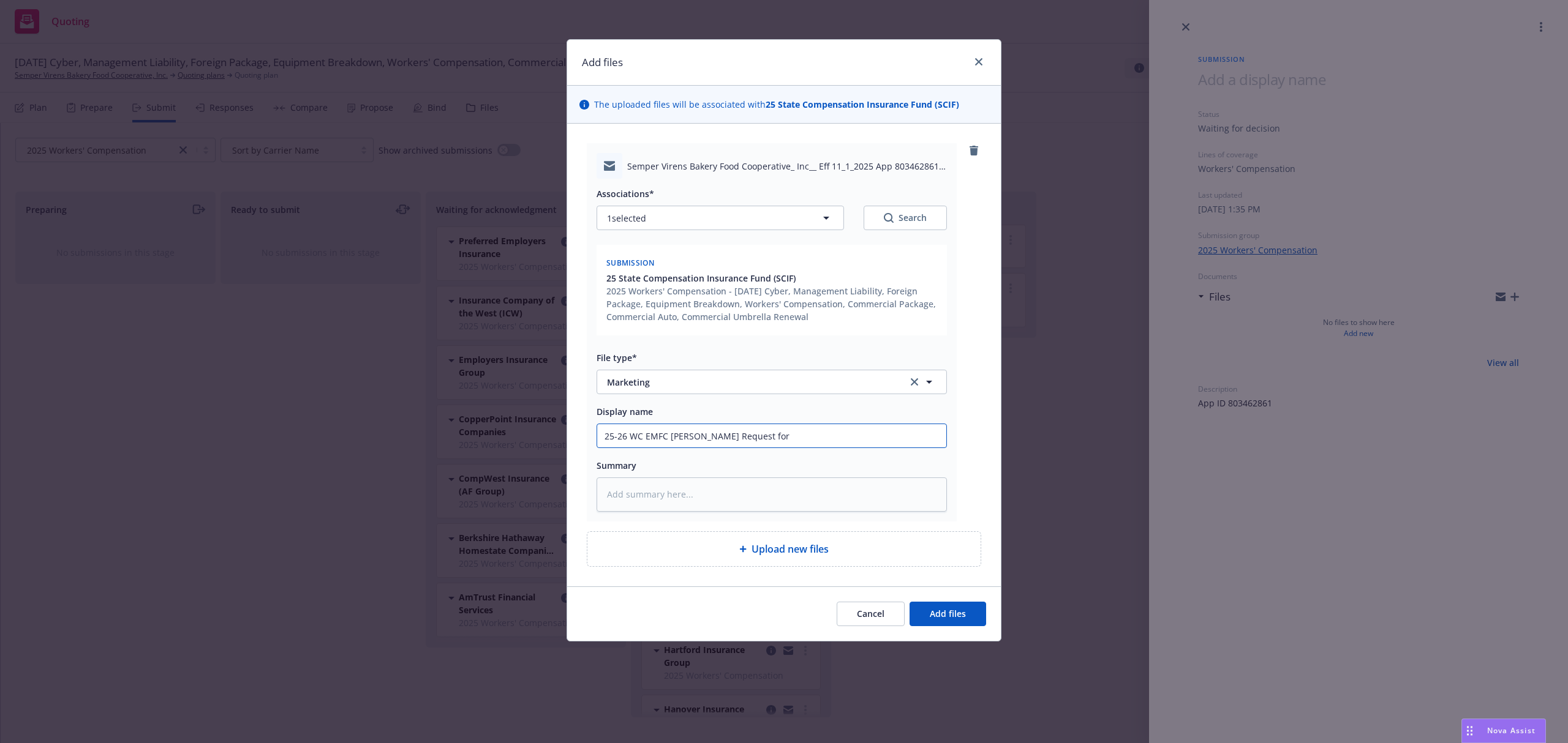
type input "25-26 WC EMFC [PERSON_NAME] Request for a"
type textarea "x"
type input "25-26 WC EMFC [PERSON_NAME] Request for ad"
type textarea "x"
type input "25-26 WC EMFC [PERSON_NAME] Request for add"
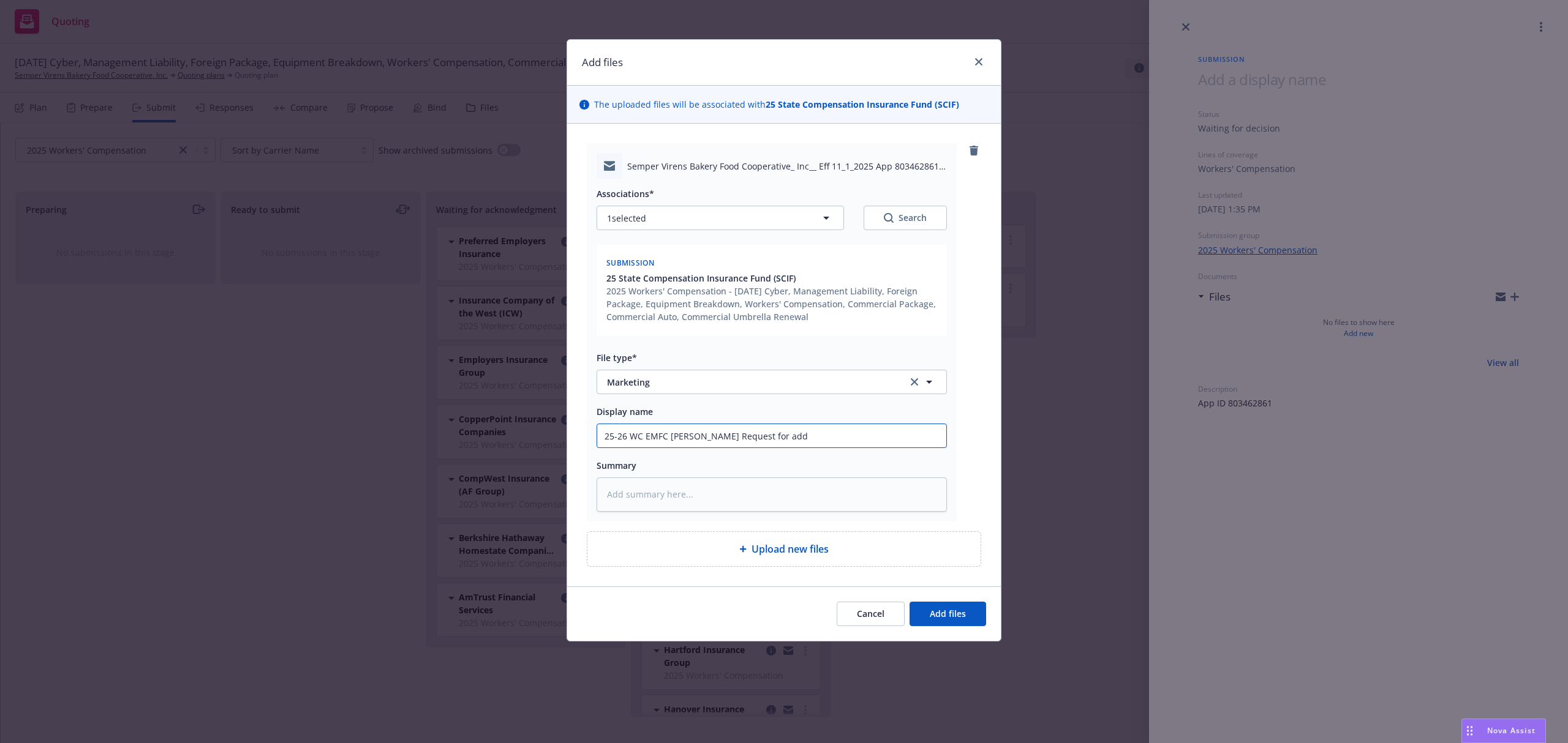
type textarea "x"
type input "25-26 WC EMFC [PERSON_NAME] Request for addi"
type textarea "x"
type input "25-26 WC EMFC [PERSON_NAME] Request for [PERSON_NAME]"
type textarea "x"
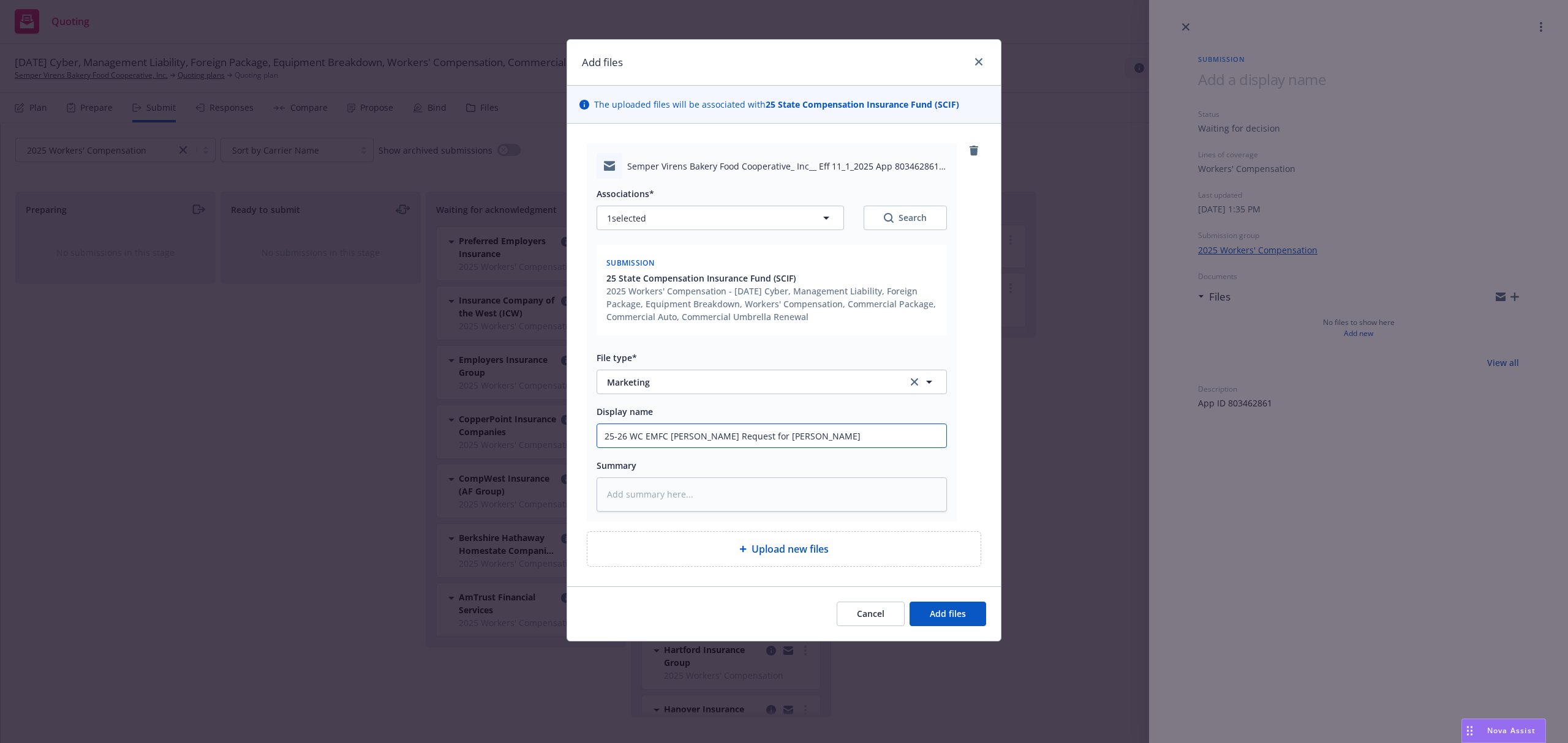
type input "25-26 WC EMFC [PERSON_NAME] Request for additio"
type textarea "x"
type input "25-26 WC EMFC [PERSON_NAME] Request for addition"
type textarea "x"
type input "25-26 WC EMFC [PERSON_NAME] Request for additiona"
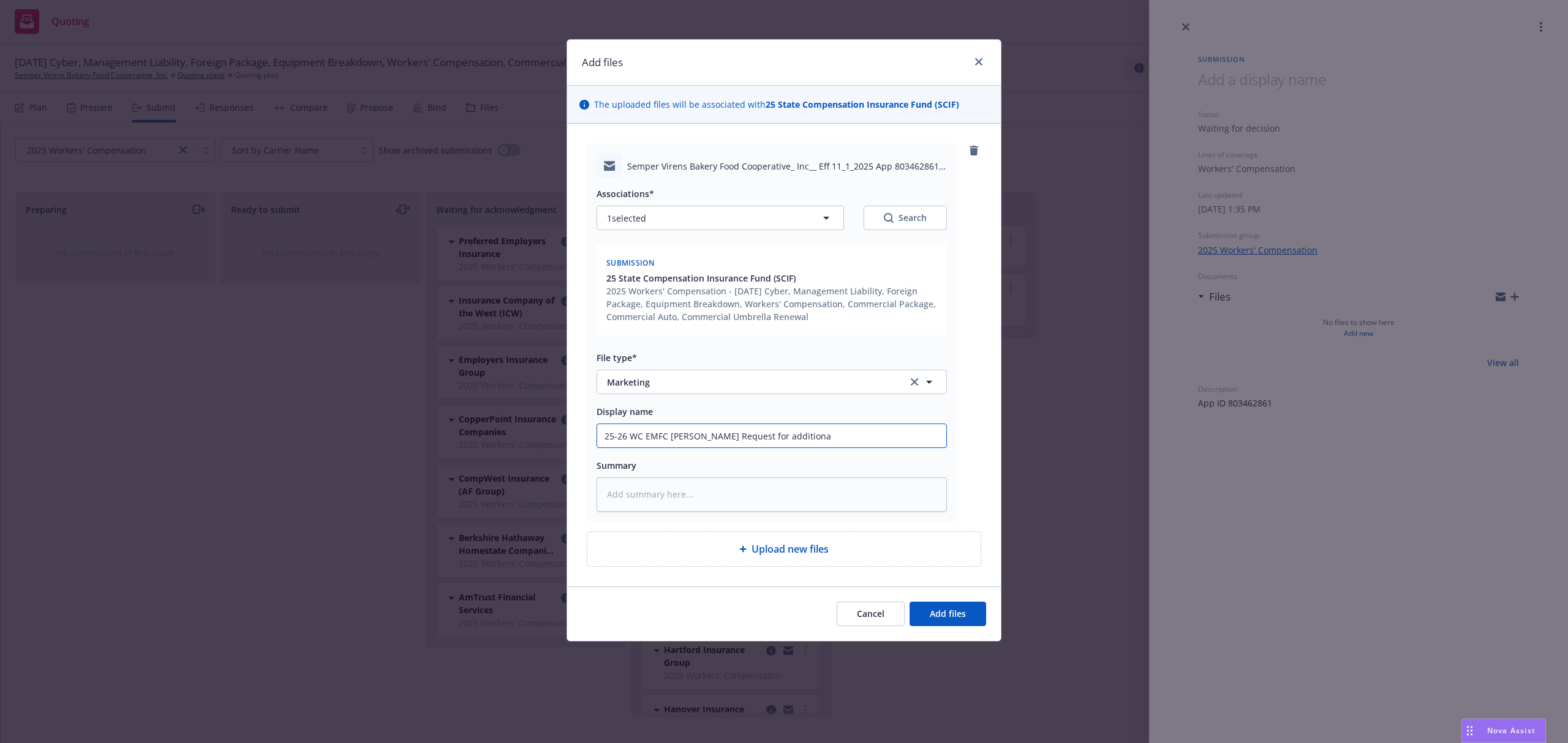
type textarea "x"
type input "25-26 WC EMFC [PERSON_NAME] Request for additional"
type textarea "x"
type input "25-26 WC EMFC [PERSON_NAME] Request for additional"
type textarea "x"
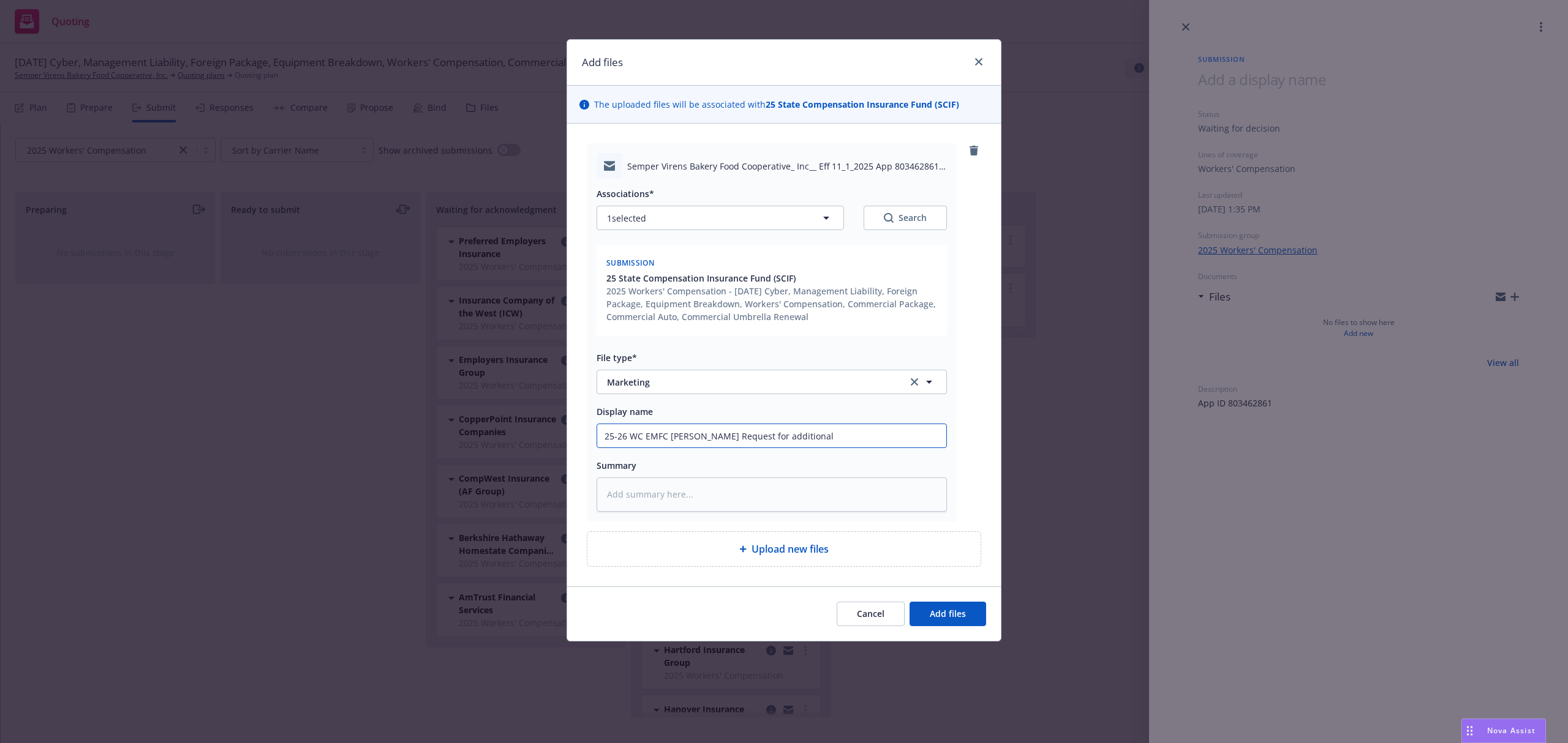
type input "25-26 WC EMFC [PERSON_NAME] Request for additional i"
type textarea "x"
type input "25-26 WC EMFC [PERSON_NAME] Request for additional in"
type textarea "x"
type input "25-26 WC EMFC [PERSON_NAME] Request for additional inf"
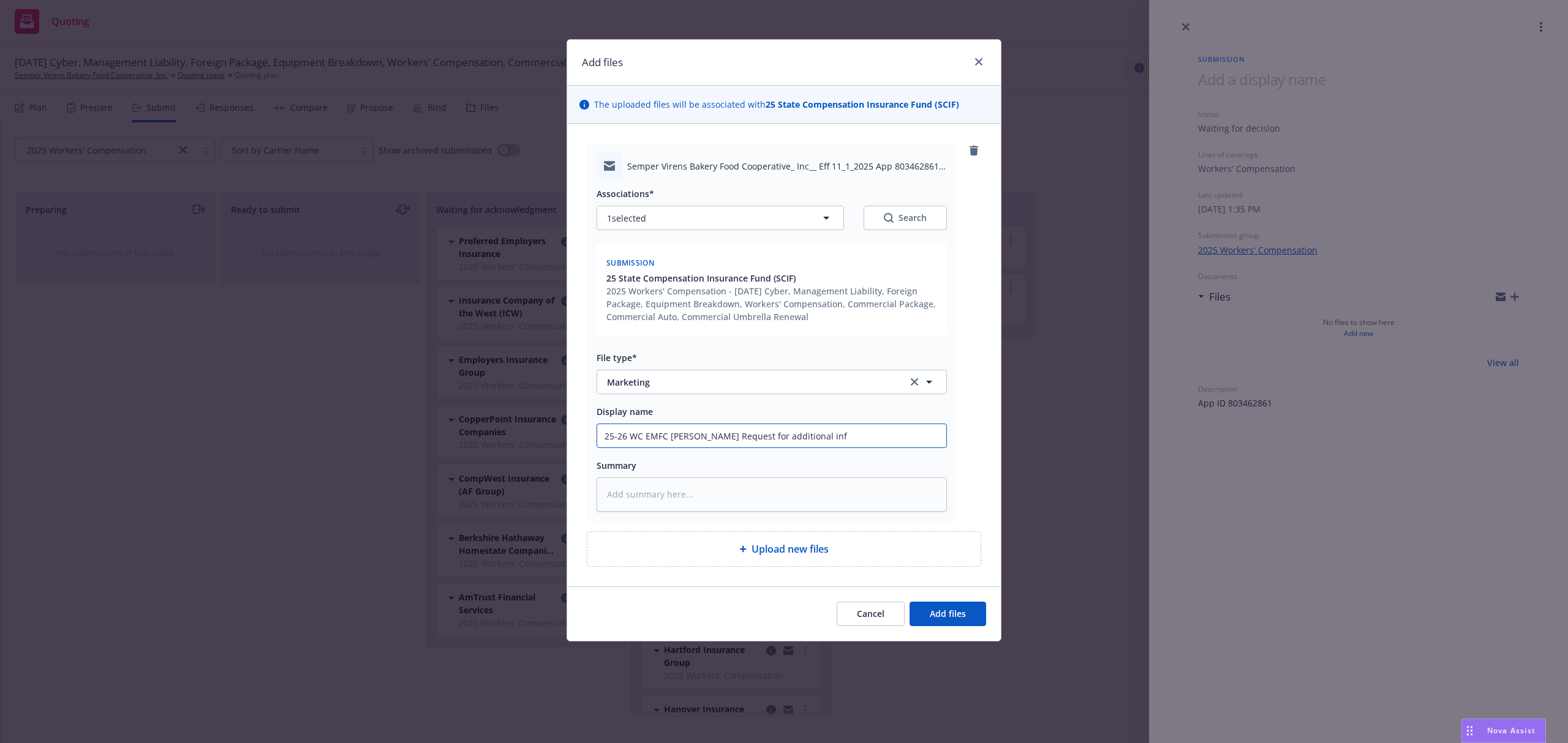
type textarea "x"
type input "25-26 WC EMFC [PERSON_NAME] Request for additional infp"
type textarea "x"
type input "25-26 WC EMFC [PERSON_NAME] Request for additional infpr"
type textarea "x"
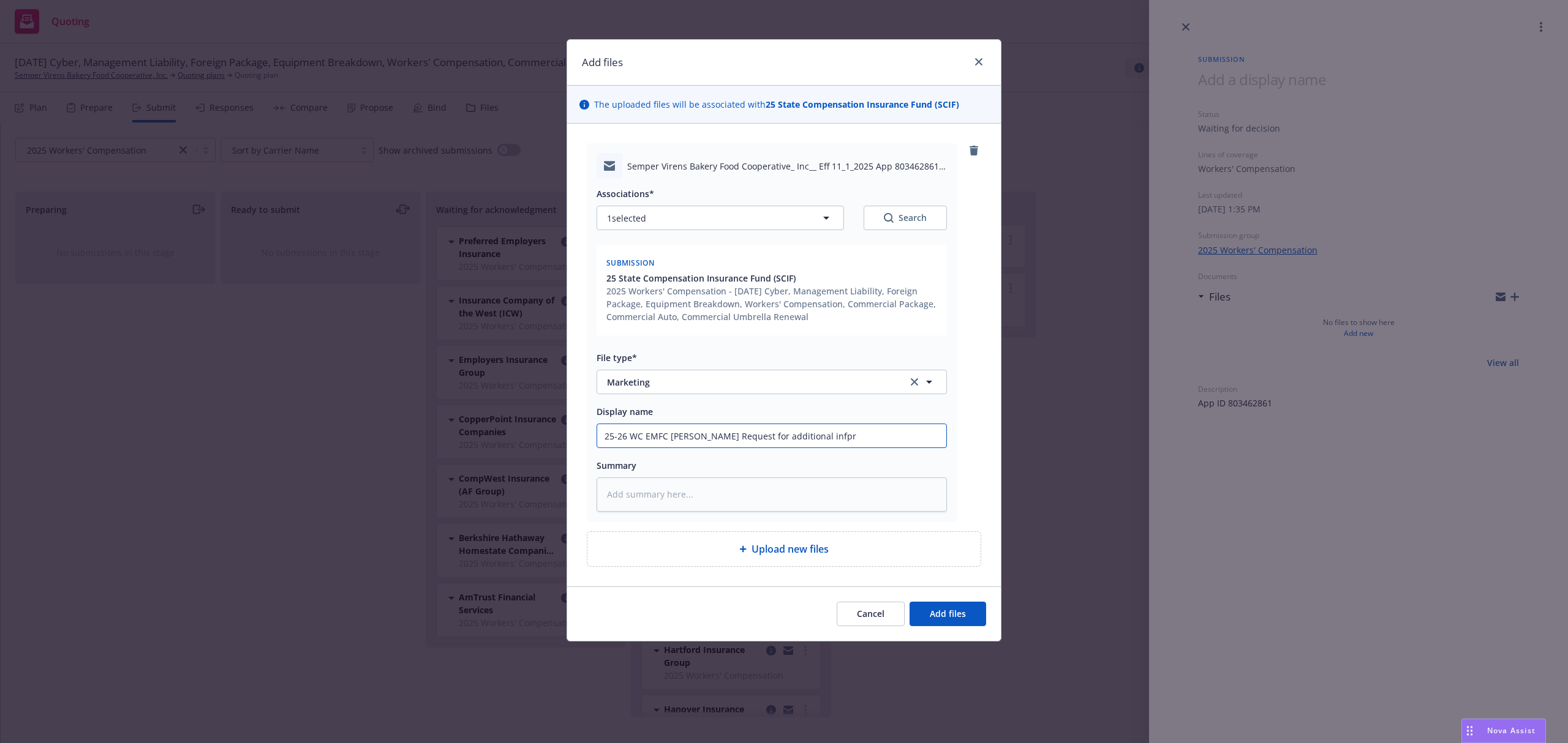
type input "25-26 WC EMFC [PERSON_NAME] Request for additional infp"
type textarea "x"
type input "25-26 WC EMFC [PERSON_NAME] Request for additional inf"
type textarea "x"
type input "25-26 WC EMFC [PERSON_NAME] Request for additional info"
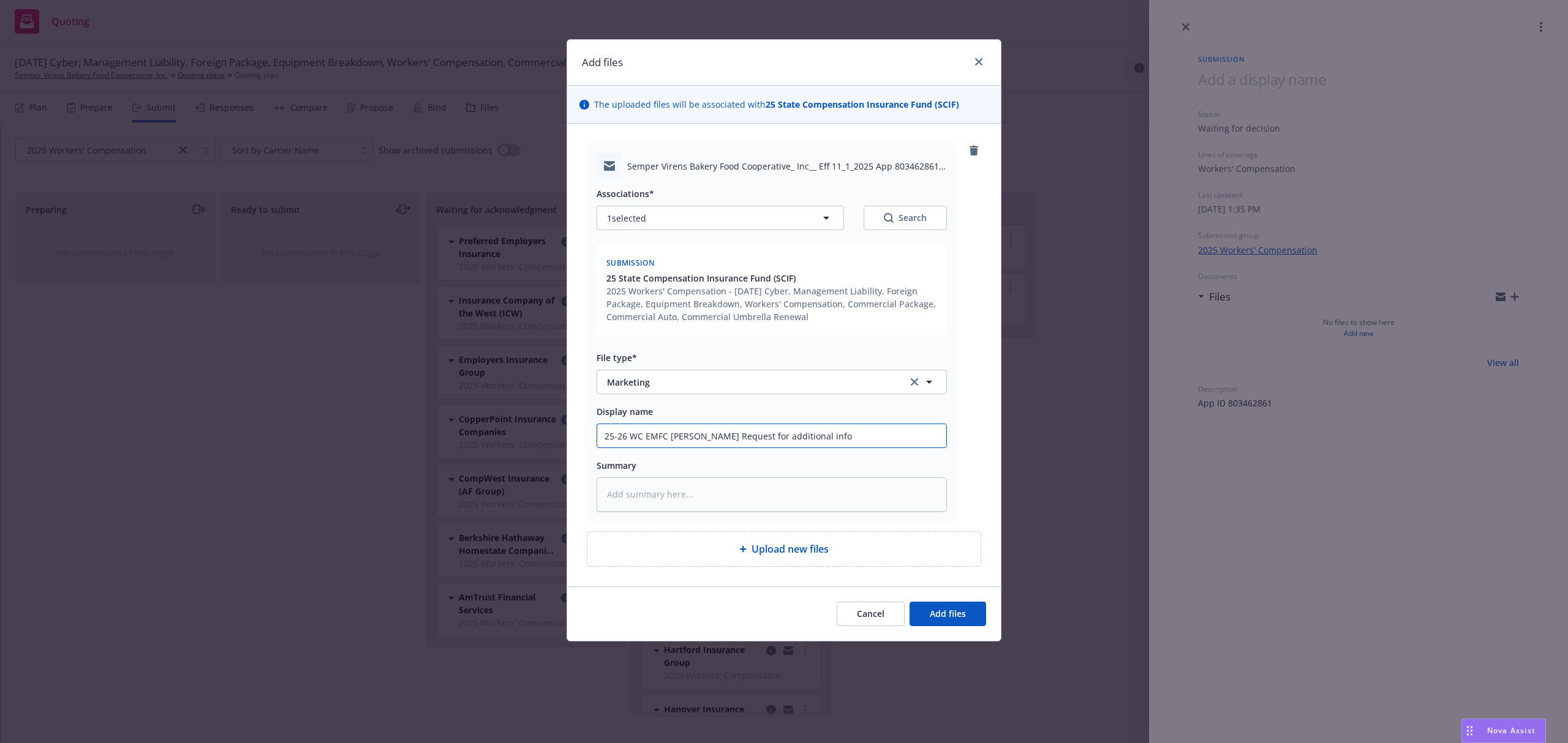
type textarea "x"
type input "25-26 WC EMFC [PERSON_NAME] Request for additional infor"
type textarea "x"
type input "25-26 WC EMFC [PERSON_NAME] Request for additional inform"
type textarea "x"
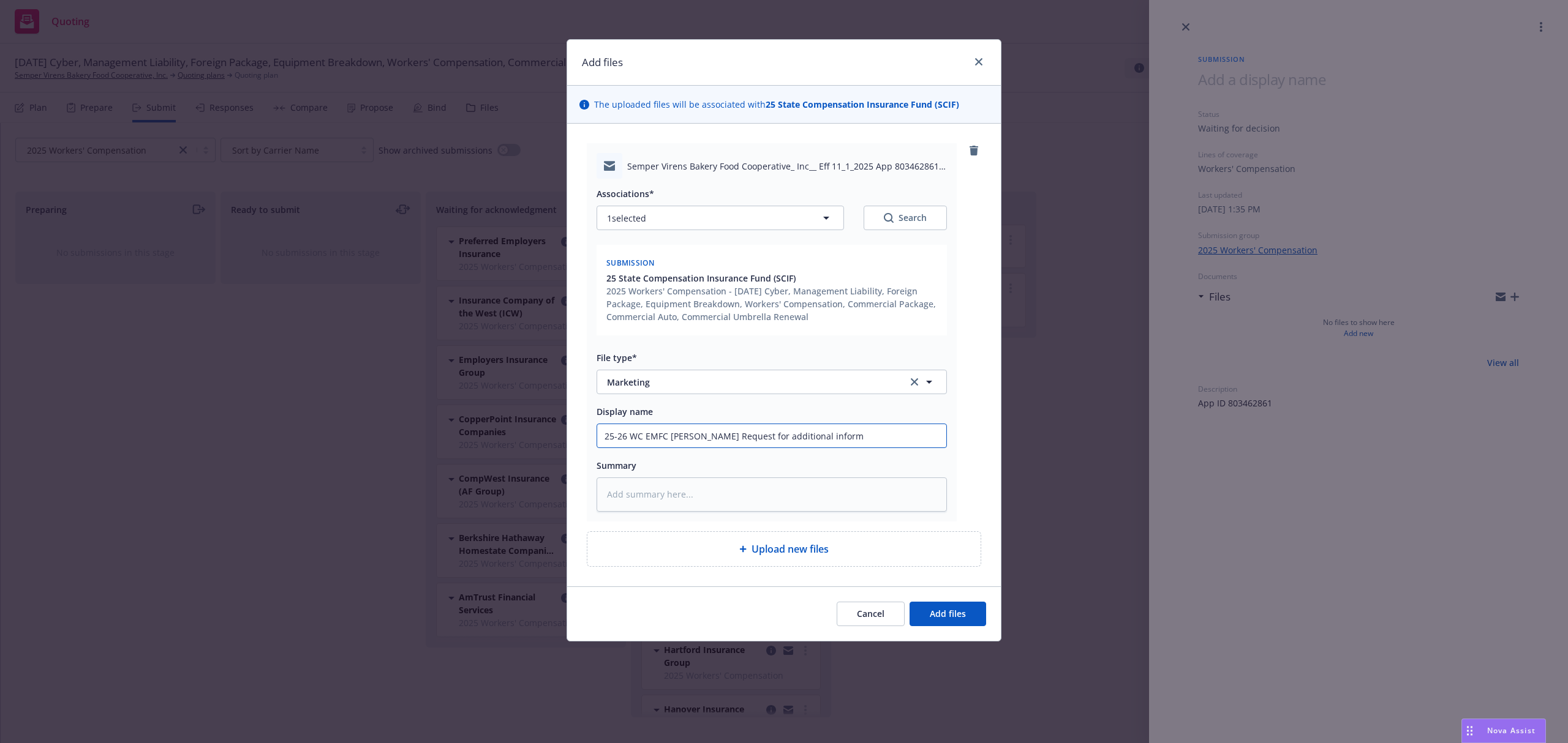
type input "25-26 WC EMFC [PERSON_NAME] Request for additional informa"
type textarea "x"
type input "25-26 WC EMFC [PERSON_NAME] Request for additional informat"
type textarea "x"
type input "25-26 WC EMFC [PERSON_NAME] Request for additional informati"
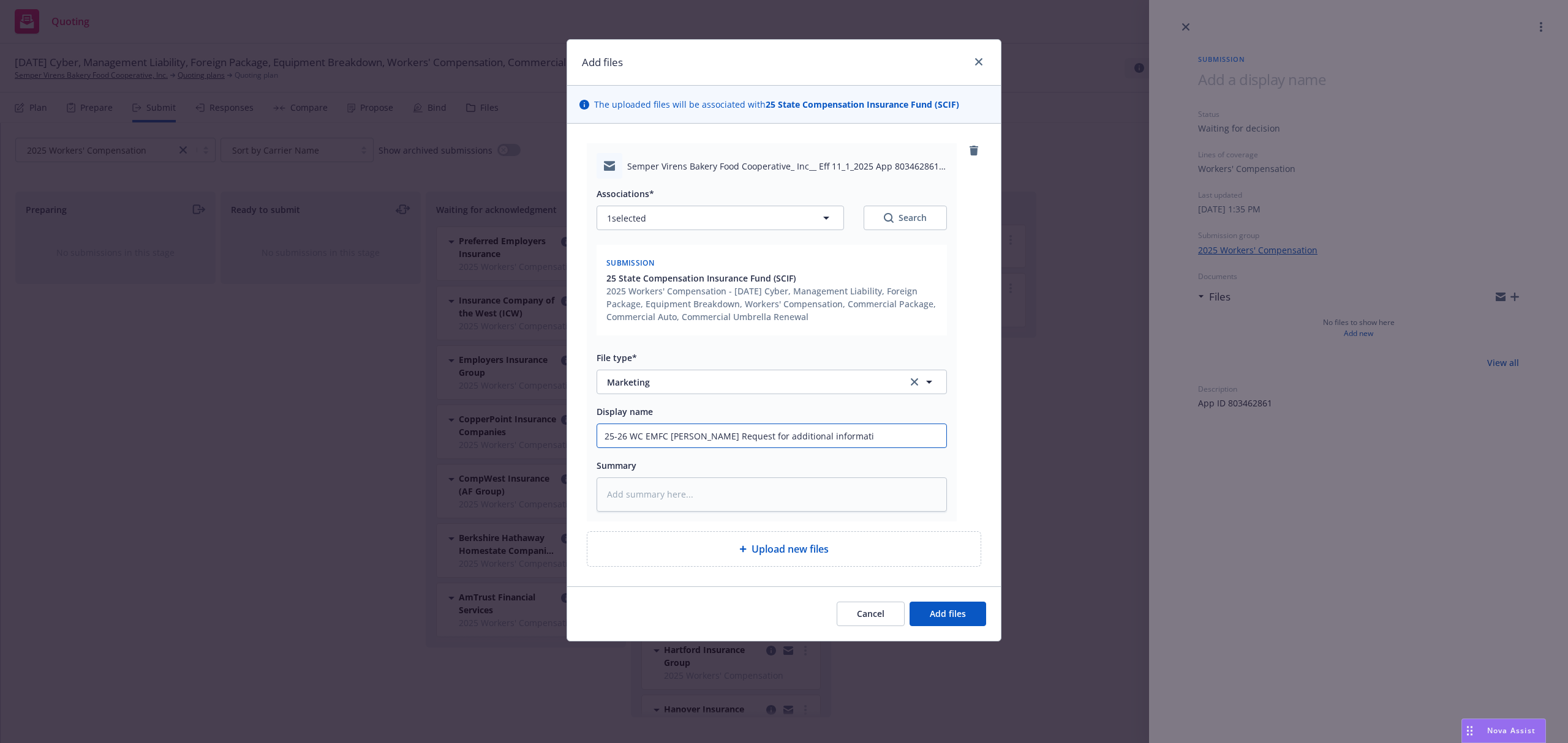
type textarea "x"
type input "25-26 WC EMFC [PERSON_NAME] Request for additional informatio"
type textarea "x"
type input "25-26 WC EMFC [PERSON_NAME] Request for additional information"
paste textarea "Lorem, Ipsum dol sit amet consecte ad elitseddo e Tempo Inci utlab etd Magnaa E…"
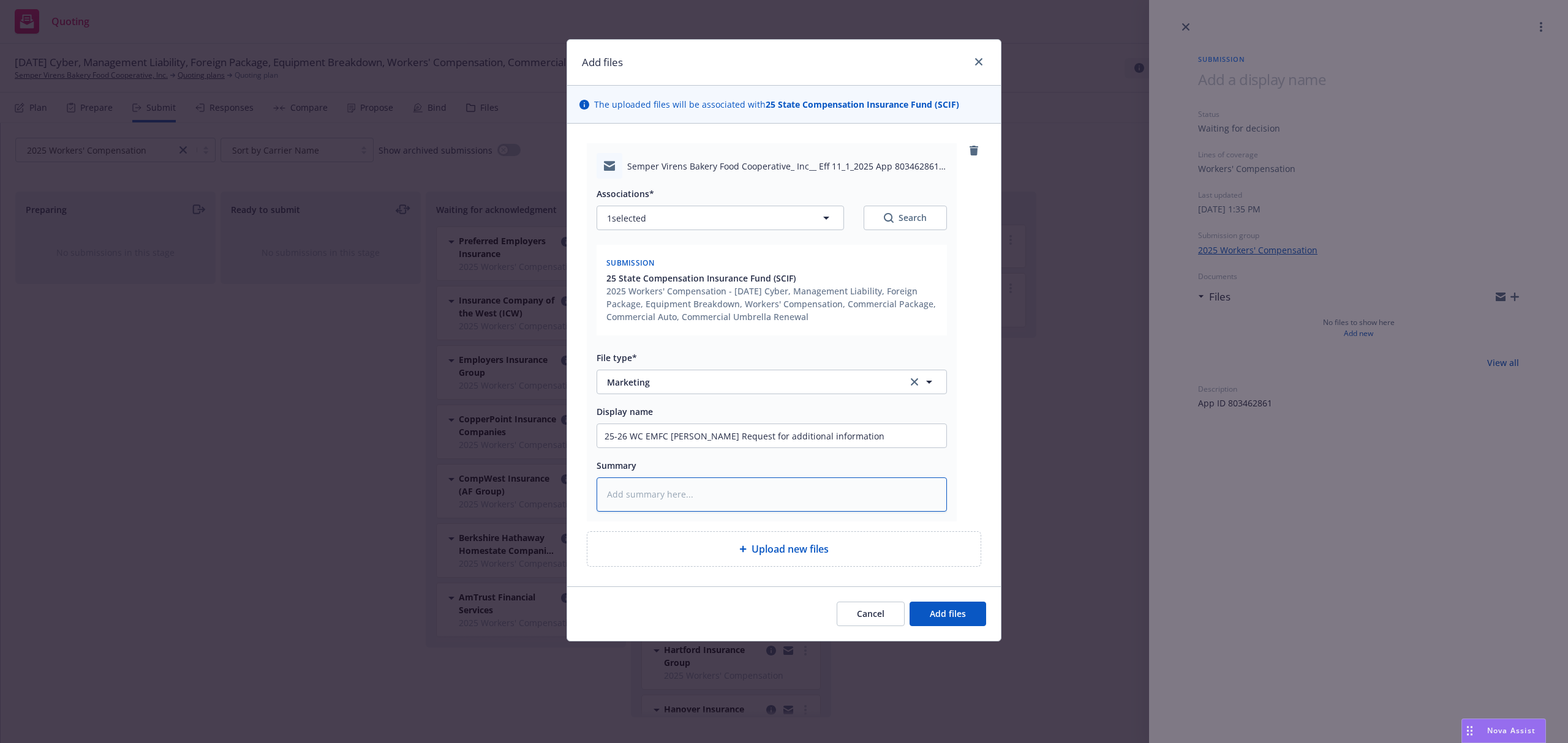
type textarea "x"
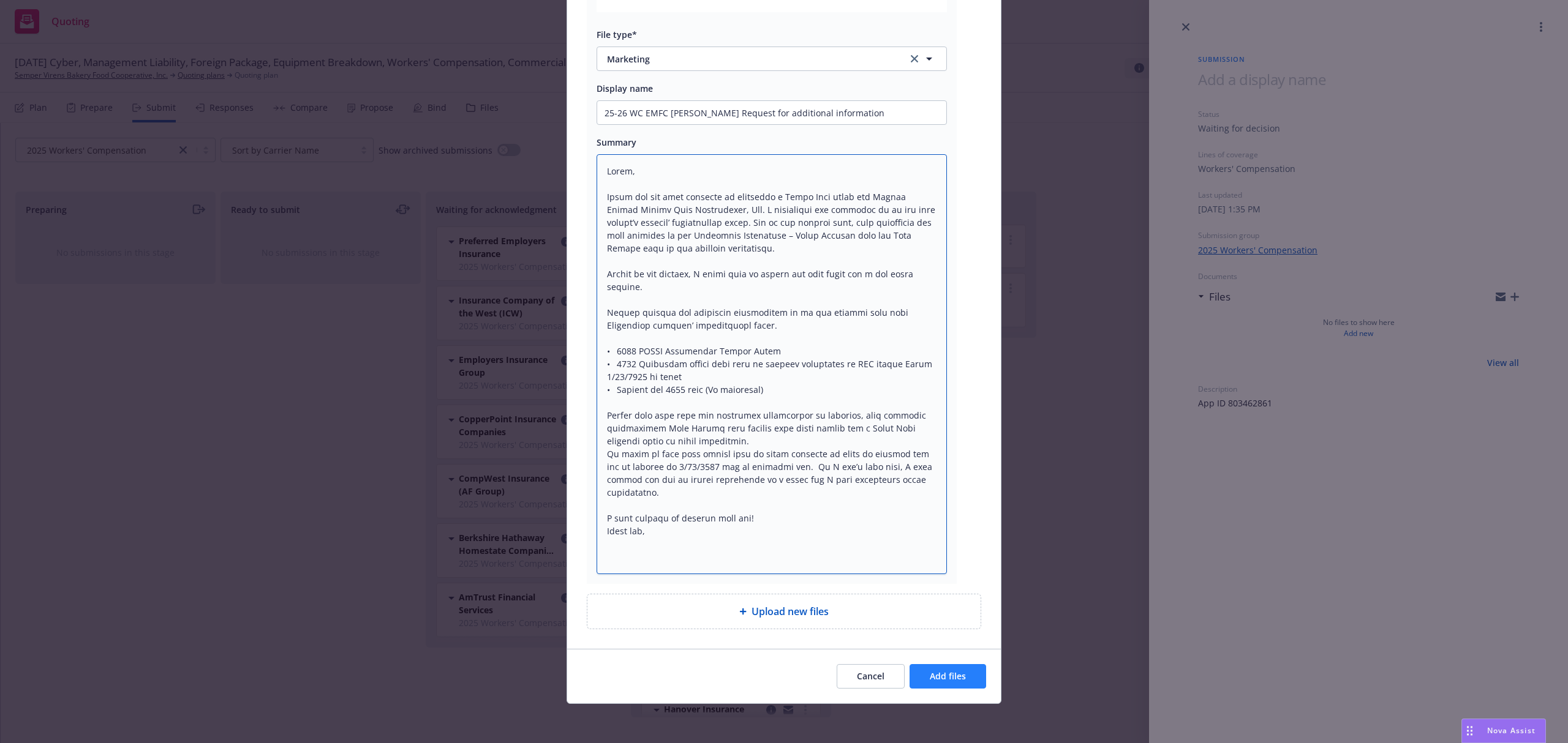
type textarea "Lorem, Ipsum dol sit amet consecte ad elitseddo e Tempo Inci utlab etd Magnaa E…"
click at [943, 676] on span "Add files" at bounding box center [948, 676] width 36 height 11
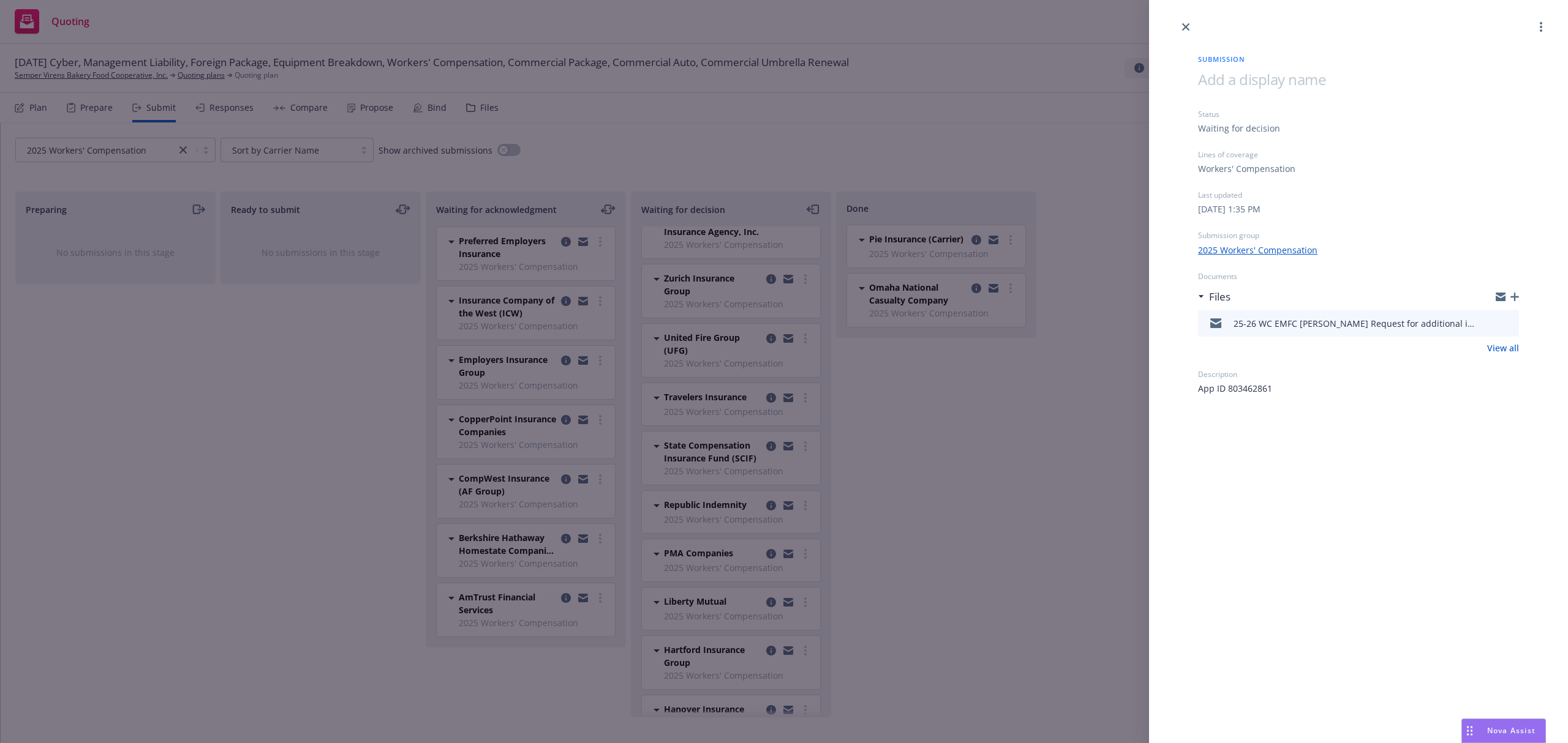
click at [1517, 297] on icon "button" at bounding box center [1515, 297] width 9 height 9
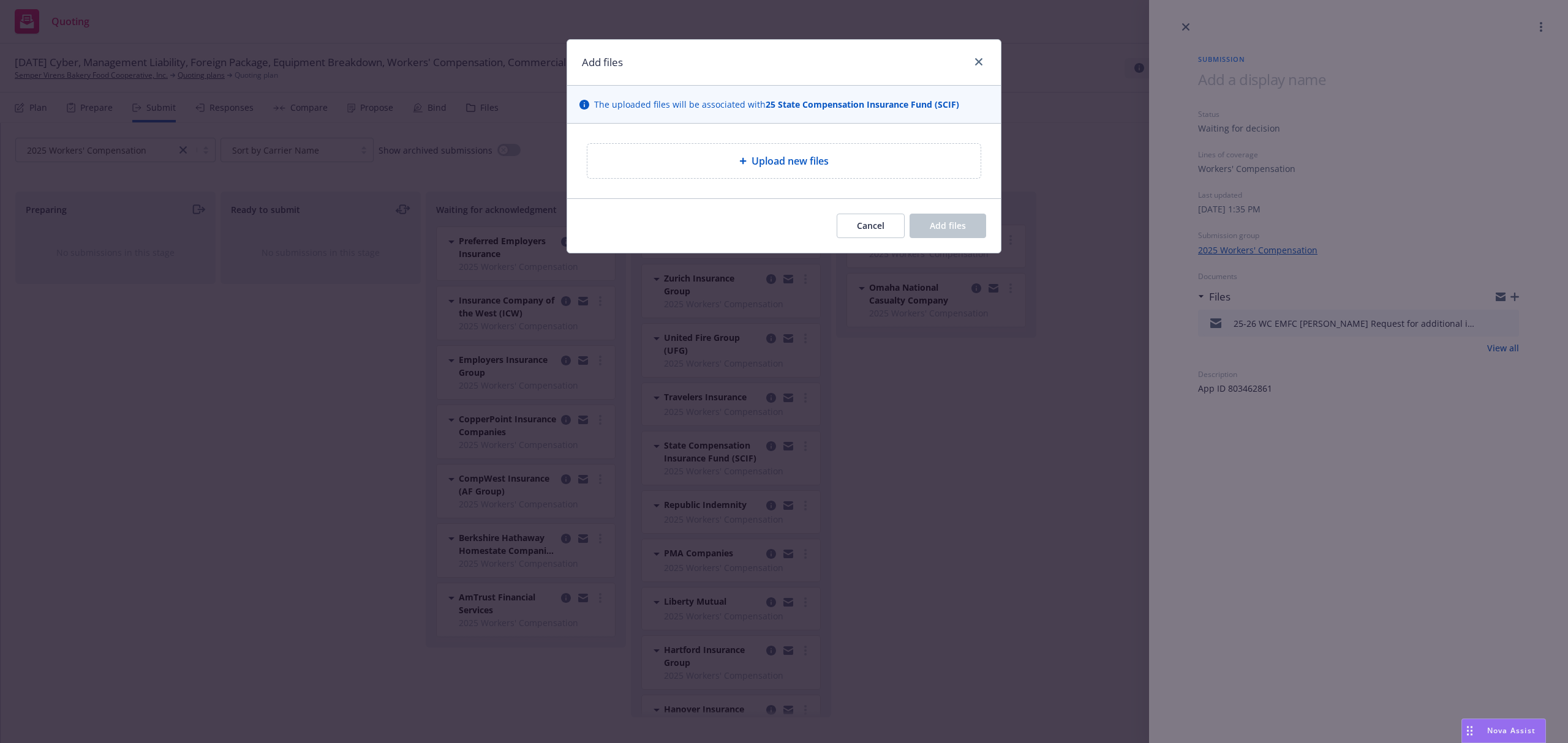
type textarea "x"
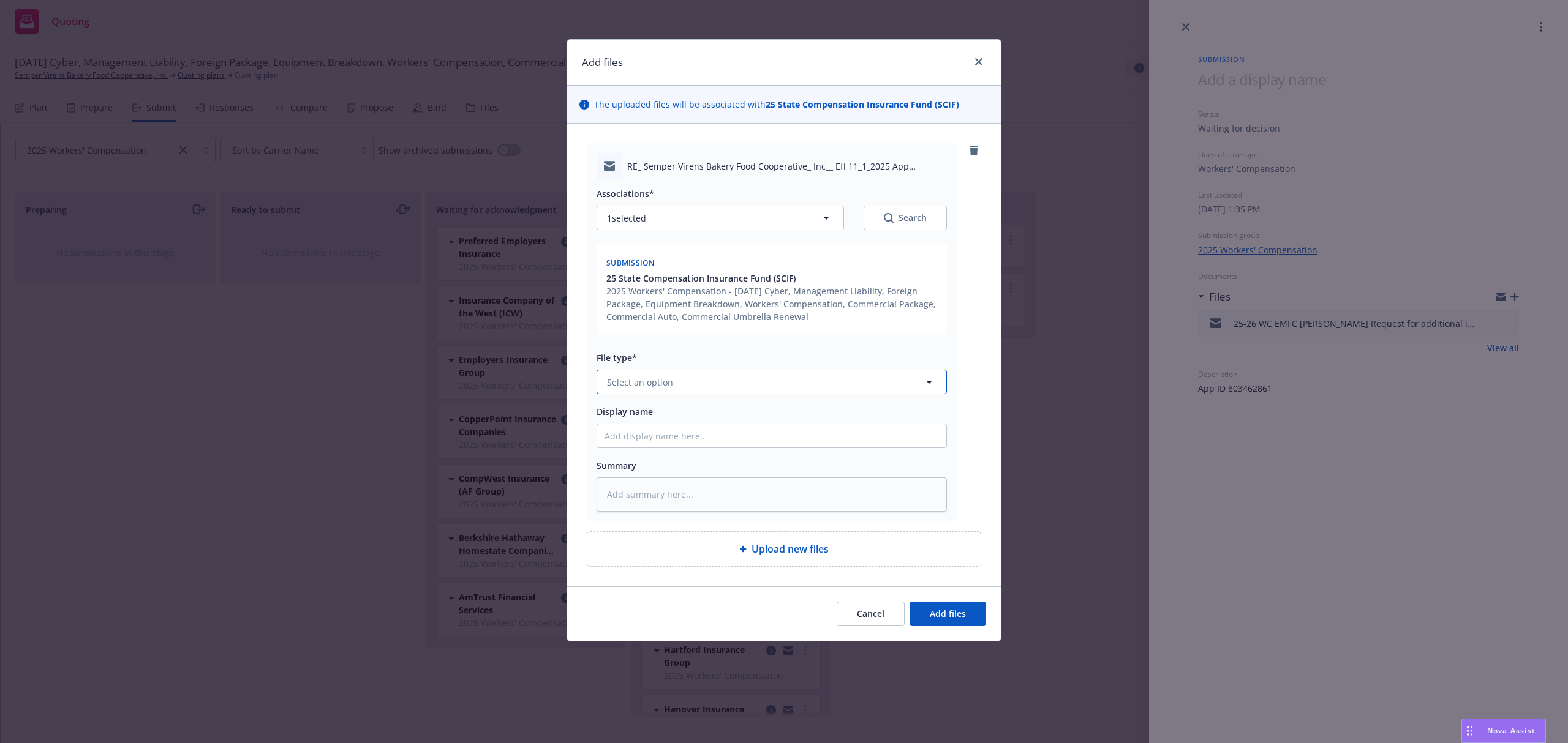
click at [708, 390] on button "Select an option" at bounding box center [772, 382] width 350 height 25
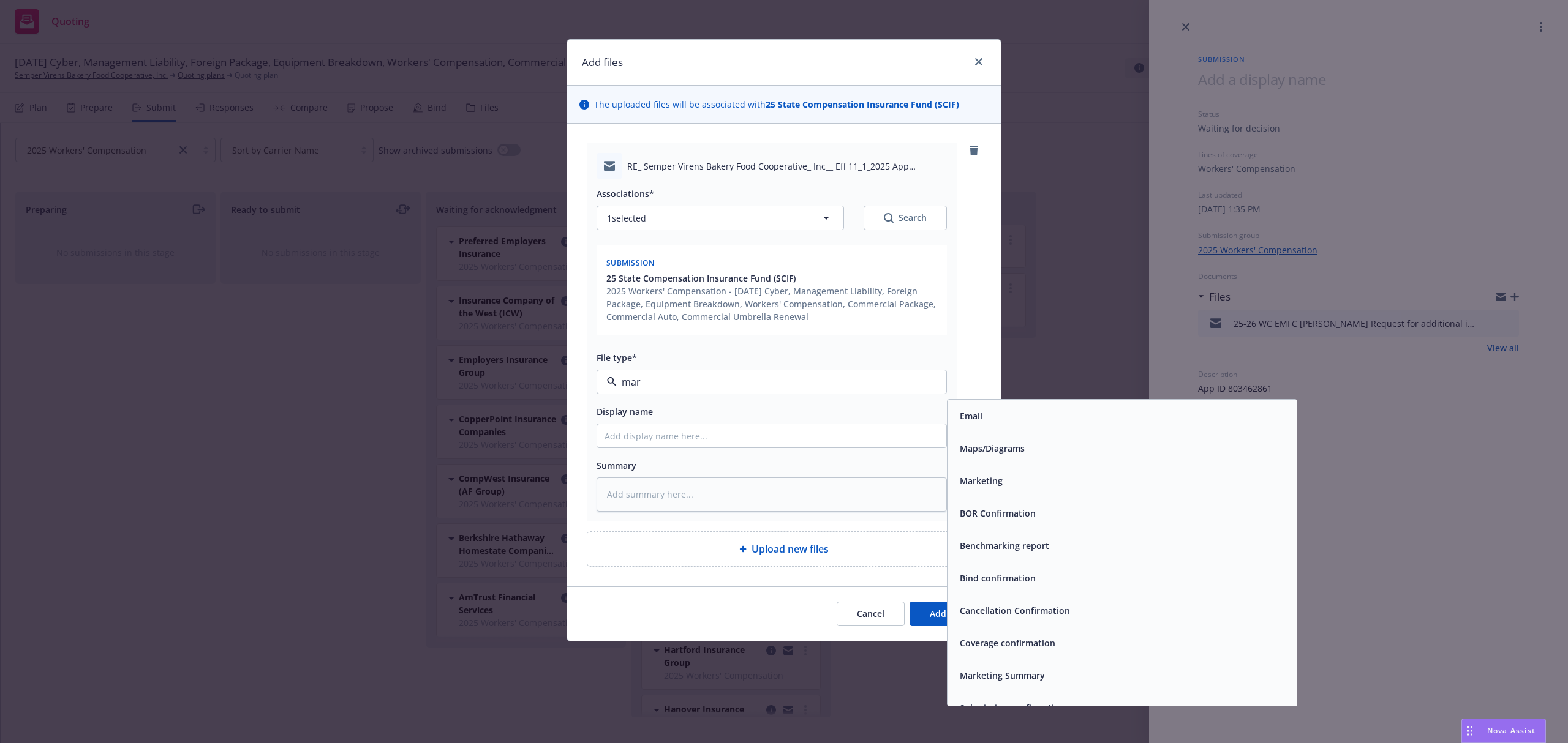
type input "mark"
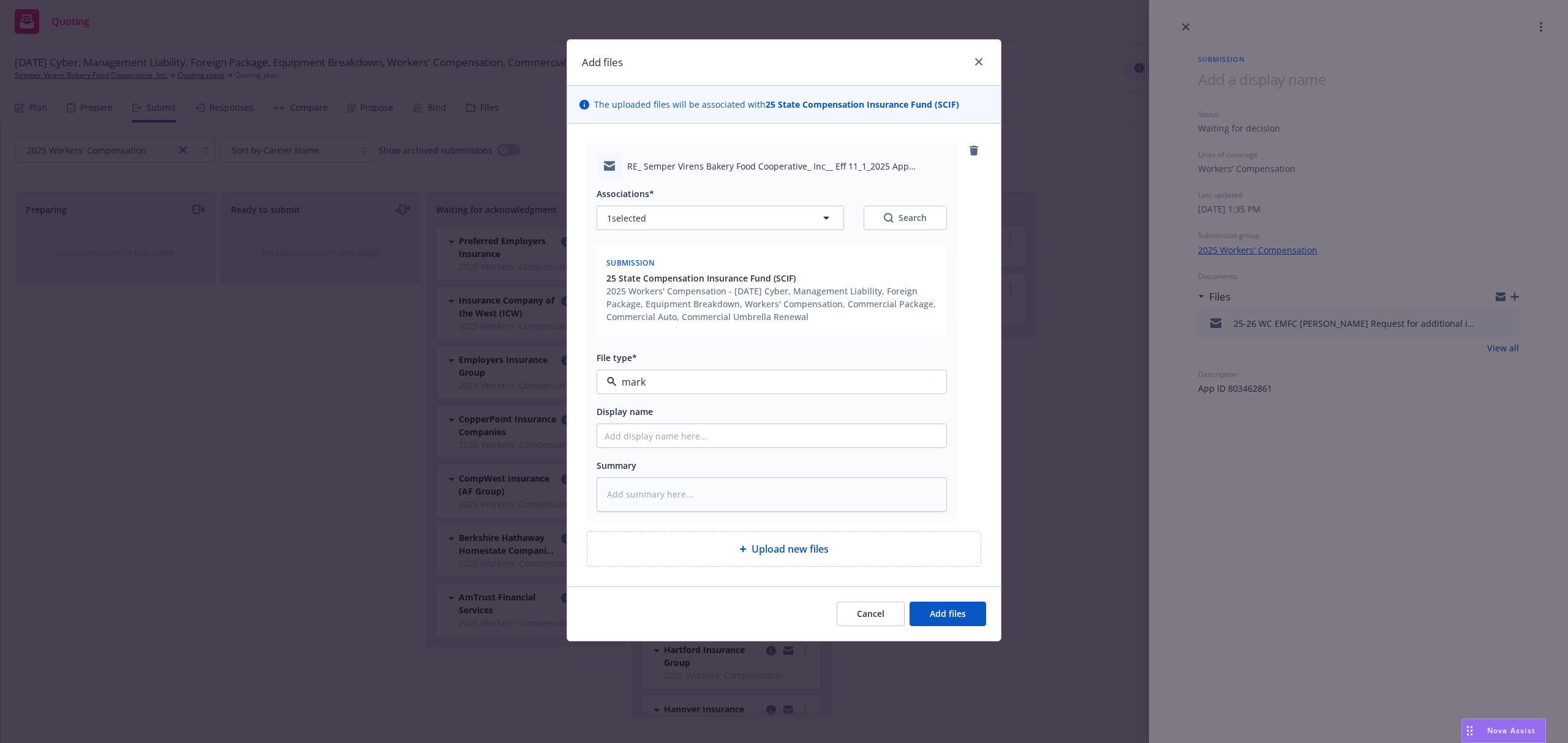
type textarea "x"
type input "0"
type textarea "x"
type input "05"
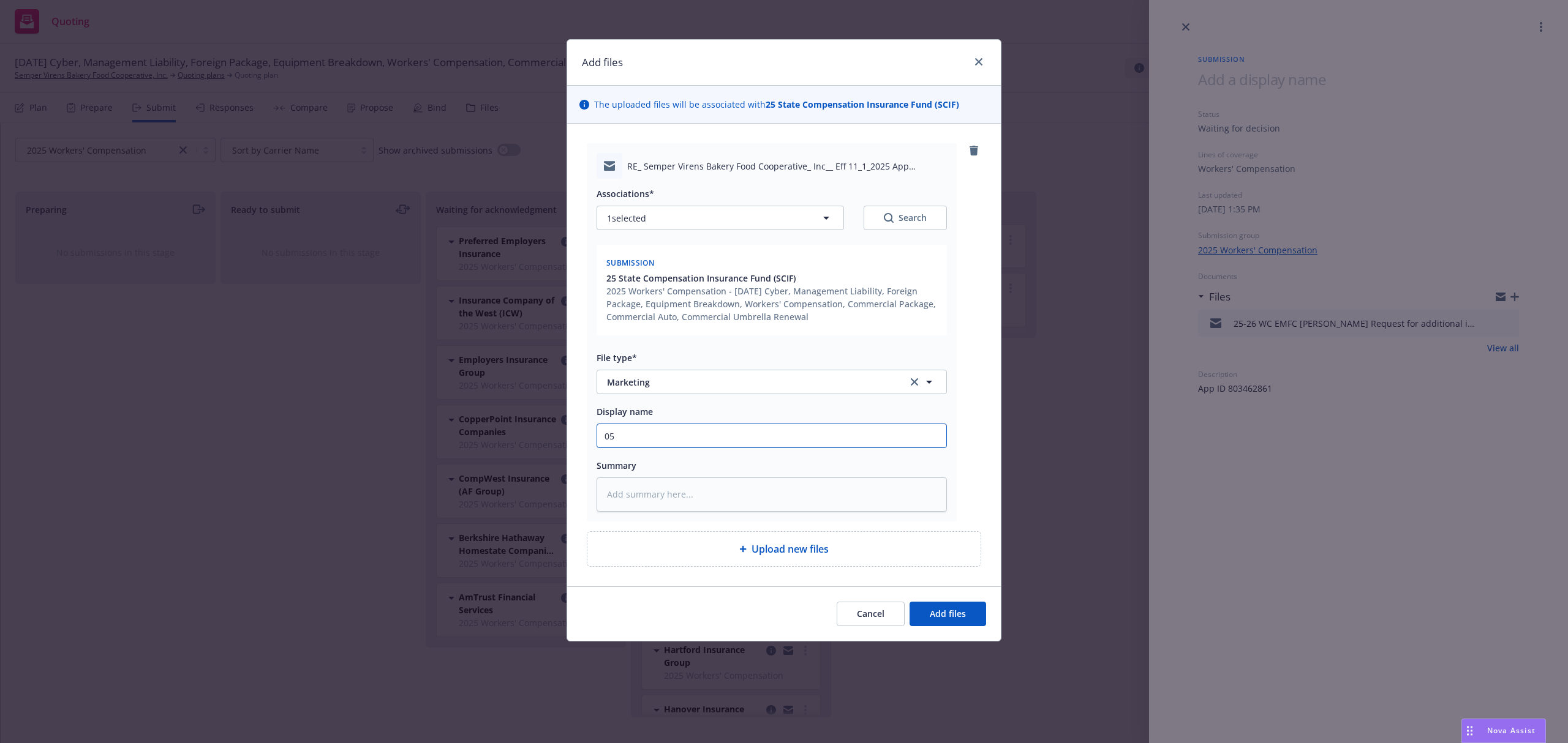
type textarea "x"
type input "0"
type textarea "x"
type input "2"
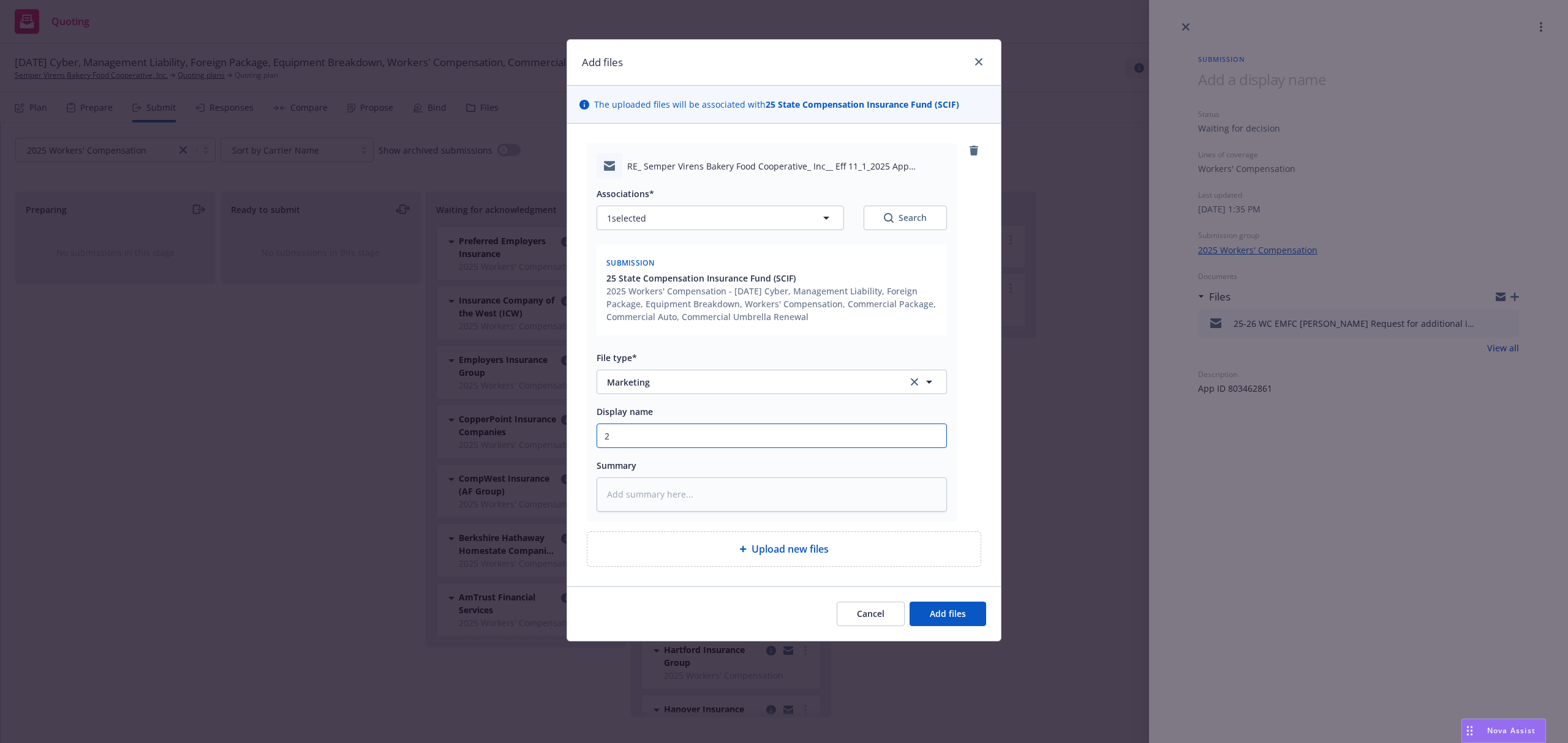
type textarea "x"
type input "25"
type textarea "x"
type input "25-"
type textarea "x"
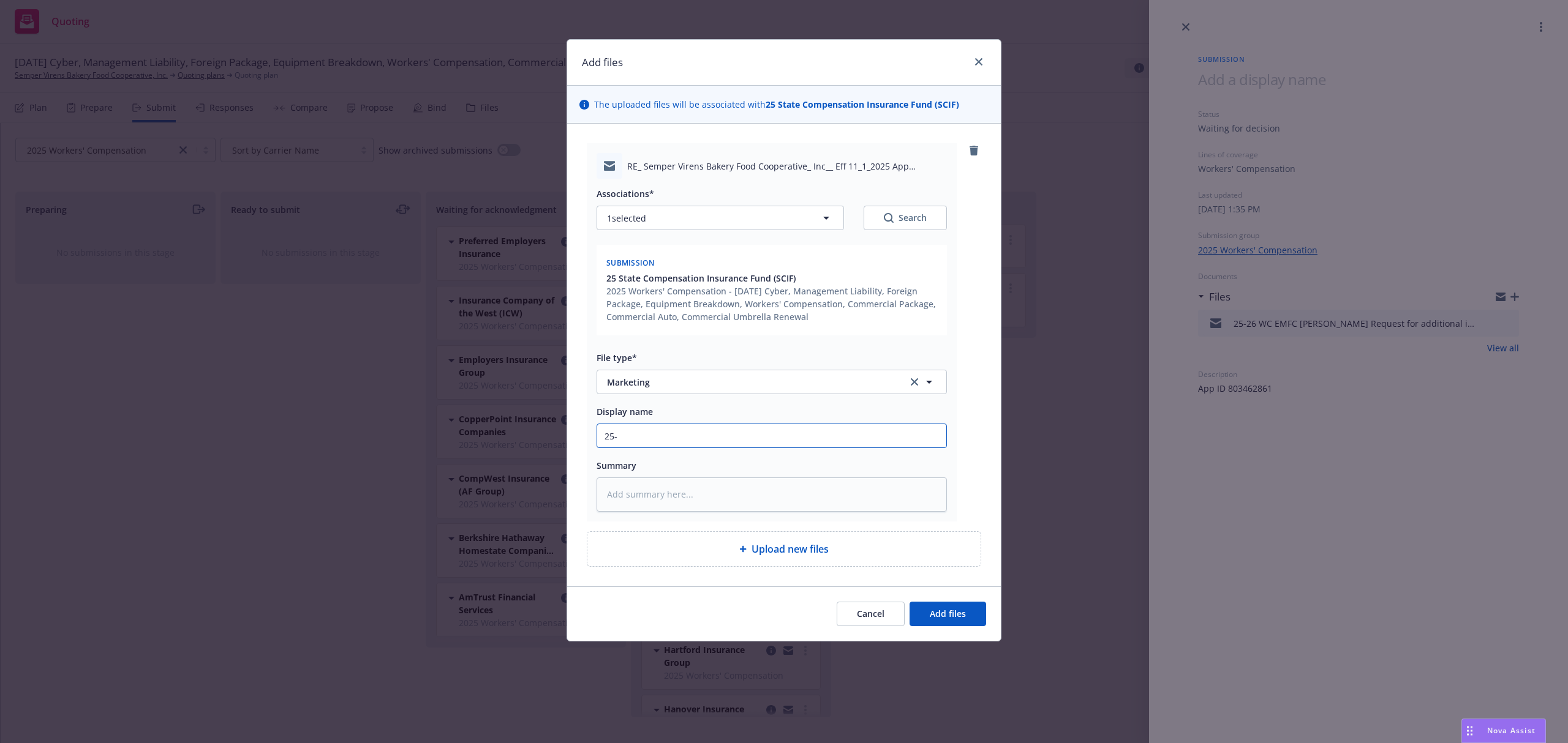
type input "25-2"
type textarea "x"
type input "25-26"
type textarea "x"
type input "25-26"
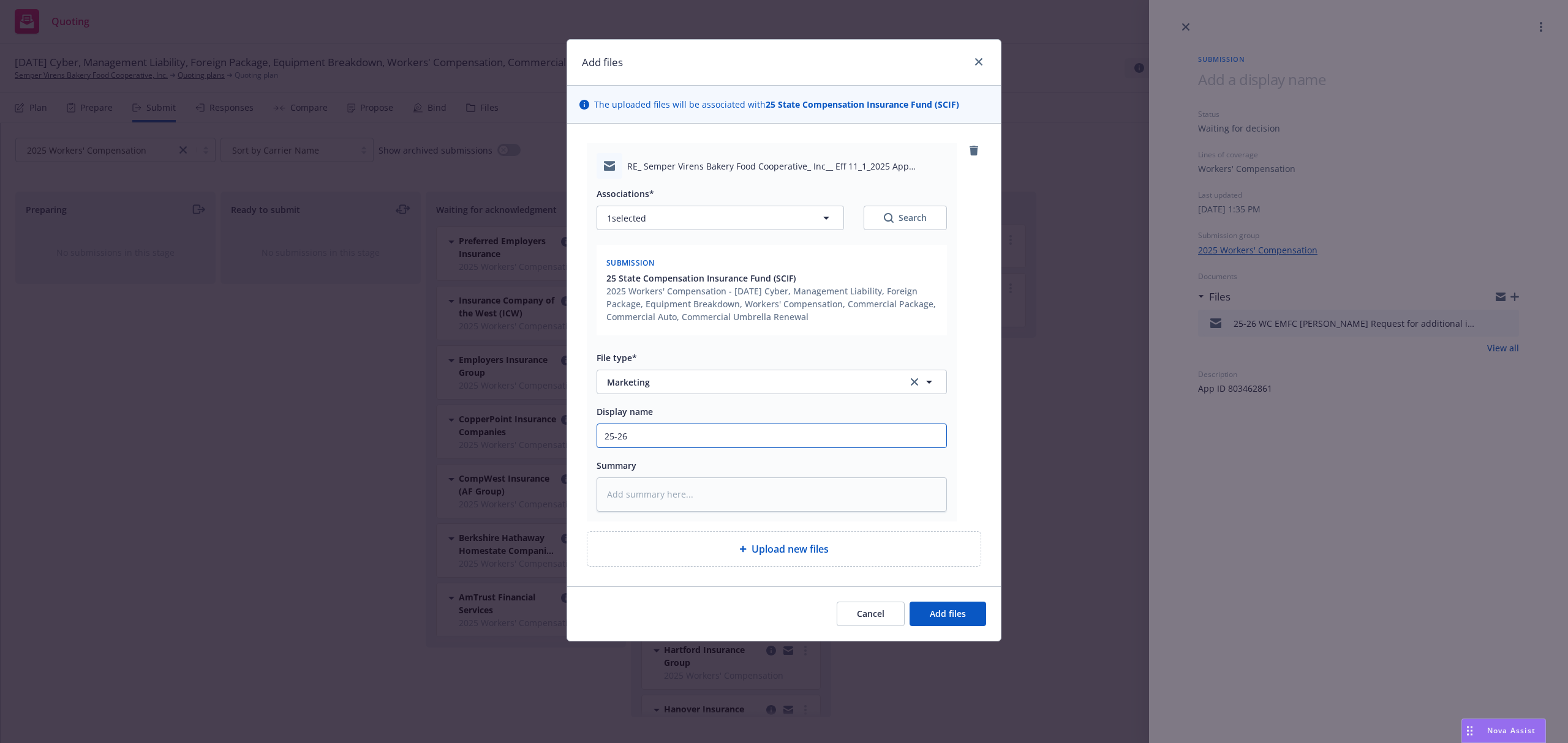
type textarea "x"
type input "25-26 W"
type textarea "x"
type input "25-26 WC"
type textarea "x"
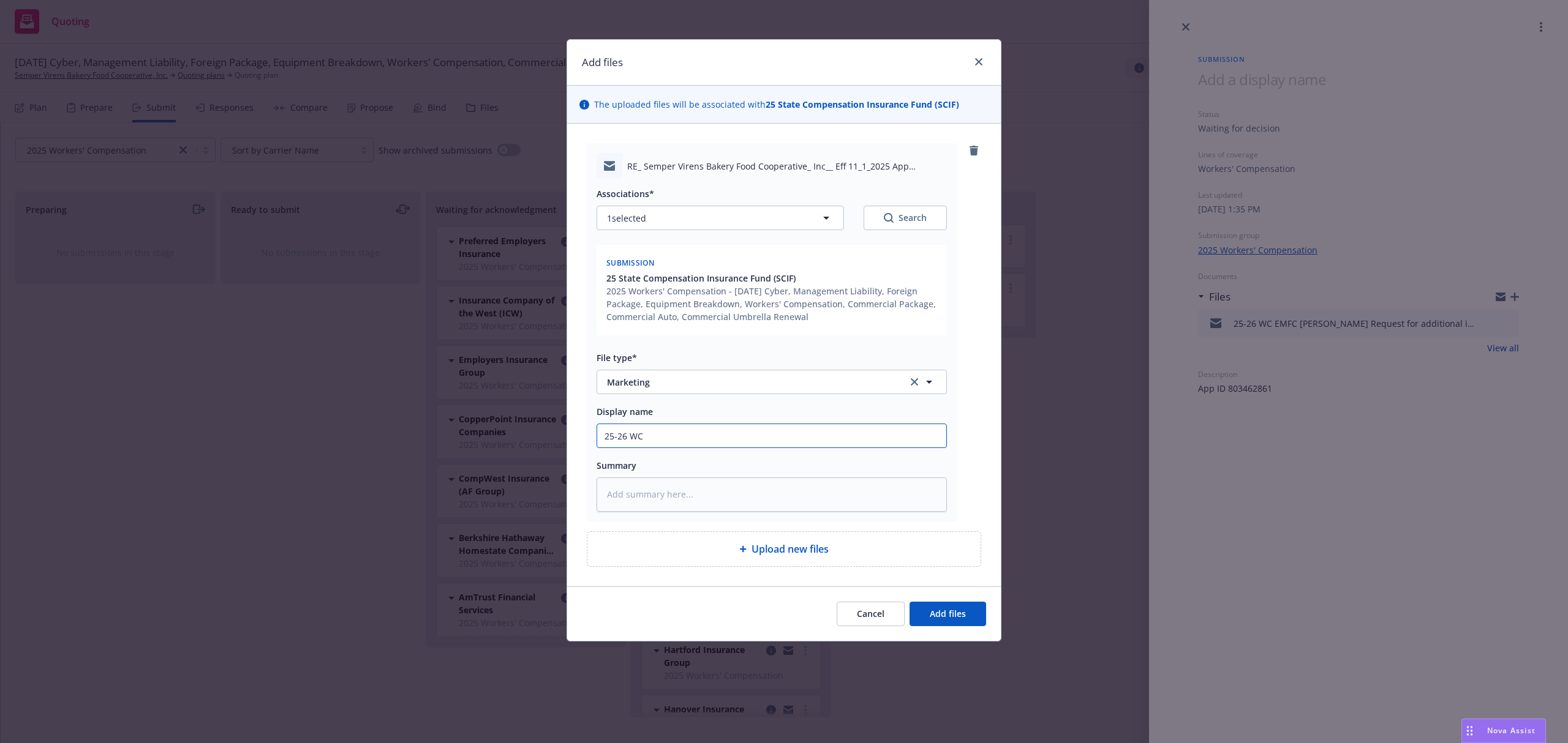
type input "25-26 WC"
type textarea "x"
type input "25-26 WC E"
type textarea "x"
type input "25-26 WC EM"
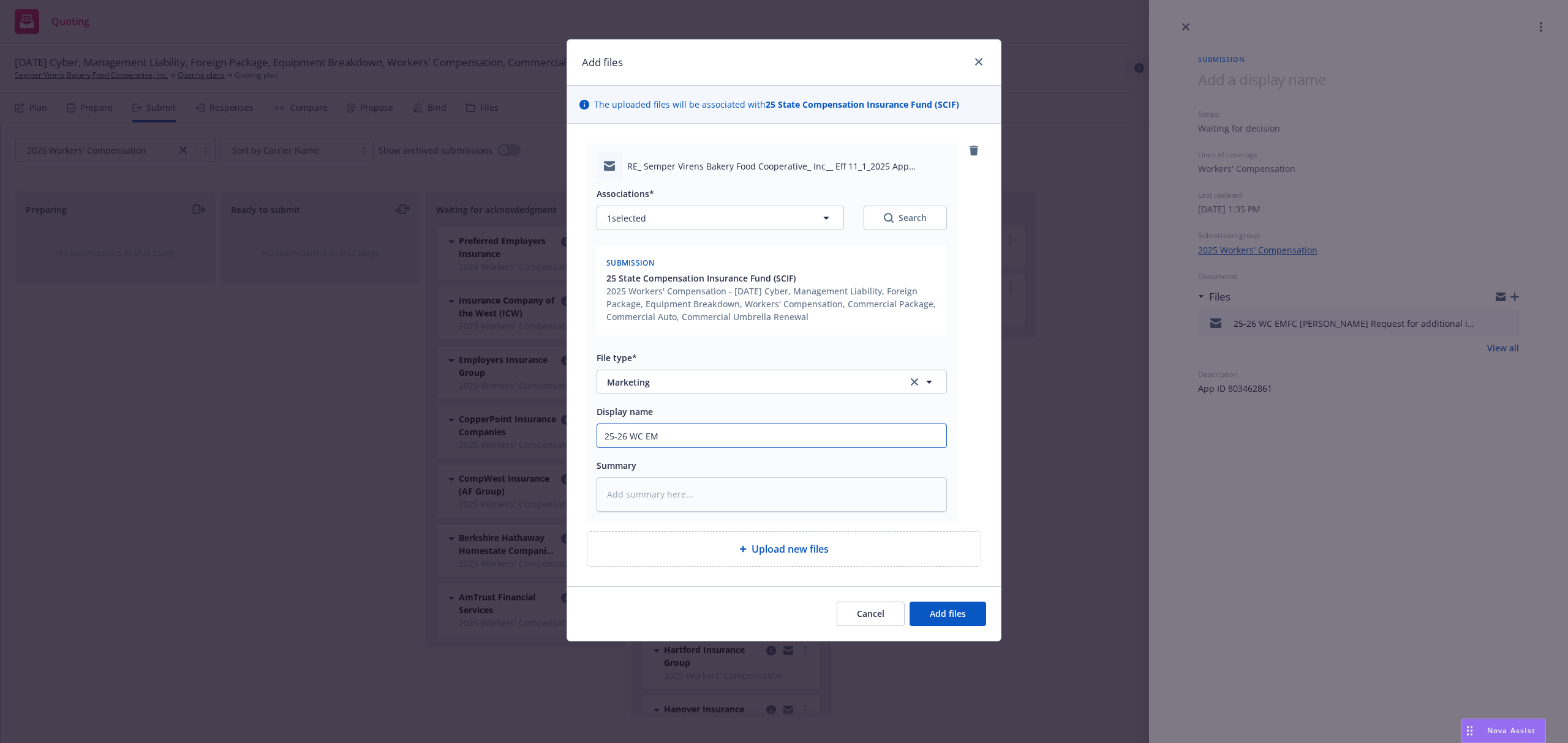
type textarea "x"
type input "25-26 WC EMT"
type textarea "x"
type input "25-26 WC EMTC"
type textarea "x"
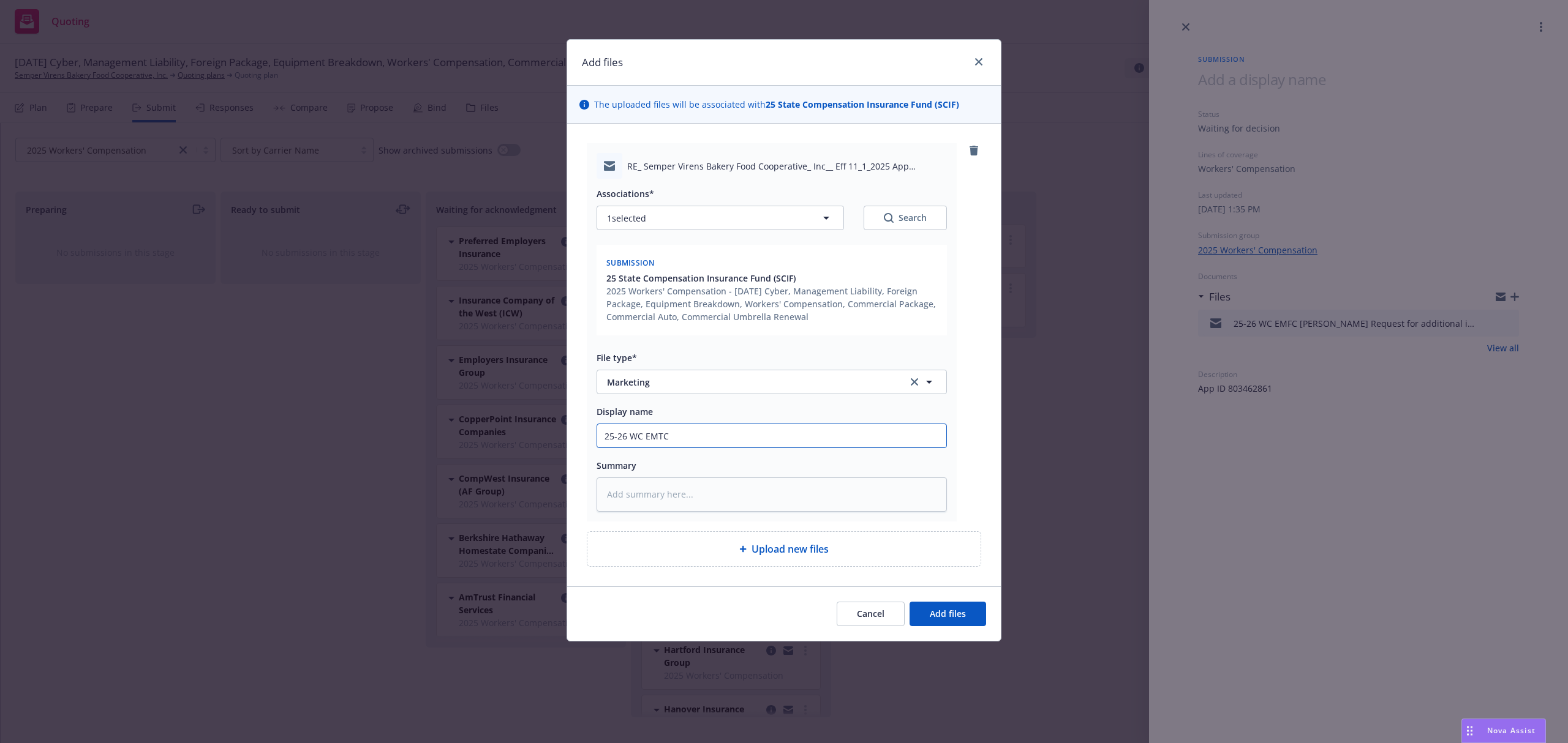
type input "25-26 WC EMTC"
type textarea "x"
type input "25-26 WC EMTC K"
type textarea "x"
type input "25-26 WC EMTC Kr"
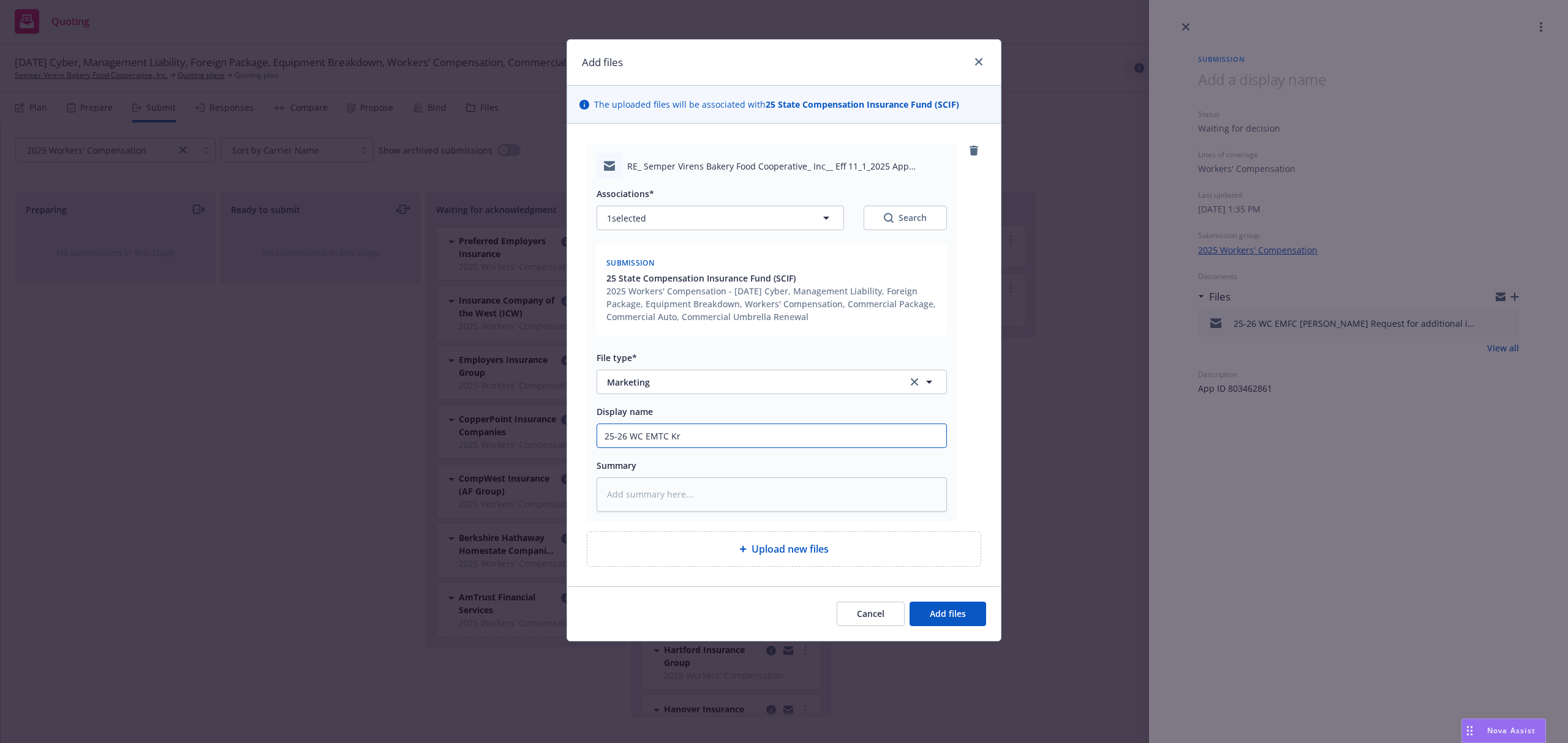
type textarea "x"
type input "25-26 WC EMTC Kri"
type textarea "x"
type input "25-26 WC EMTC [PERSON_NAME]"
type textarea "x"
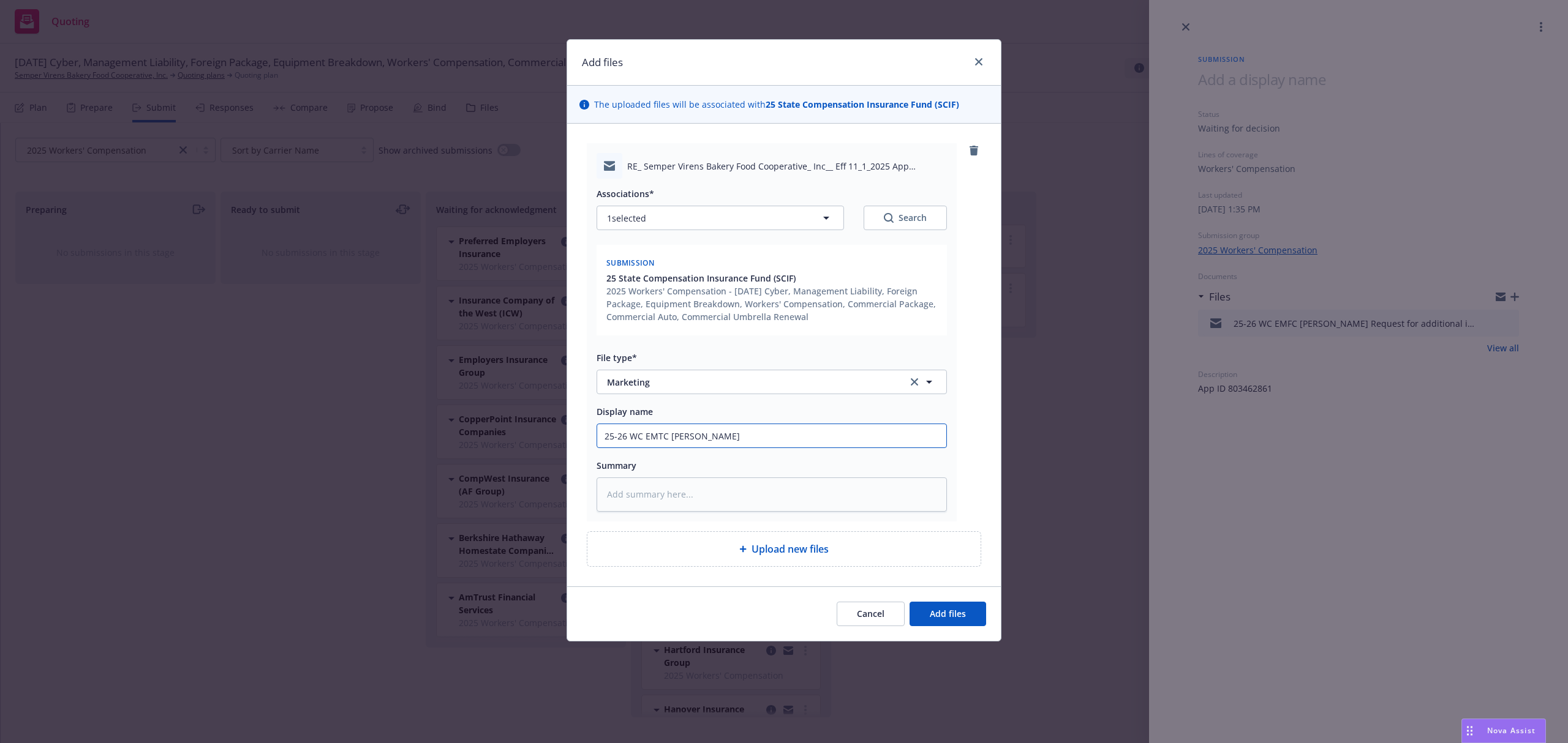
type input "25-26 WC EMTC Krist"
type textarea "x"
type input "25-26 WC EMTC [PERSON_NAME]"
type textarea "x"
type input "25-26 WC EMTC [PERSON_NAME]"
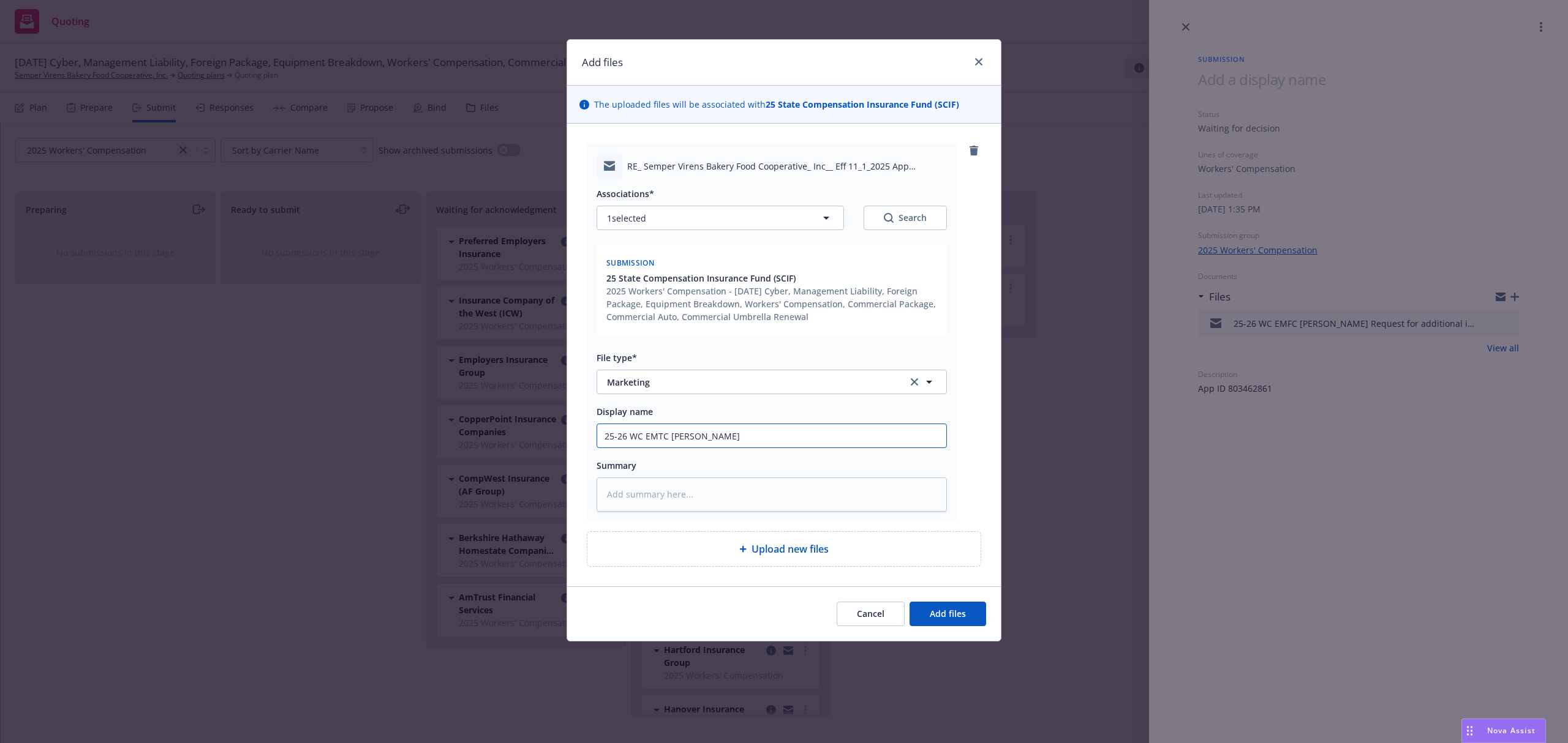
type textarea "x"
type input "25-26 WC EMTC [PERSON_NAME]@"
type textarea "x"
type input "25-26 WC EMTC [PERSON_NAME]"
type textarea "x"
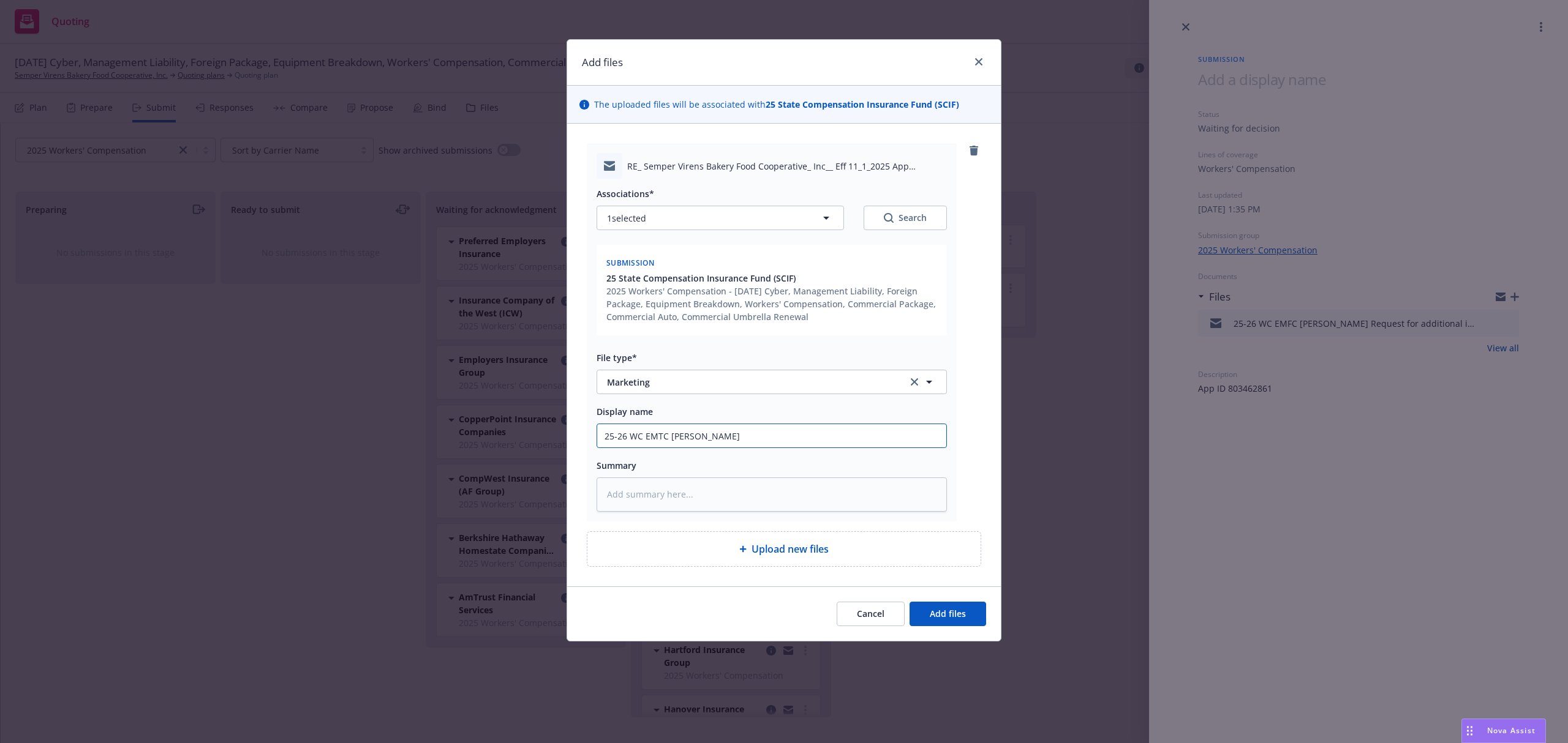
type input "25-26 WC EMTC [PERSON_NAME]"
type textarea "x"
type input "25-26 WC EMTC [PERSON_NAME]"
type textarea "x"
type input "25-26 WC EMTC [PERSON_NAME]"
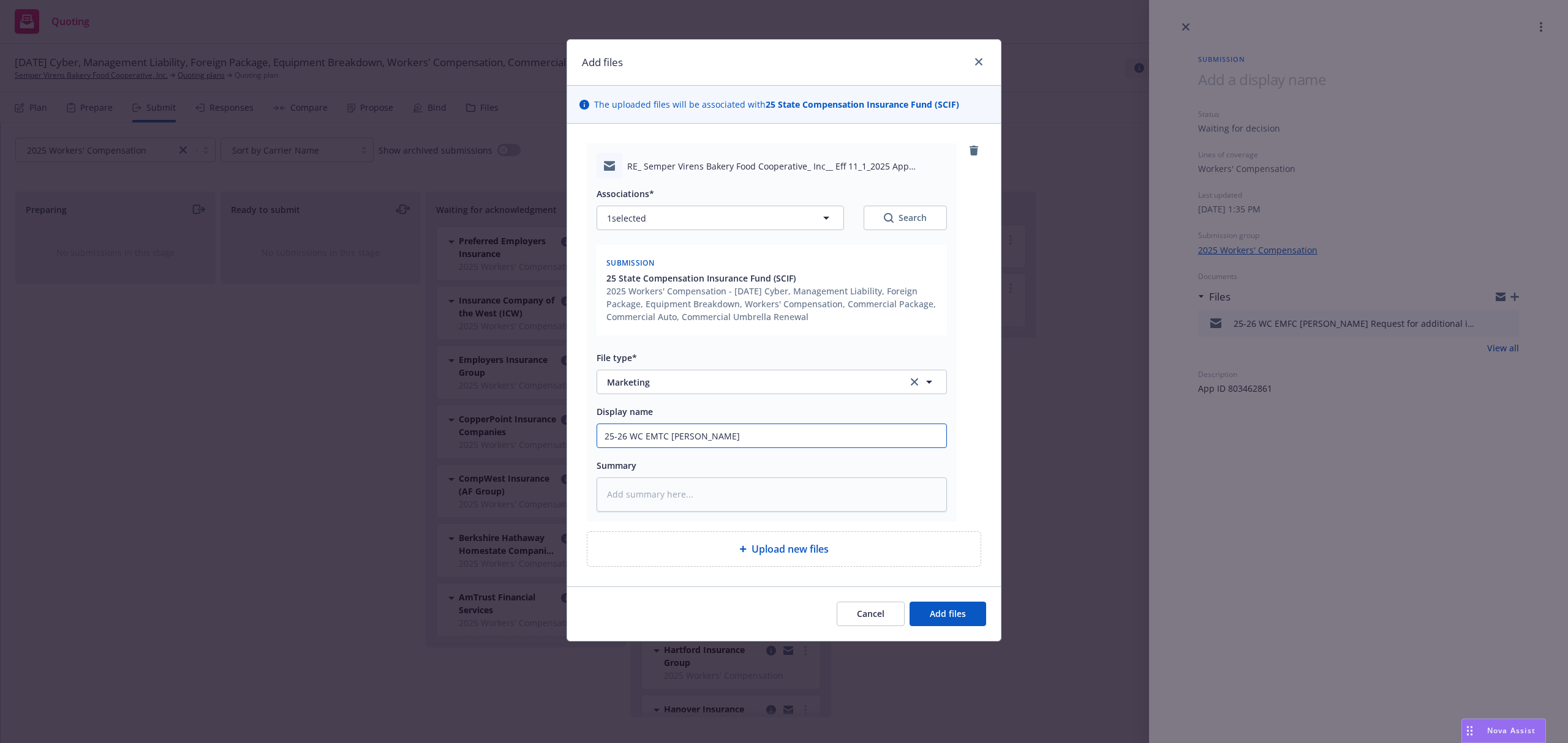
type textarea "x"
type input "25-26 WC EMTC [PERSON_NAME]"
paste textarea "Hi [PERSON_NAME], Here’s the x-mod worksheet and loss runs. Premium for 2020 wa…"
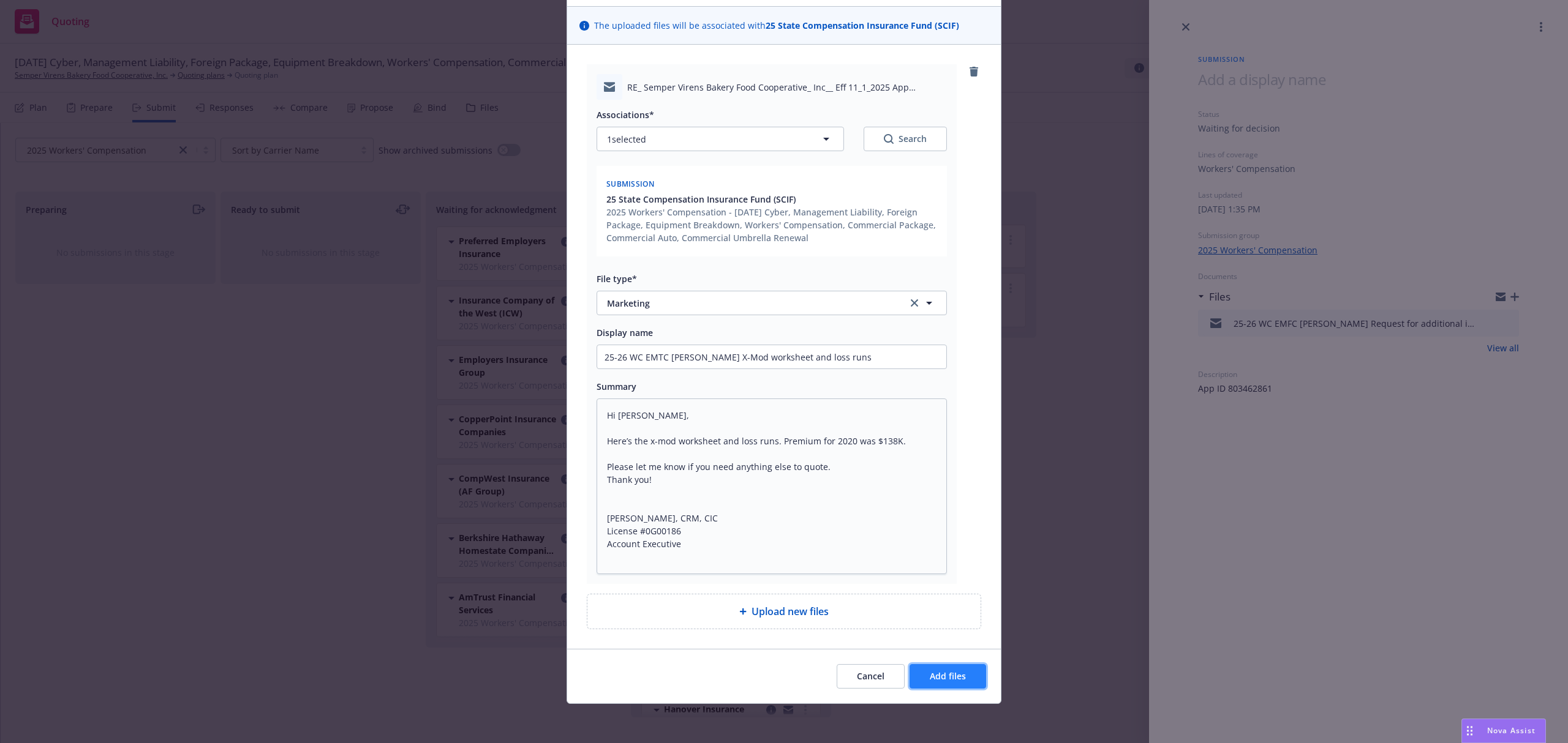
click at [932, 677] on span "Add files" at bounding box center [948, 676] width 36 height 11
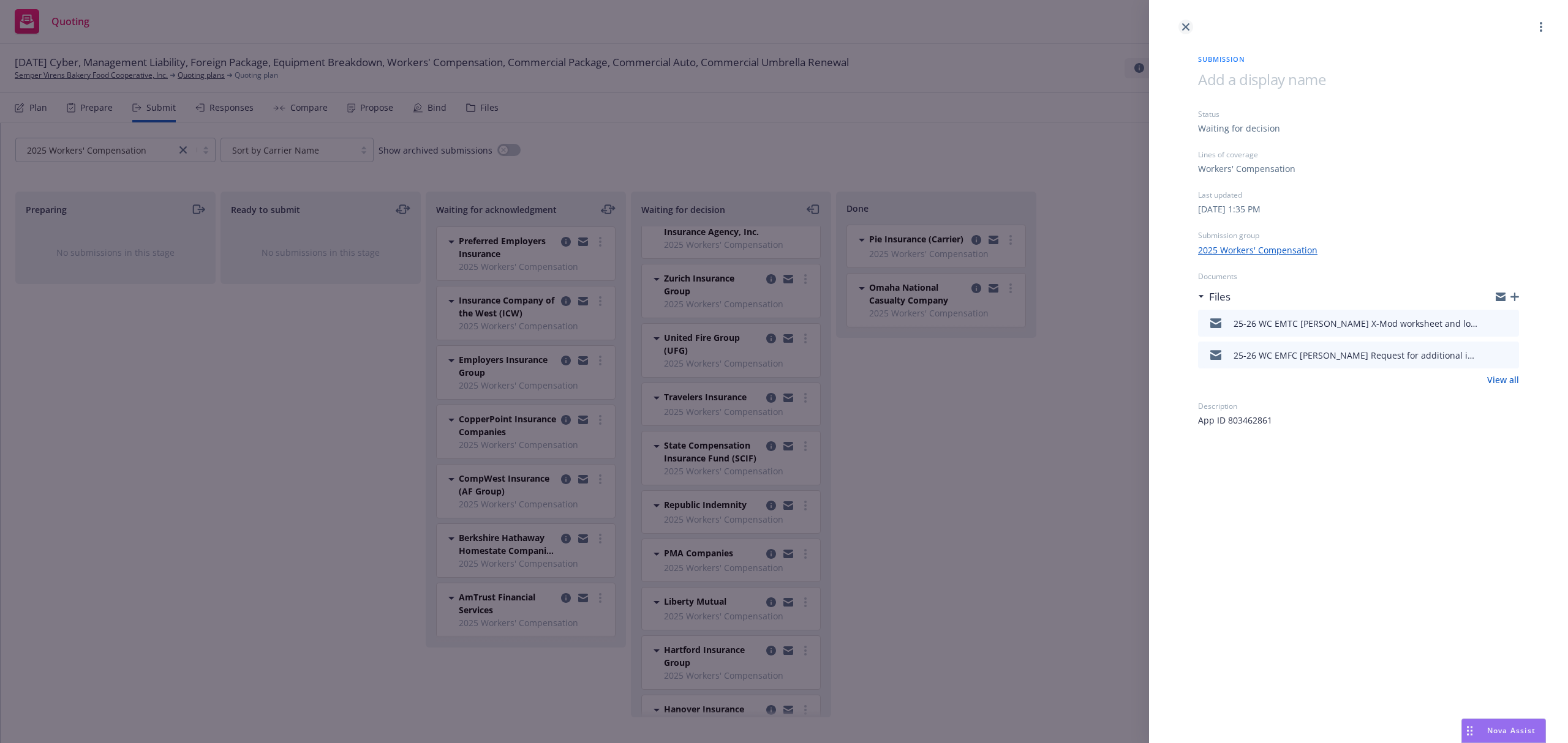
click at [1181, 27] on link "close" at bounding box center [1186, 27] width 15 height 15
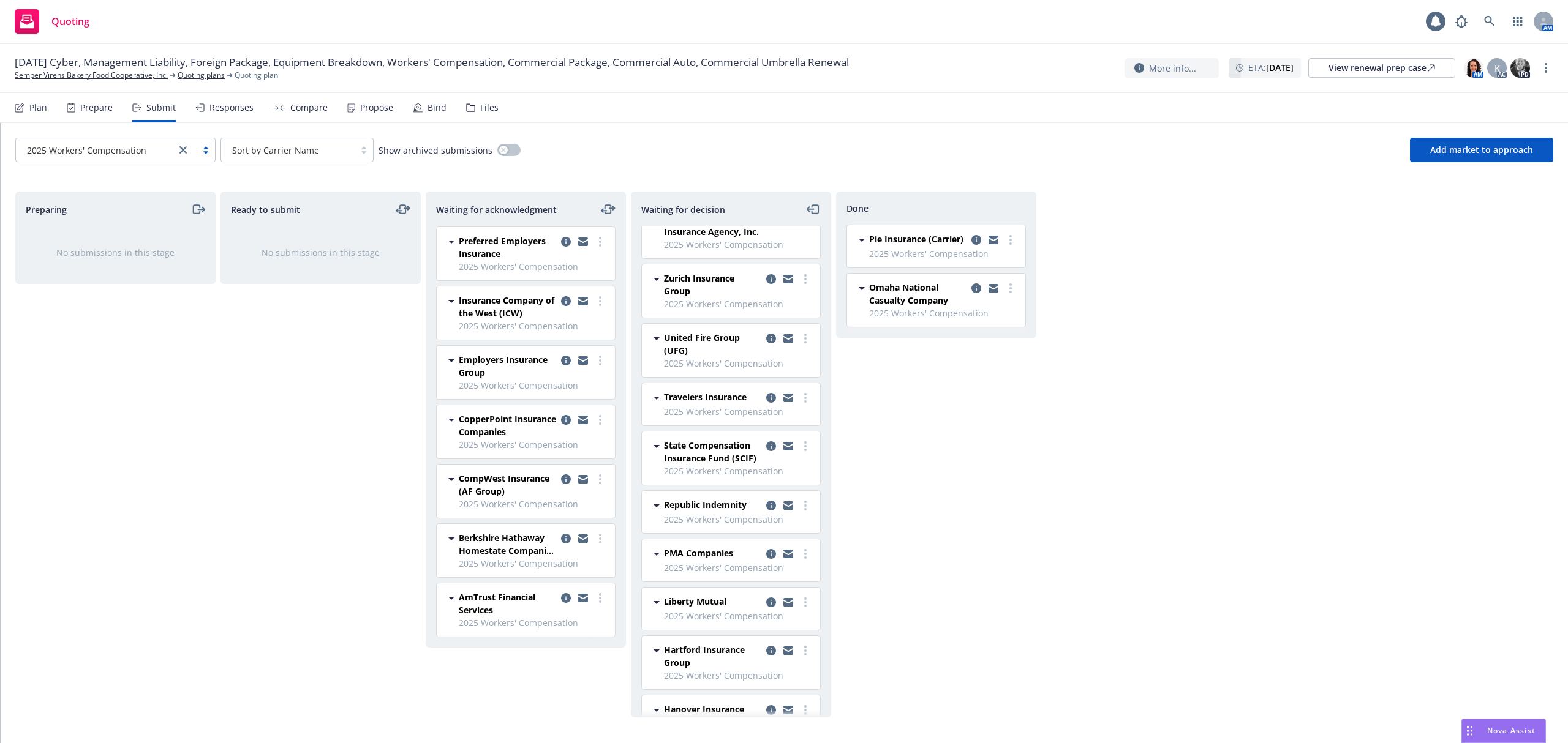
click at [179, 152] on icon "close" at bounding box center [182, 150] width 7 height 7
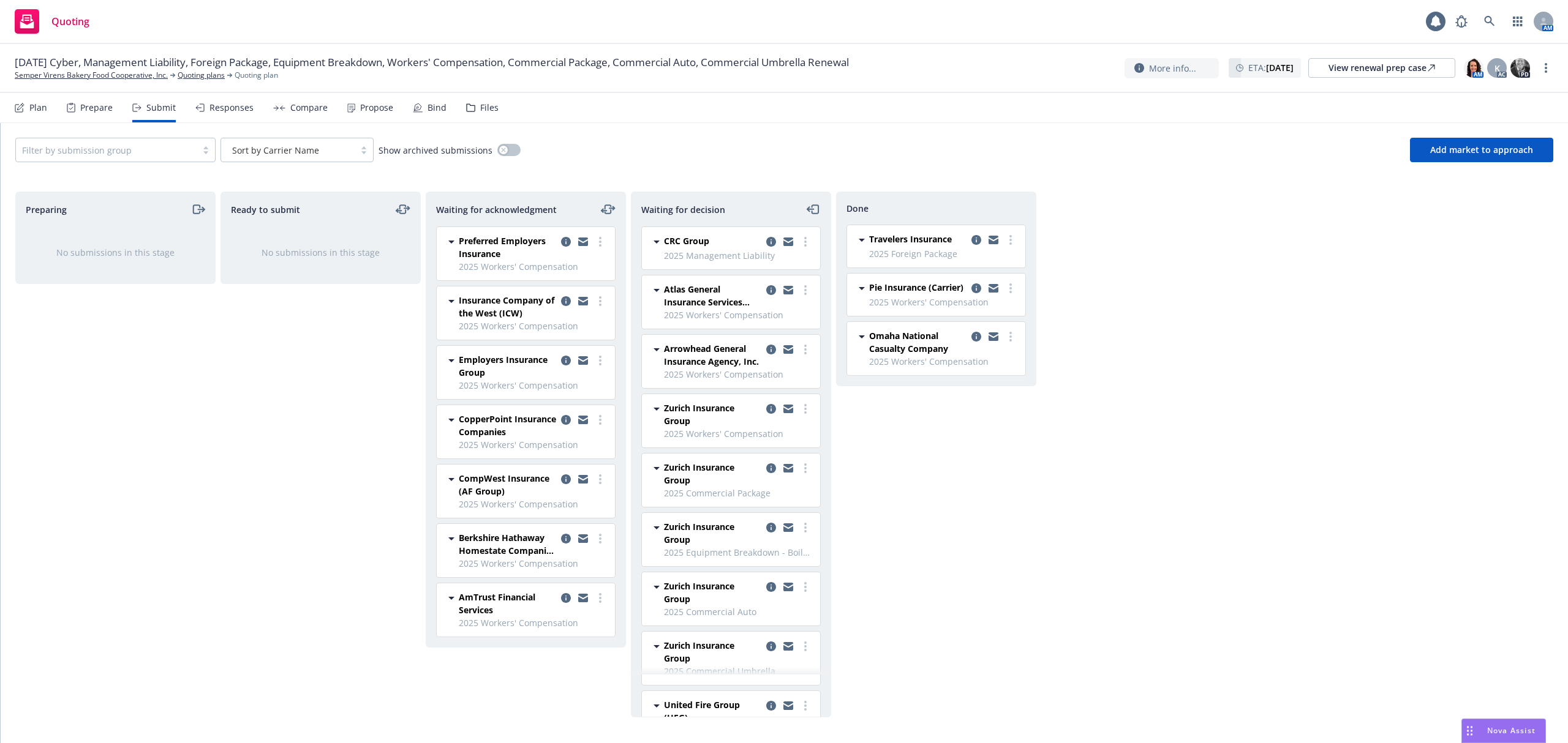
click at [305, 400] on div "Ready to submit No submissions in this stage" at bounding box center [321, 454] width 201 height 526
click at [303, 150] on span "Sort by Carrier Name" at bounding box center [275, 150] width 87 height 13
click at [302, 198] on span "Sort by Carrier Name" at bounding box center [276, 203] width 87 height 13
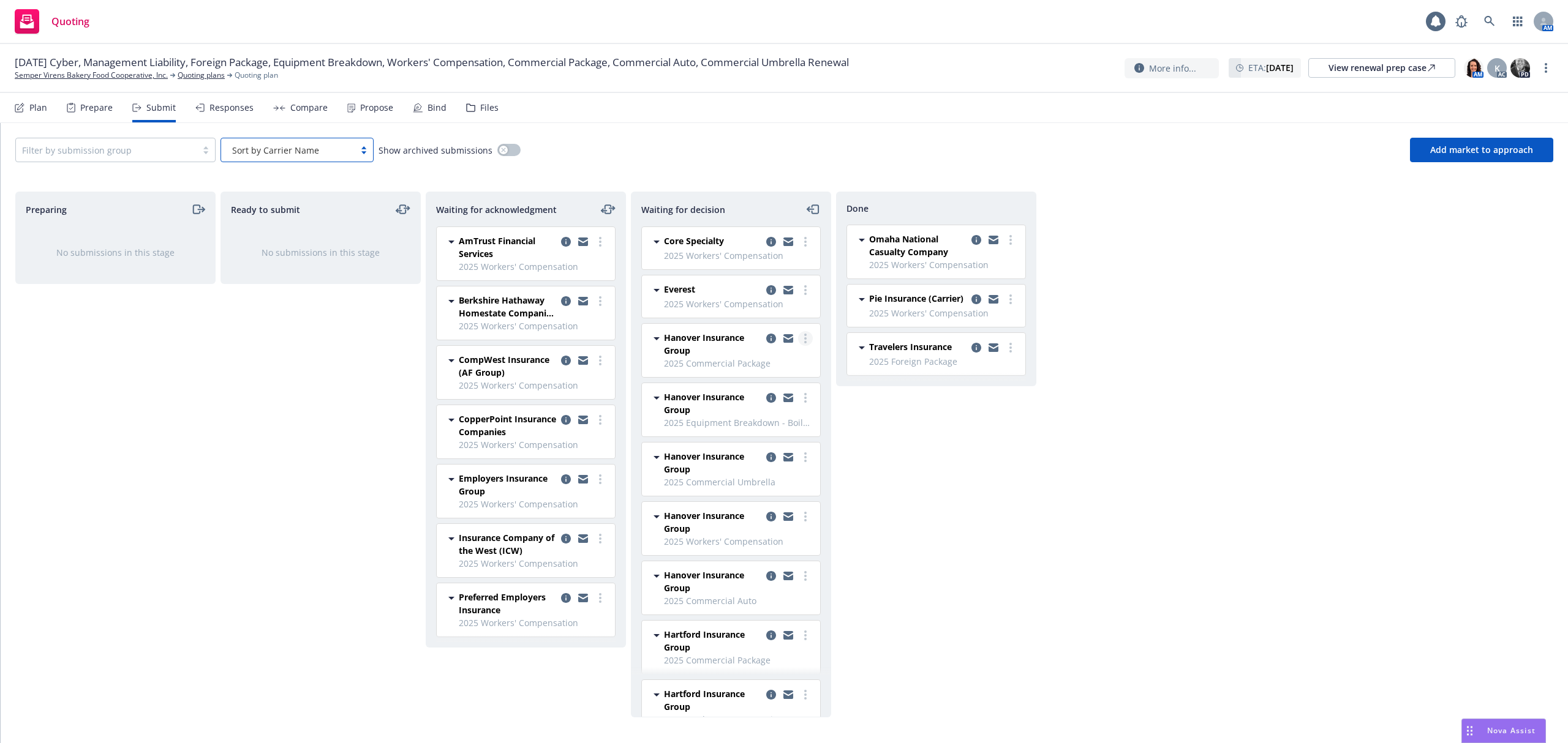
click at [804, 339] on icon "more" at bounding box center [805, 338] width 3 height 10
click at [763, 438] on span "Add declined decision" at bounding box center [737, 438] width 121 height 11
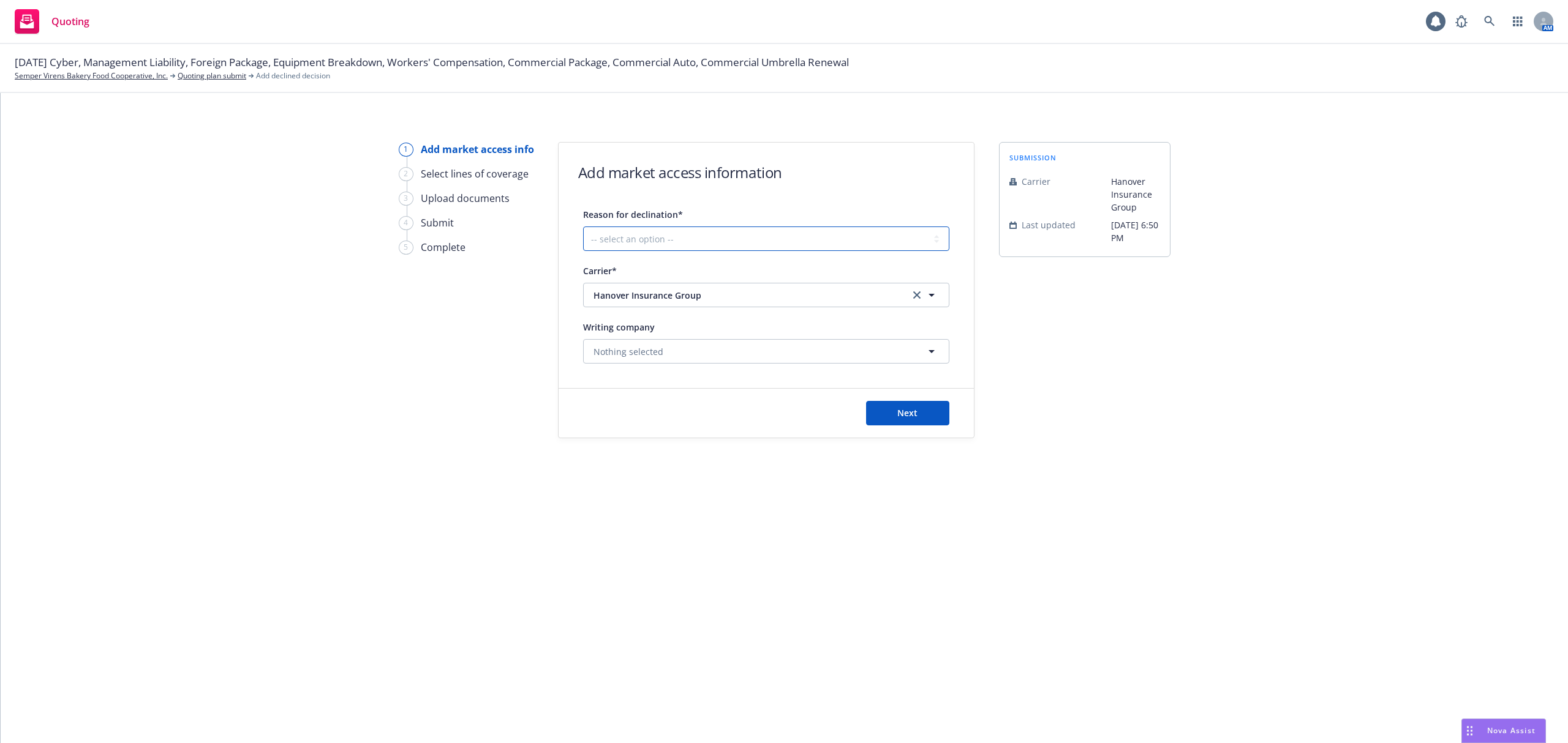
drag, startPoint x: 669, startPoint y: 243, endPoint x: 664, endPoint y: 249, distance: 7.8
click at [669, 243] on select "-- select an option -- Cannot compete with other markets Carrier non-renewed Ca…" at bounding box center [766, 239] width 366 height 25
click at [583, 227] on select "-- select an option -- Cannot compete with other markets Carrier non-renewed Ca…" at bounding box center [766, 239] width 366 height 25
click at [894, 416] on button "Next" at bounding box center [908, 413] width 84 height 25
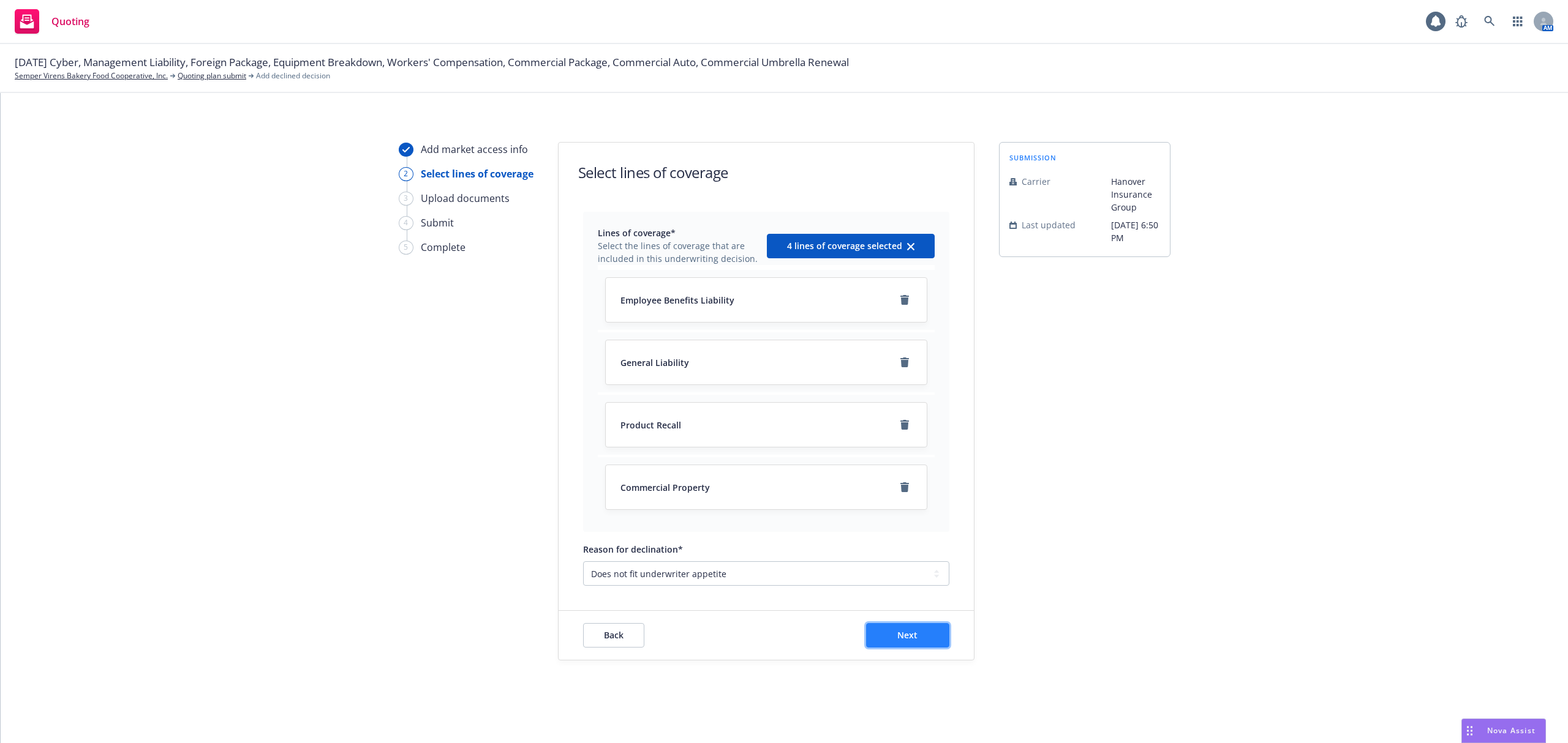
click at [925, 637] on button "Next" at bounding box center [908, 635] width 84 height 25
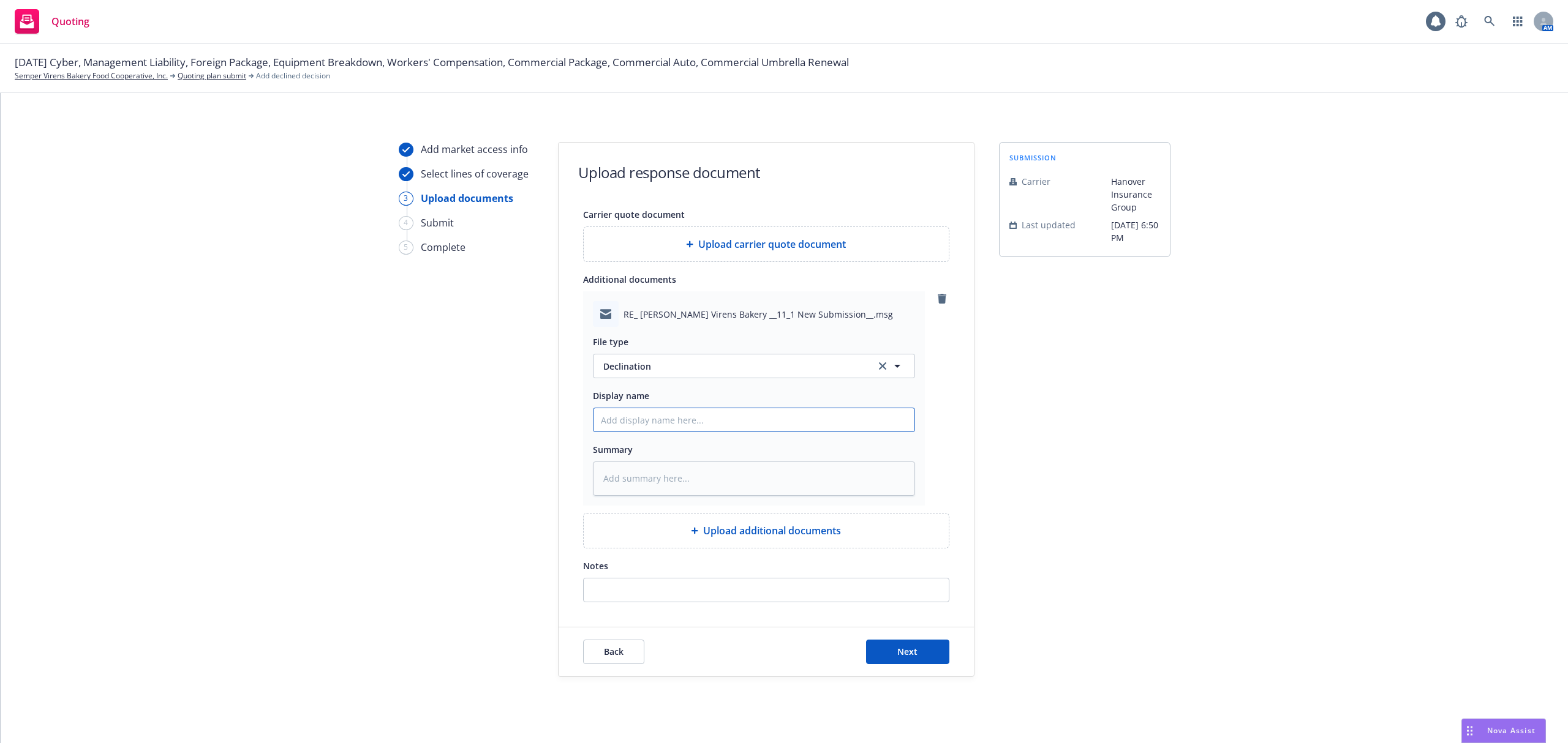
click at [734, 430] on input "Display name" at bounding box center [754, 420] width 321 height 23
paste textarea "Hi [PERSON_NAME], Thank you for reaching out to us on this account. Unfortunate…"
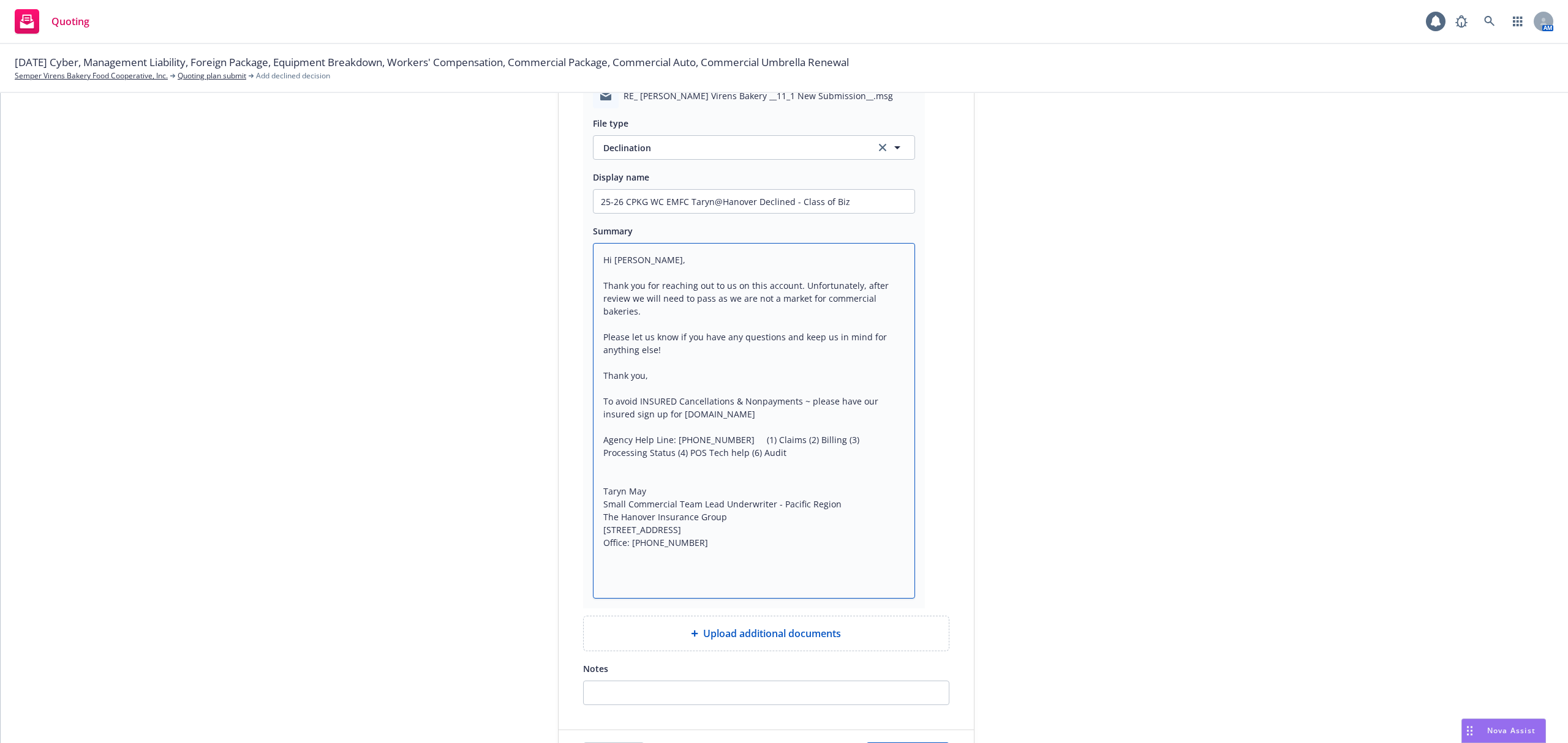
scroll to position [334, 0]
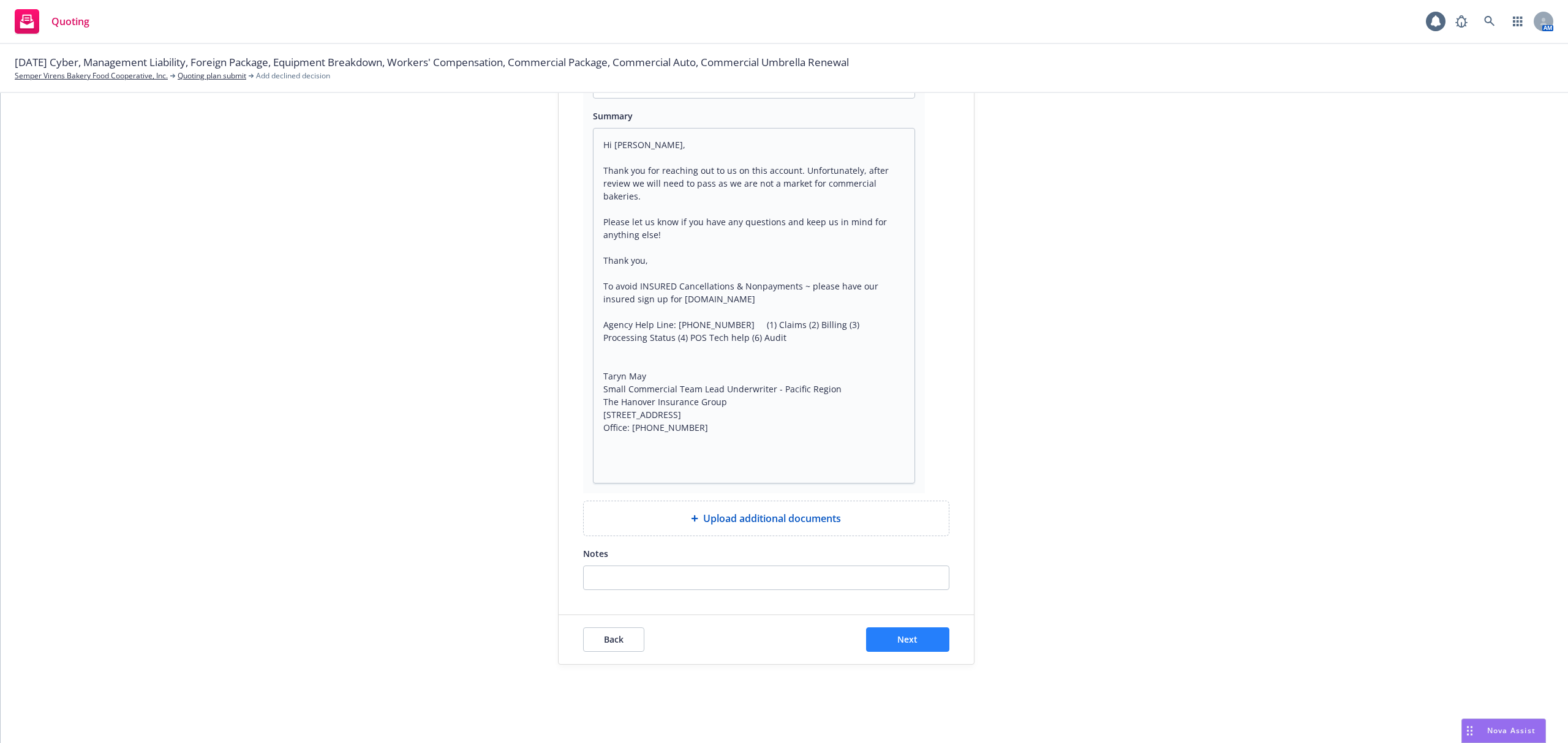
drag, startPoint x: 893, startPoint y: 625, endPoint x: 902, endPoint y: 637, distance: 15.0
click at [894, 625] on div "Back Next" at bounding box center [766, 639] width 415 height 49
click at [902, 638] on span "Next" at bounding box center [907, 639] width 20 height 11
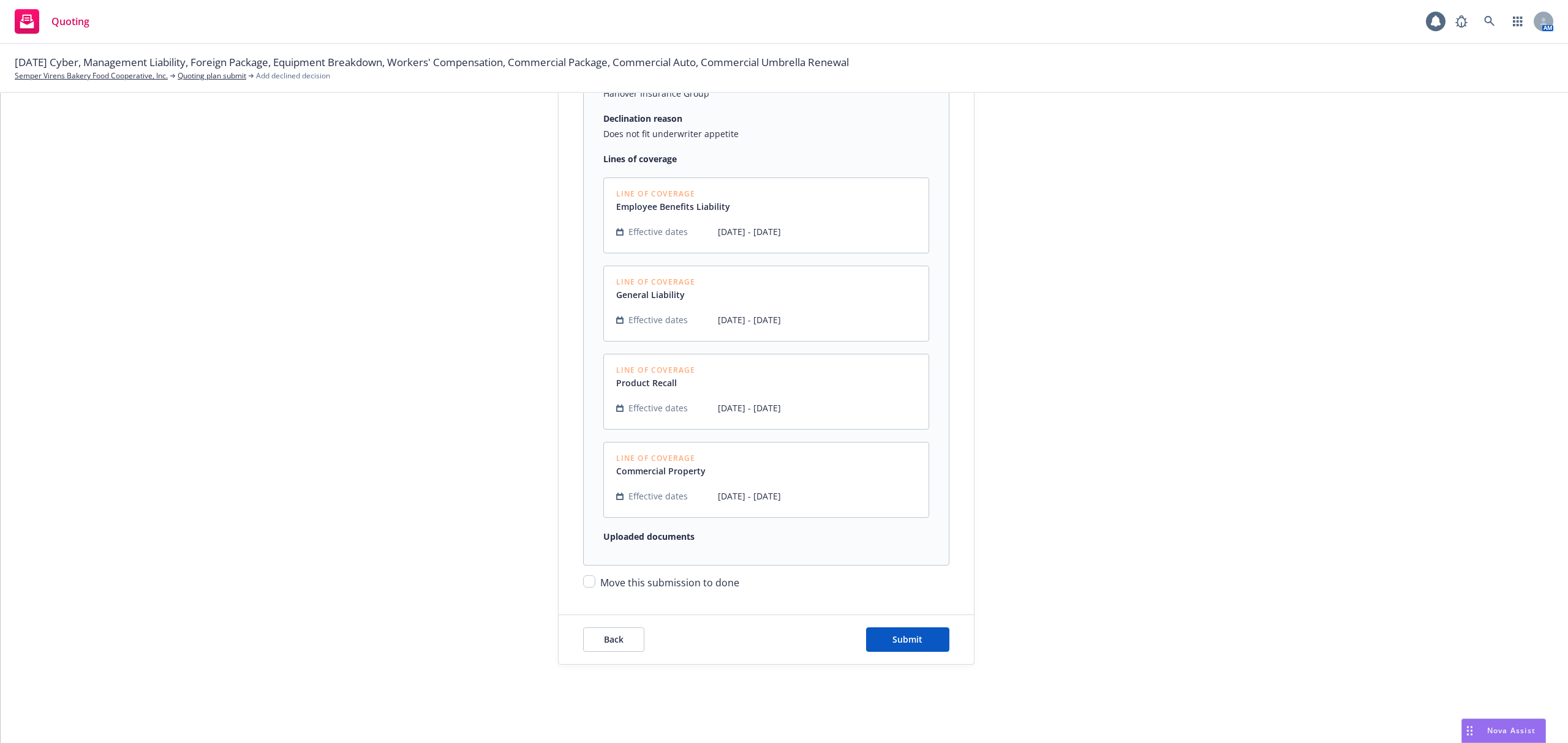
scroll to position [238, 0]
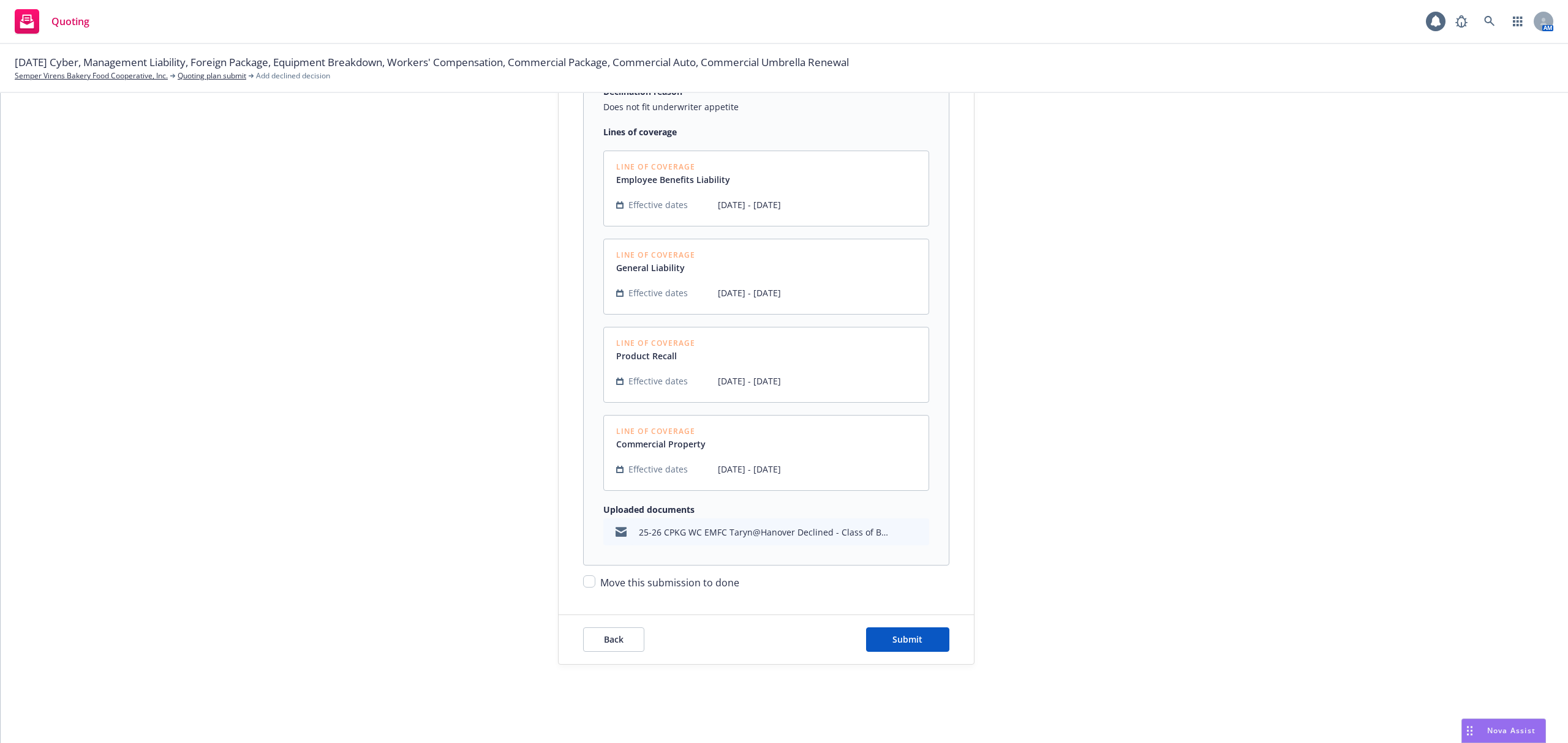
click at [600, 586] on span "Move this submission to done" at bounding box center [670, 583] width 139 height 13
click at [596, 586] on input "Move this submission to done" at bounding box center [589, 581] width 12 height 12
click at [892, 643] on span "Submit" at bounding box center [907, 639] width 30 height 11
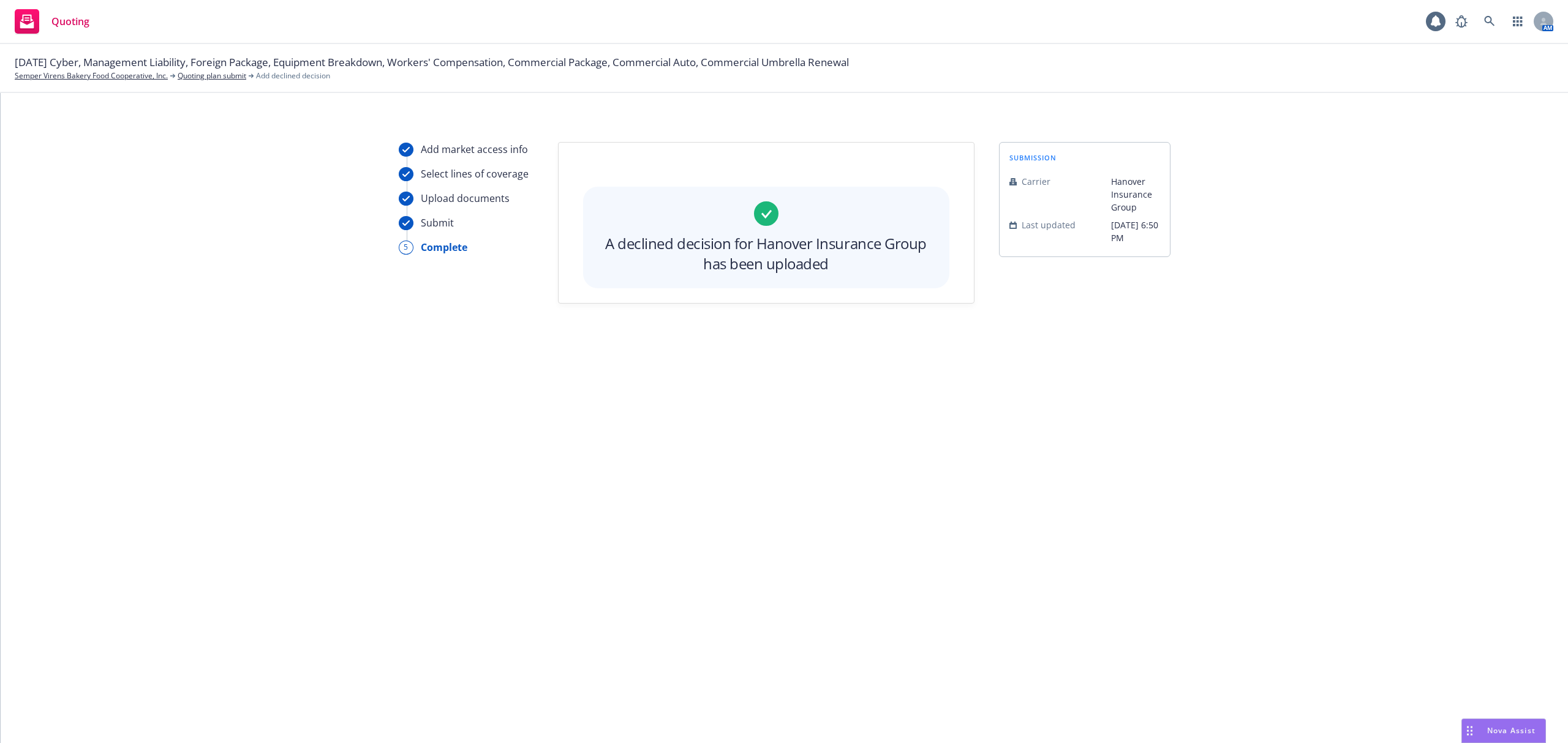
scroll to position [0, 0]
